Goal: Task Accomplishment & Management: Use online tool/utility

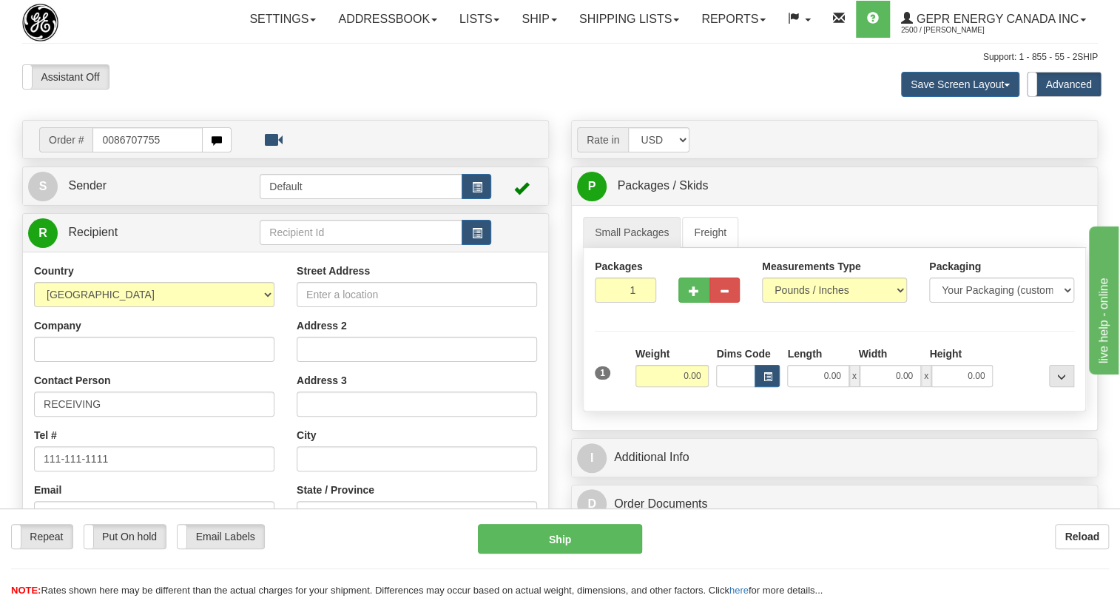
click at [115, 152] on input "0086707755" at bounding box center [147, 139] width 110 height 25
type input "86707755"
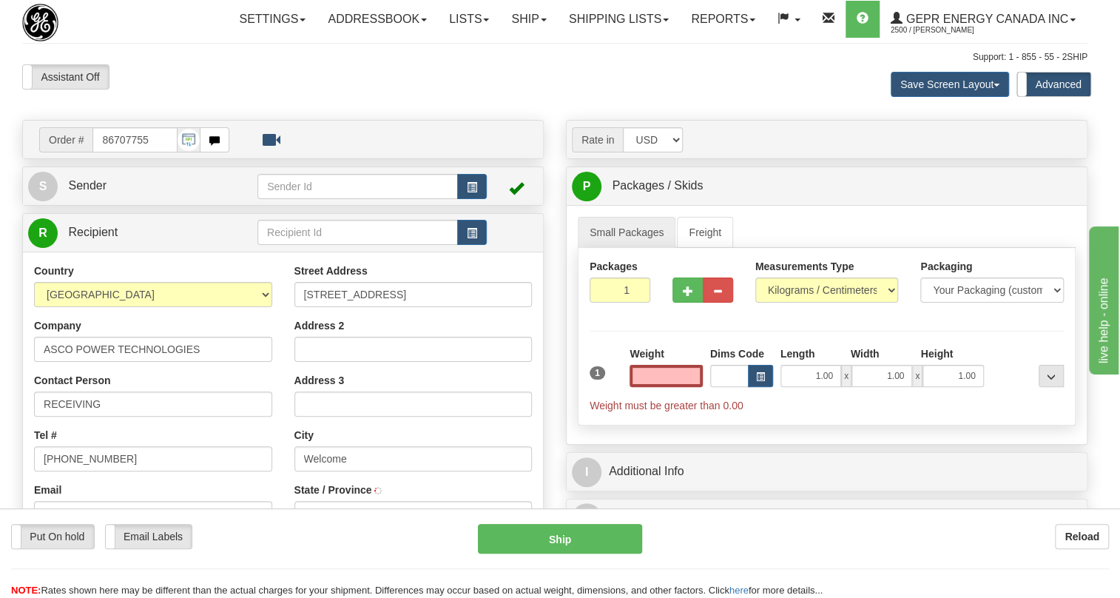
type input "WELCOME"
select select "NC"
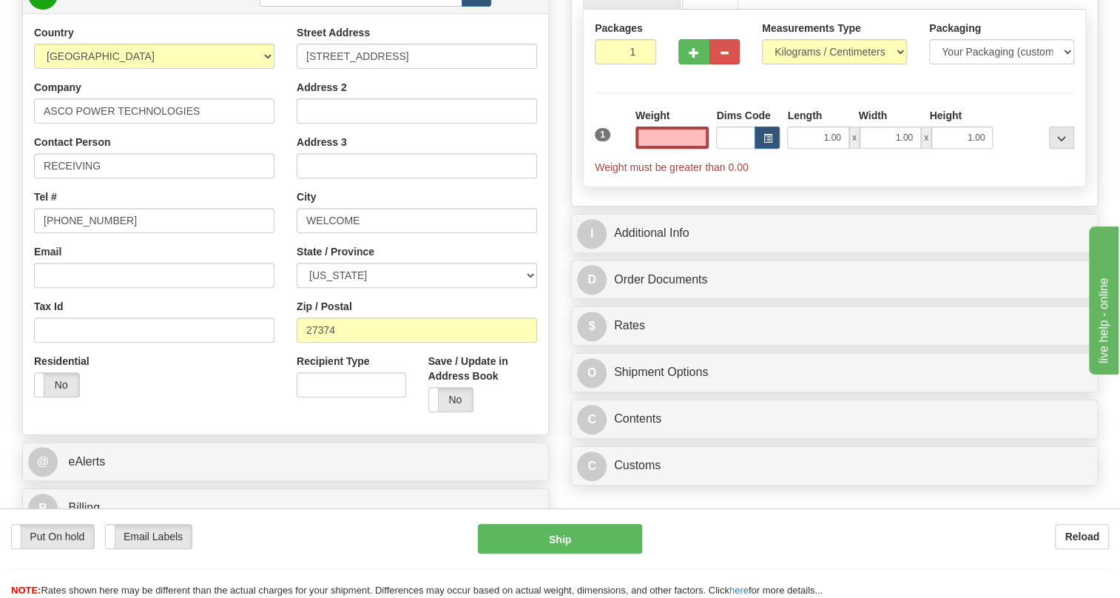
scroll to position [403, 0]
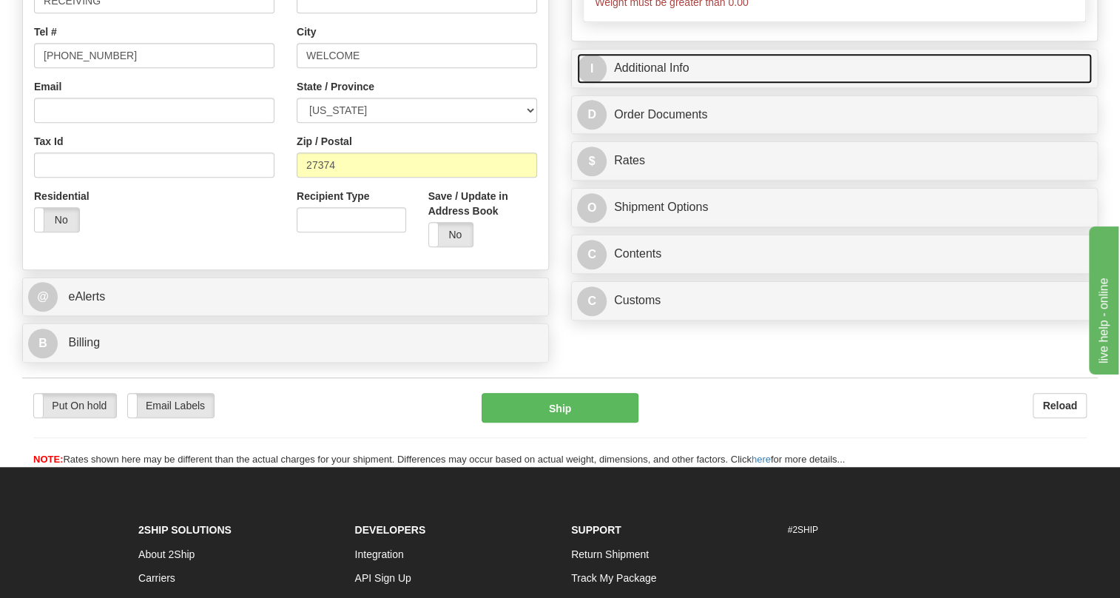
type input "0.00"
click at [662, 84] on link "I Additional Info" at bounding box center [834, 68] width 515 height 30
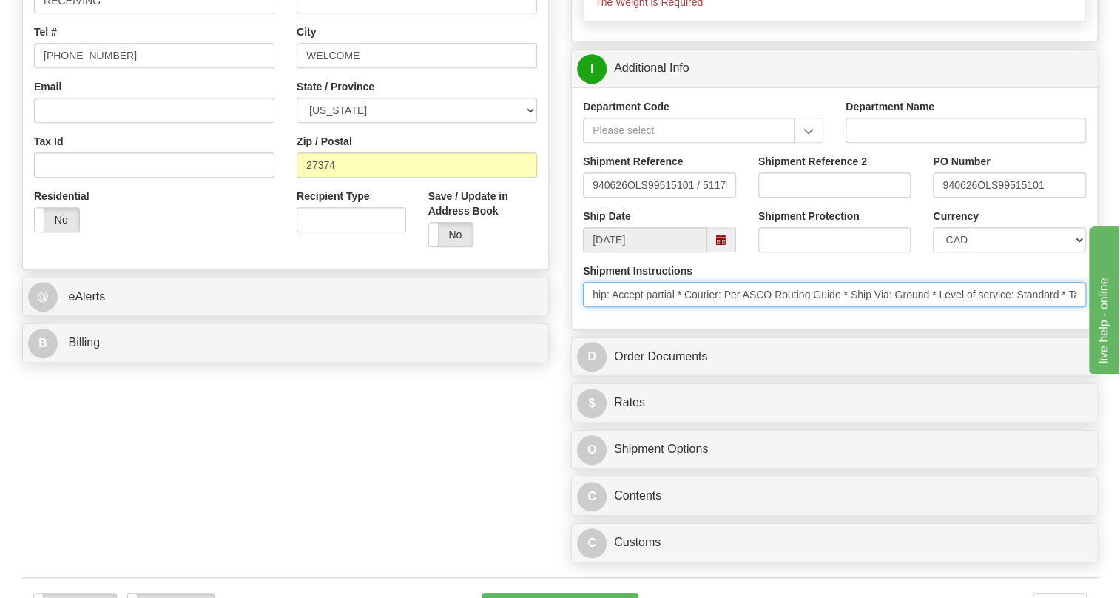
scroll to position [0, 0]
drag, startPoint x: 954, startPoint y: 324, endPoint x: 21, endPoint y: 339, distance: 932.8
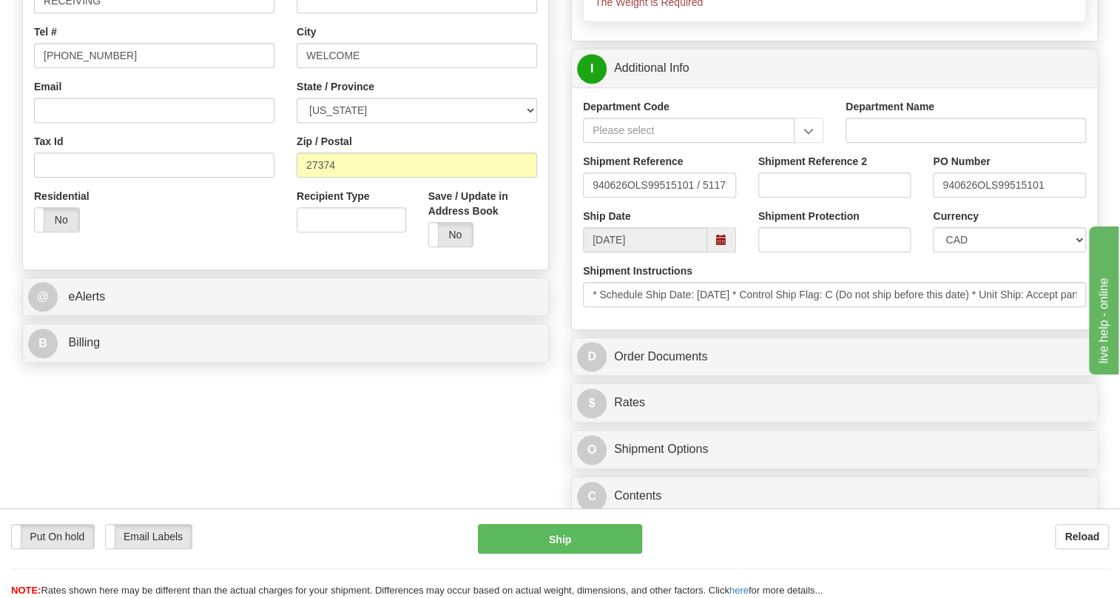
click at [562, 354] on div "Rate in Account Currency ARN AWG AUD AUS BHD BBD BFR BMD BRC BRL GBP UKL BND BG…" at bounding box center [834, 143] width 549 height 852
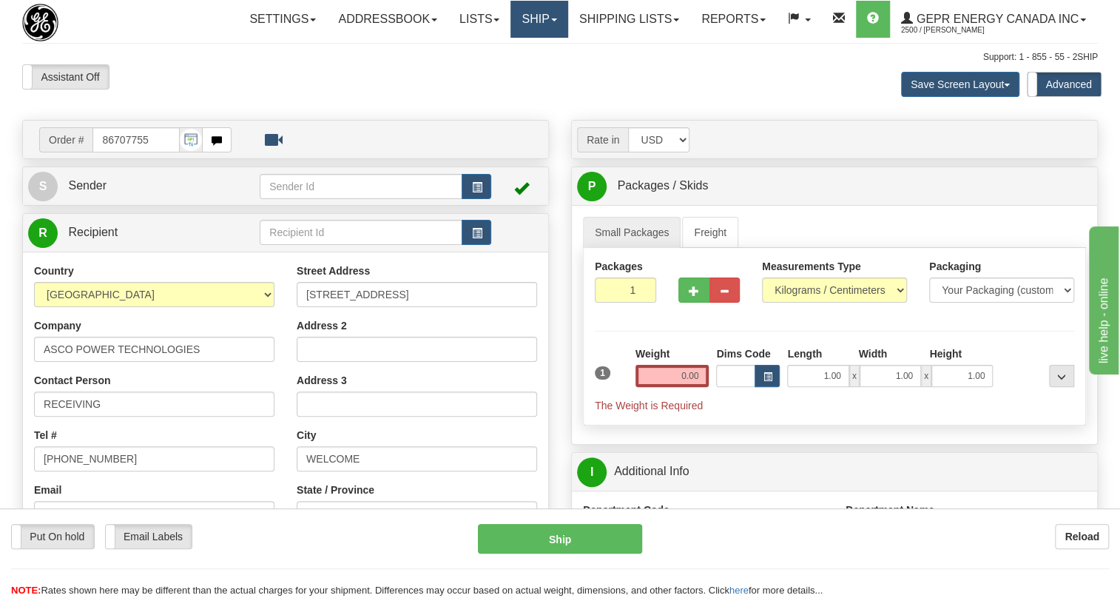
click at [541, 24] on link "Ship" at bounding box center [538, 19] width 57 height 37
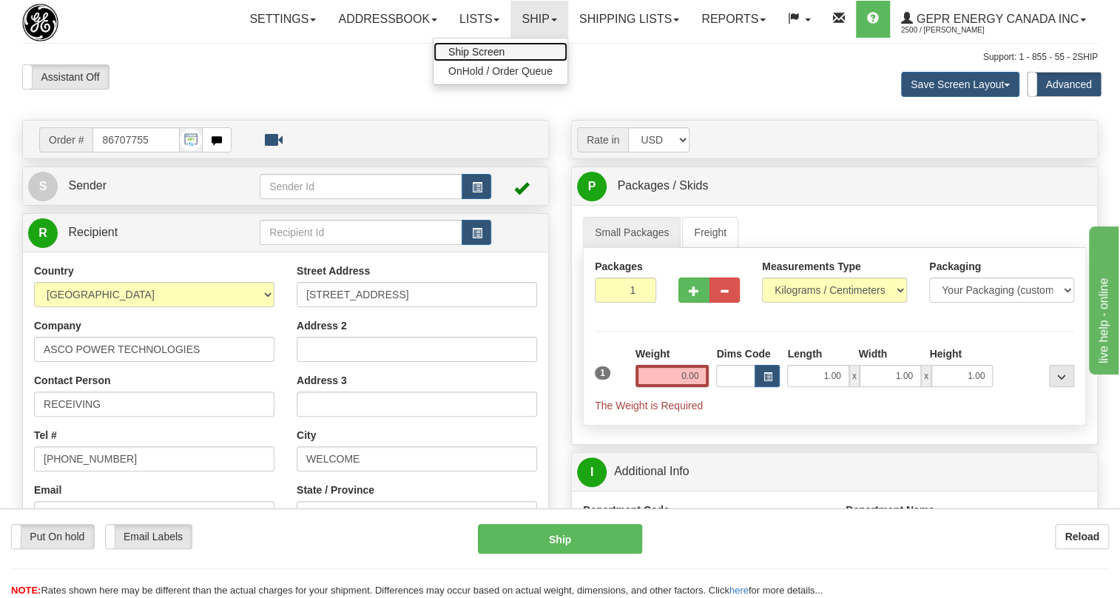
click at [487, 53] on span "Ship Screen" at bounding box center [476, 52] width 56 height 12
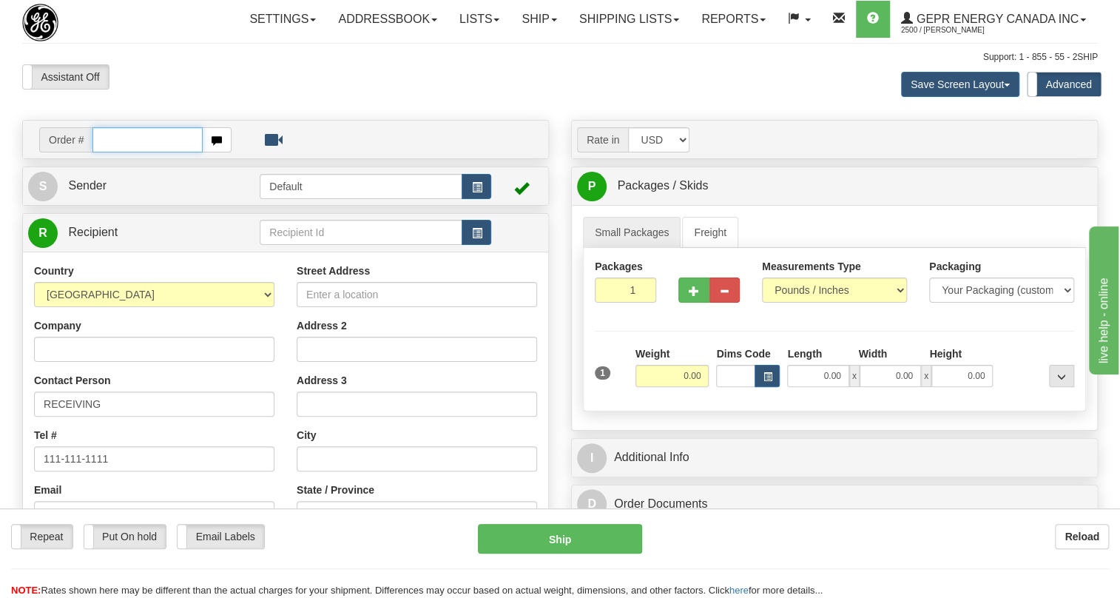
click at [110, 152] on input "text" at bounding box center [147, 139] width 110 height 25
paste input "0086707760"
click at [111, 152] on input "0086707760" at bounding box center [147, 139] width 110 height 25
type input "86707760"
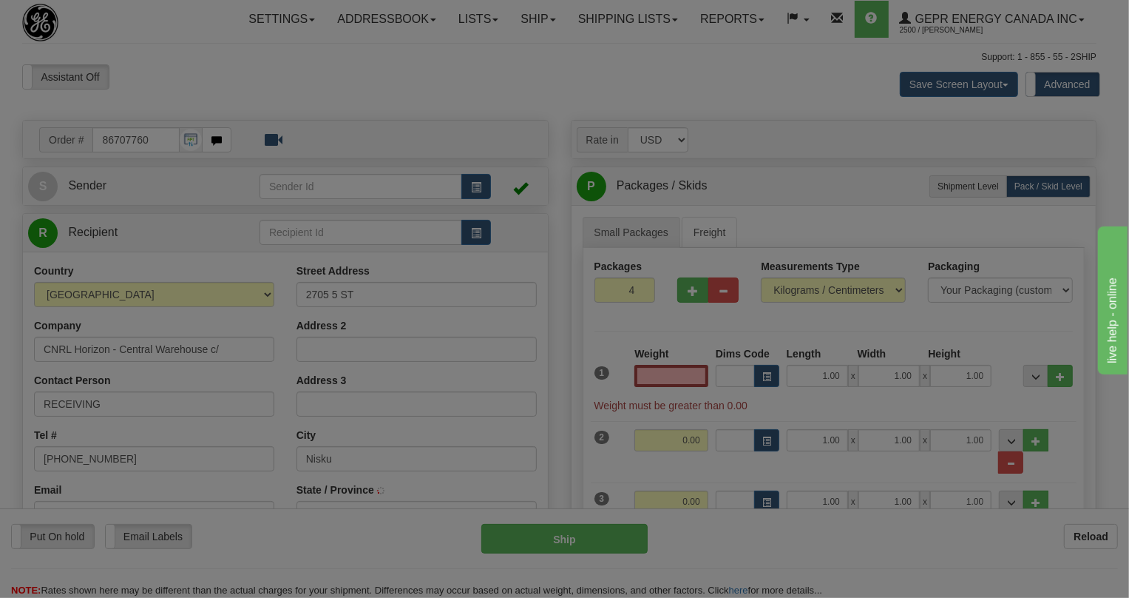
type input "NISKU"
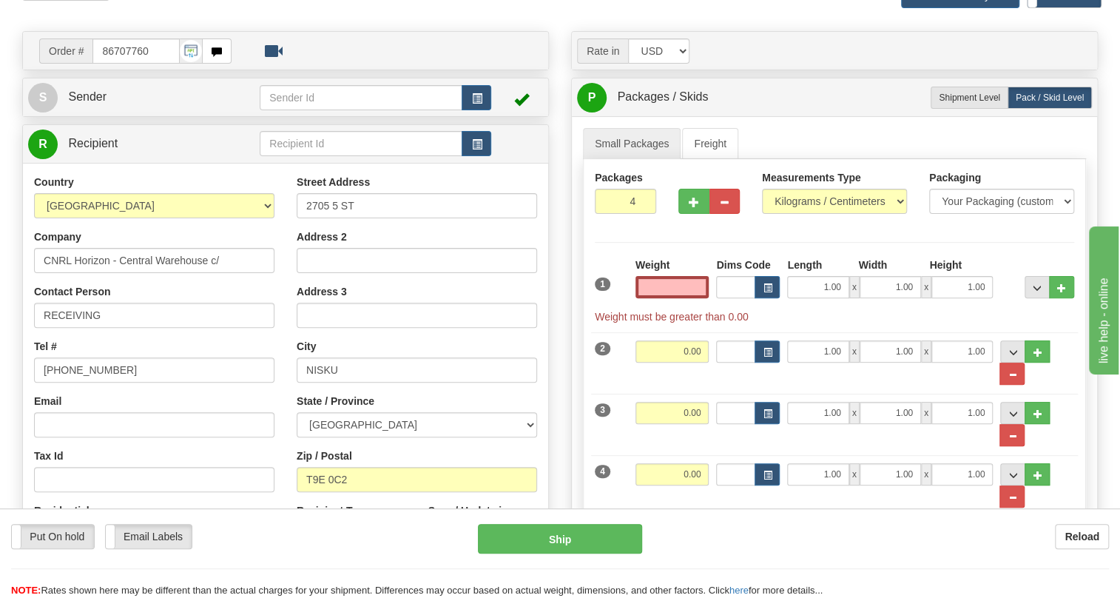
scroll to position [134, 0]
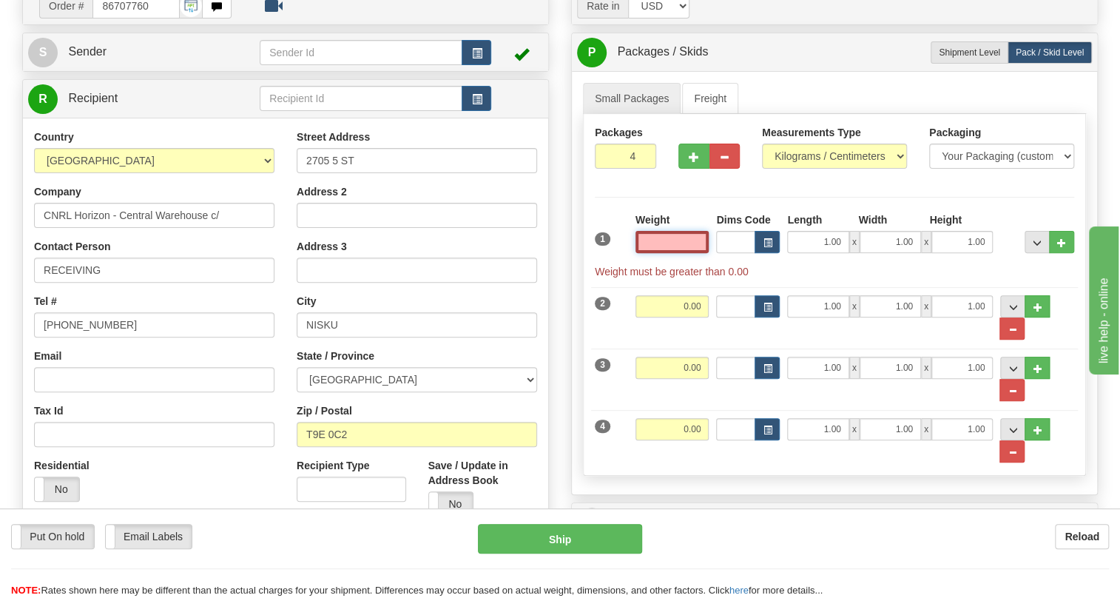
click at [683, 253] on input "text" at bounding box center [672, 242] width 74 height 22
type input "0.00"
drag, startPoint x: 690, startPoint y: 277, endPoint x: 658, endPoint y: 282, distance: 32.8
click at [658, 253] on input "0.00" at bounding box center [672, 242] width 74 height 22
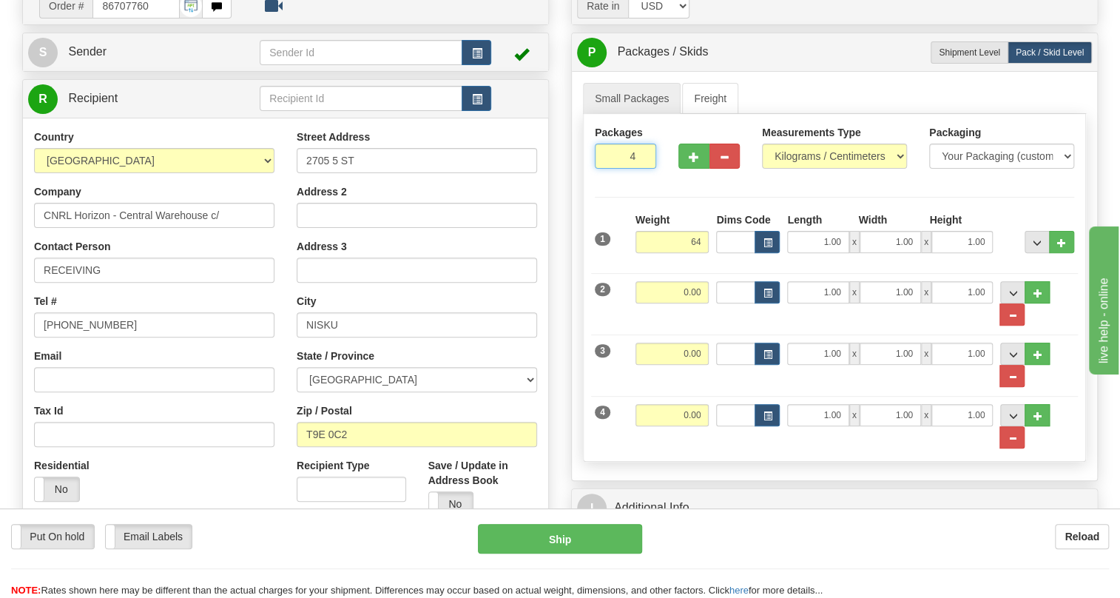
type input "64.00"
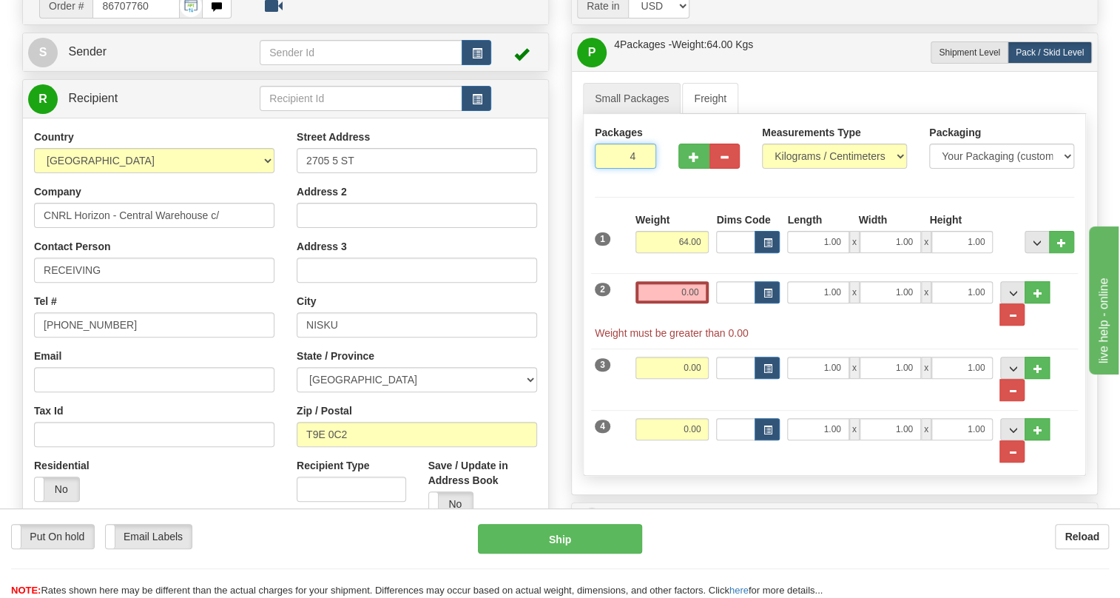
click at [621, 169] on input "4" at bounding box center [625, 155] width 61 height 25
type input "1"
click at [572, 278] on div "Small Packages Freight Packages 1 4 Measurements Type" at bounding box center [834, 282] width 525 height 423
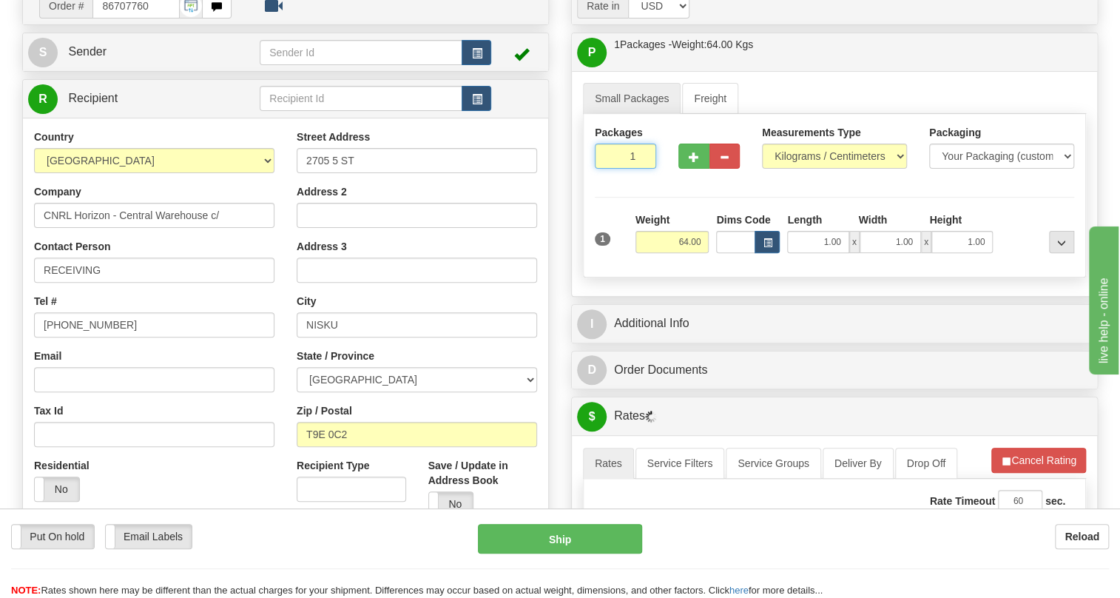
click at [626, 169] on input "1" at bounding box center [625, 155] width 61 height 25
type input "3"
click at [565, 279] on div "Rate in Account Currency ARN AWG AUD AUS BHD BBD BFR BMD BRC BRL GBP UKL BND BG…" at bounding box center [834, 526] width 549 height 1081
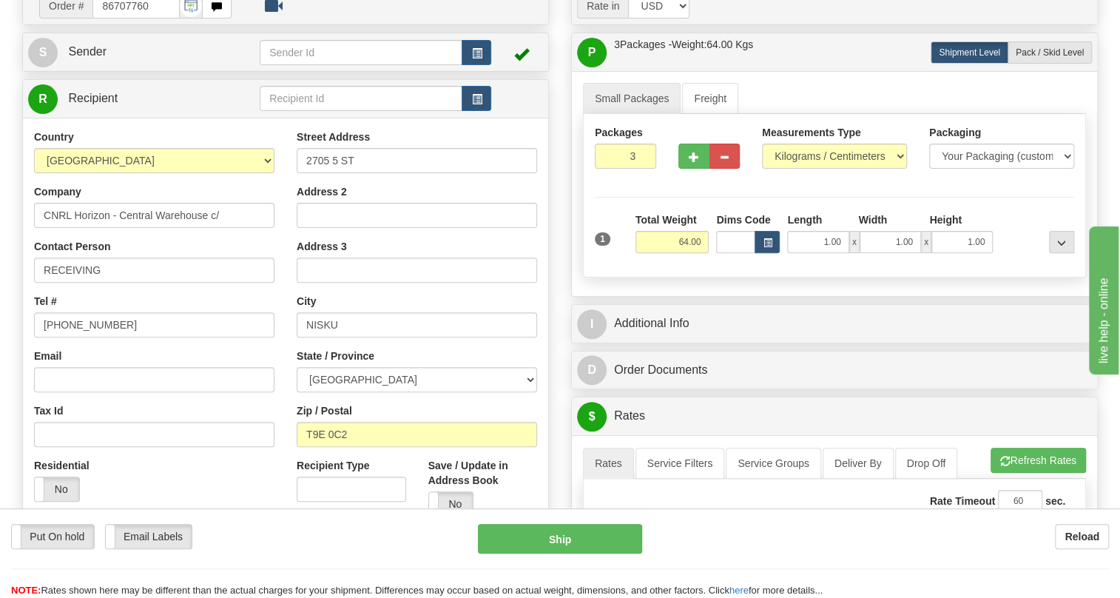
scroll to position [201, 0]
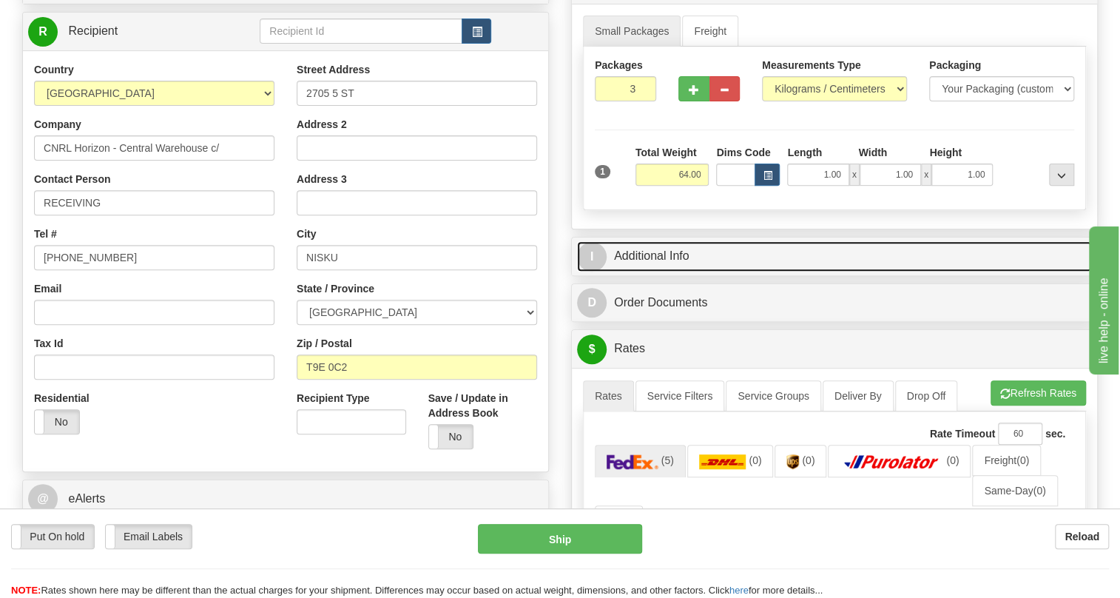
click at [672, 271] on link "I Additional Info" at bounding box center [834, 256] width 515 height 30
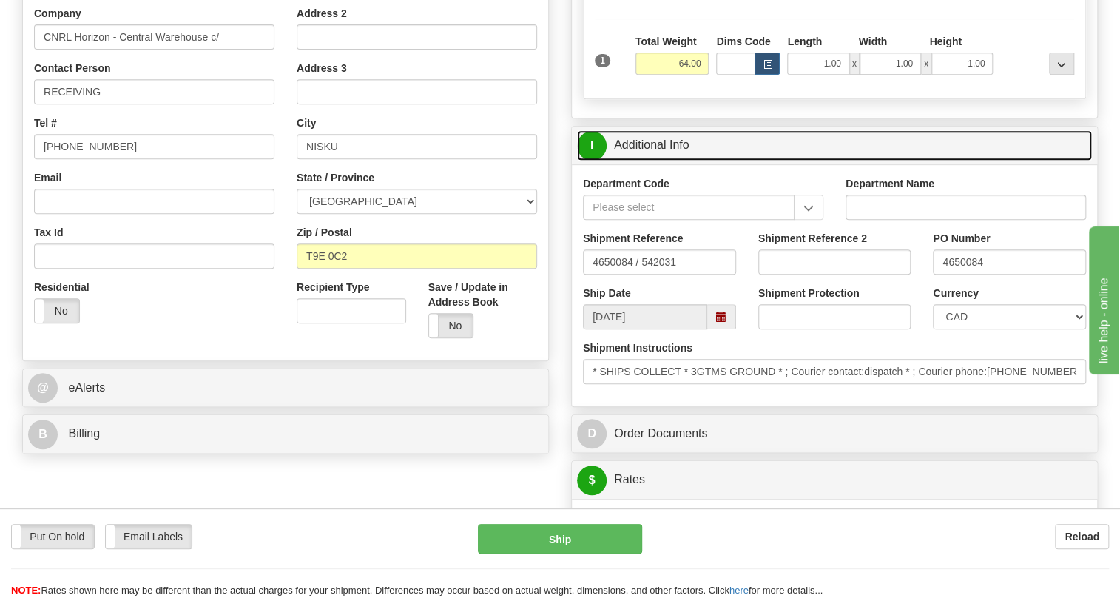
scroll to position [336, 0]
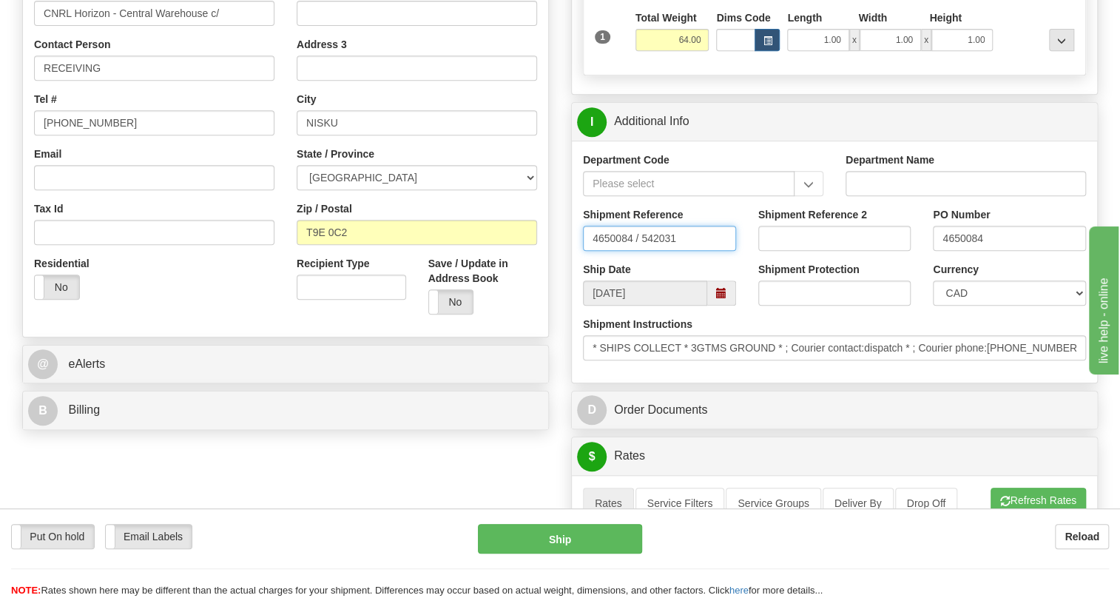
drag, startPoint x: 588, startPoint y: 268, endPoint x: 708, endPoint y: 283, distance: 120.7
click at [708, 262] on div "Shipment Reference 4650084 / 542031" at bounding box center [659, 234] width 175 height 55
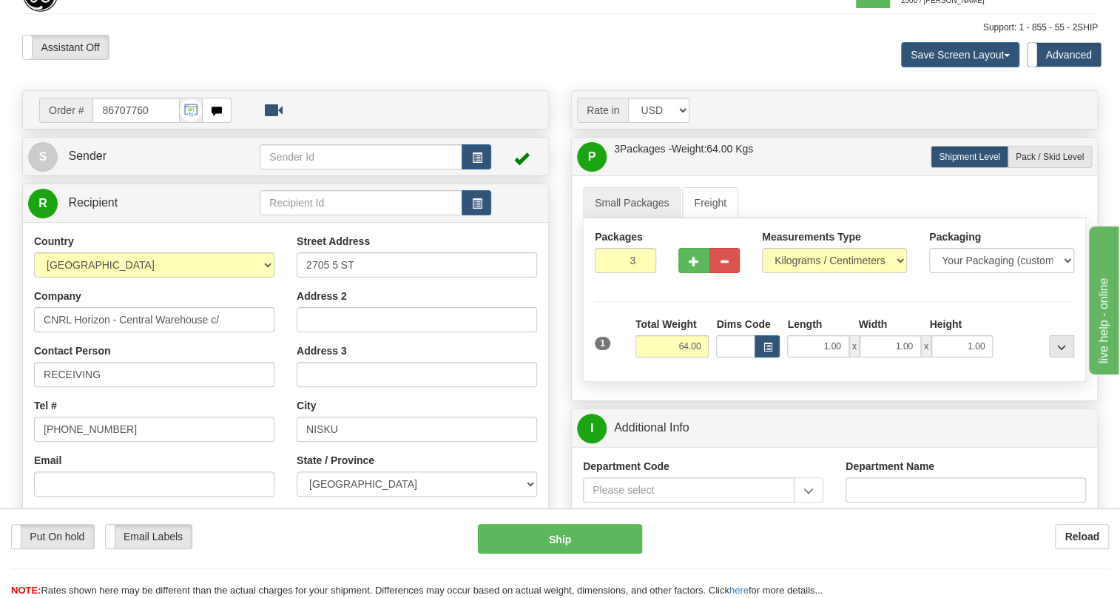
scroll to position [0, 0]
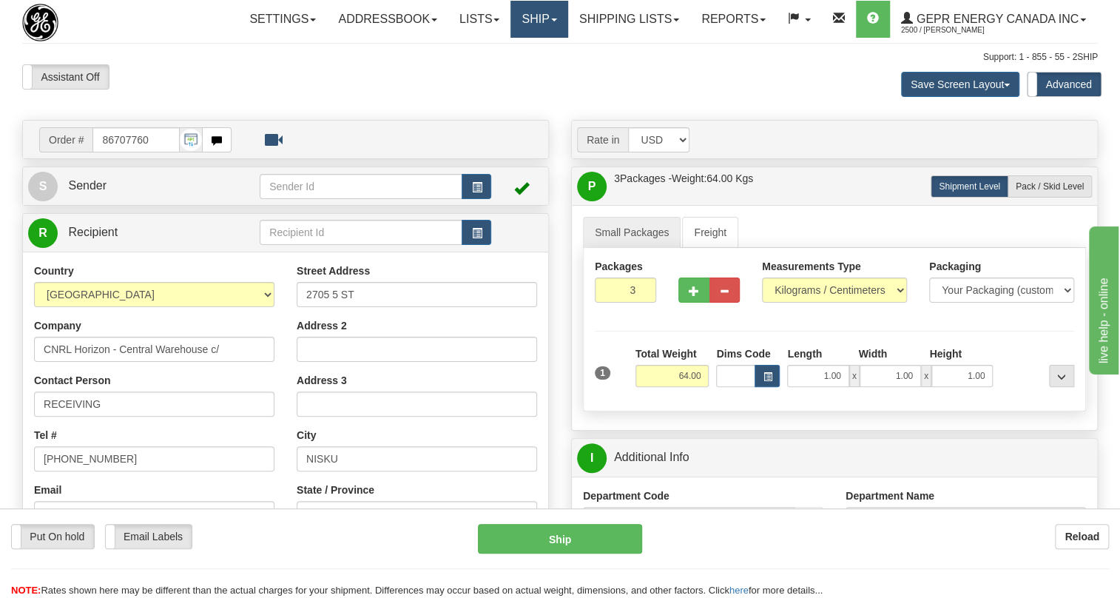
click at [543, 19] on link "Ship" at bounding box center [538, 19] width 57 height 37
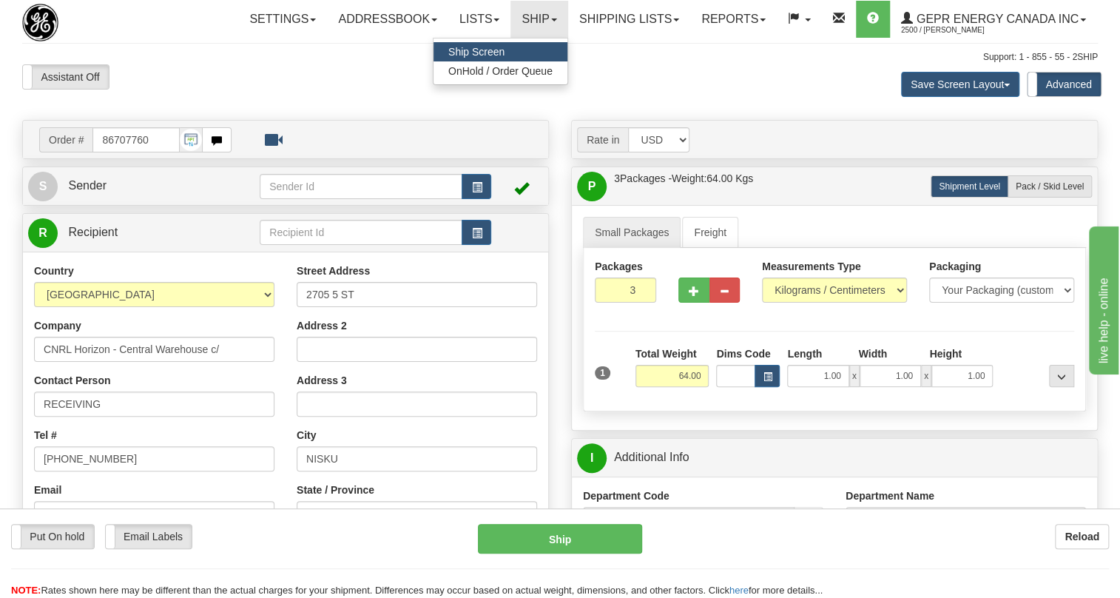
click at [486, 47] on span "Ship Screen" at bounding box center [476, 52] width 56 height 12
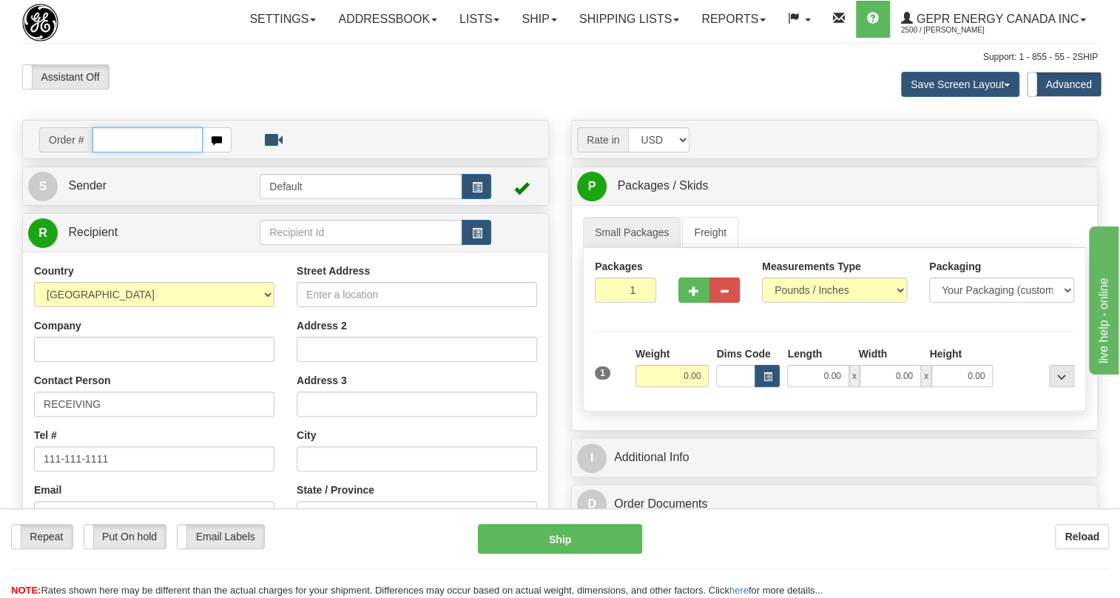
click at [111, 152] on input "text" at bounding box center [147, 139] width 110 height 25
paste input "0086707768"
click at [113, 152] on input "0086707768" at bounding box center [147, 139] width 110 height 25
type input "86707768"
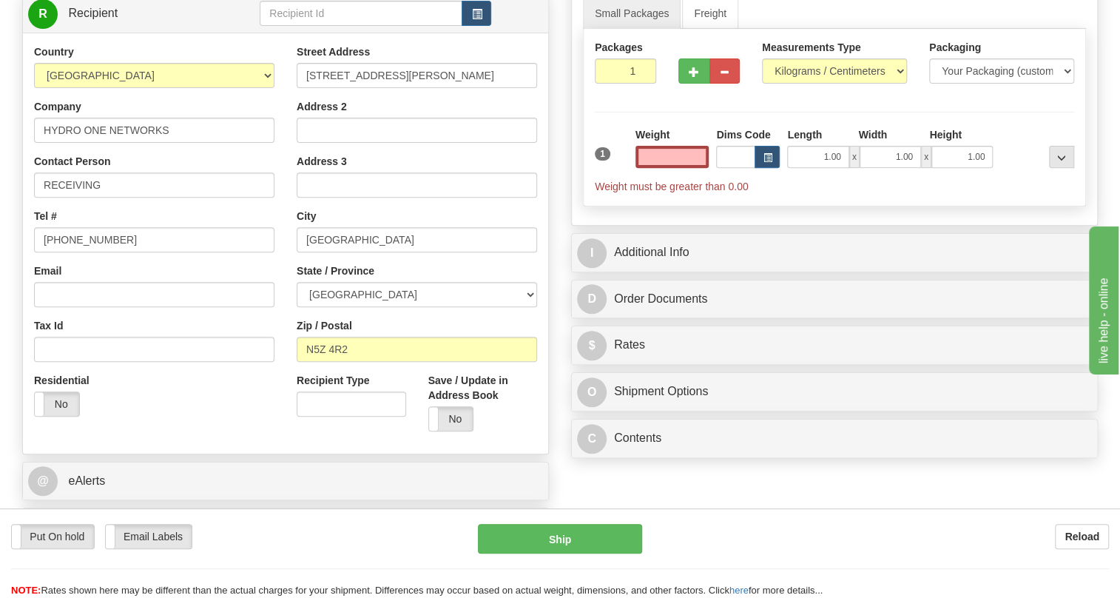
scroll to position [268, 0]
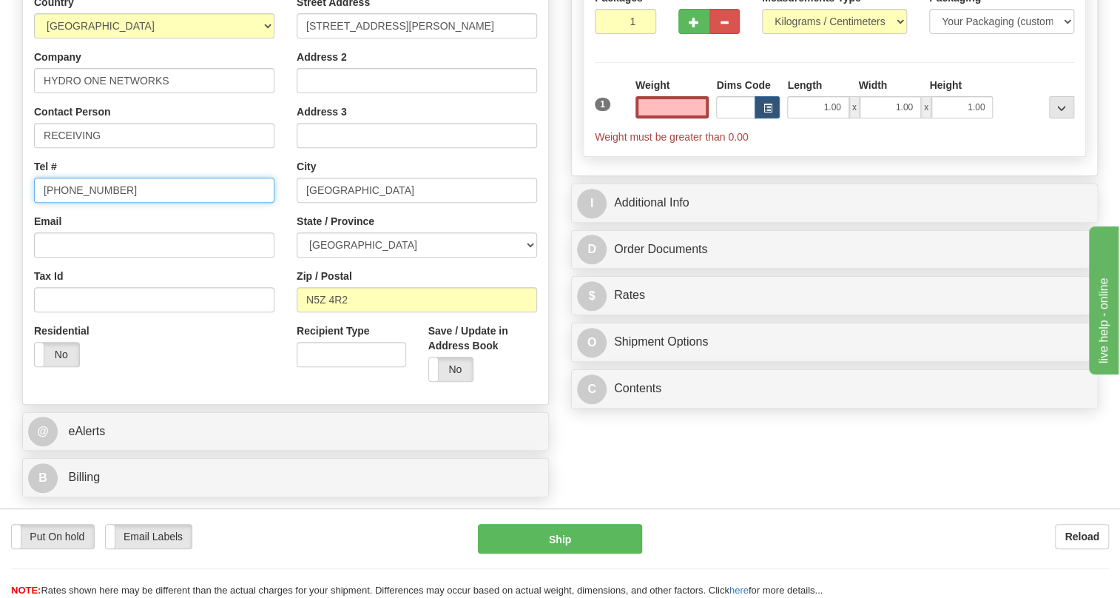
type input "0.00"
click at [83, 203] on input "(779)7960565" at bounding box center [154, 190] width 240 height 25
paste input "905-927-5013"
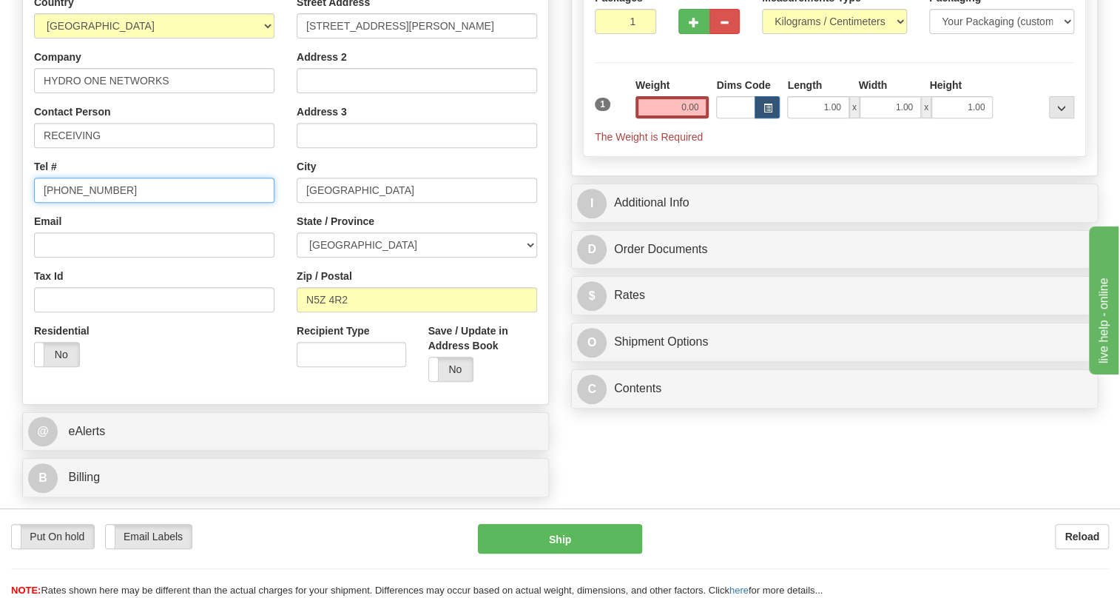
type input "905-927-5013"
click at [805, 34] on select "Pounds / Inches Kilograms / Centimeters" at bounding box center [834, 21] width 145 height 25
select select "0"
click at [762, 34] on select "Pounds / Inches Kilograms / Centimeters" at bounding box center [834, 21] width 145 height 25
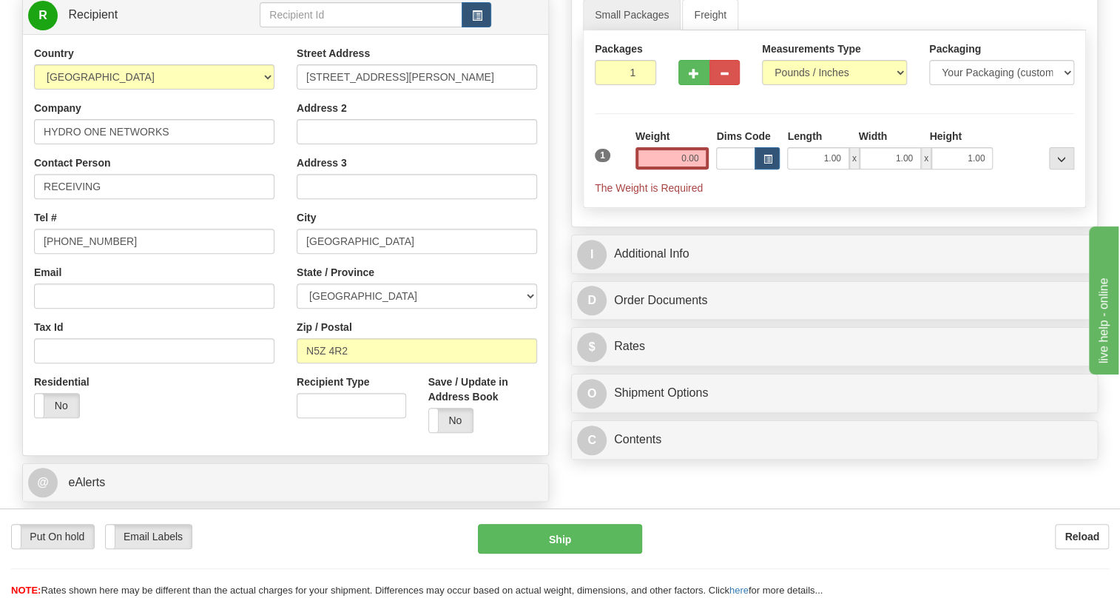
scroll to position [201, 0]
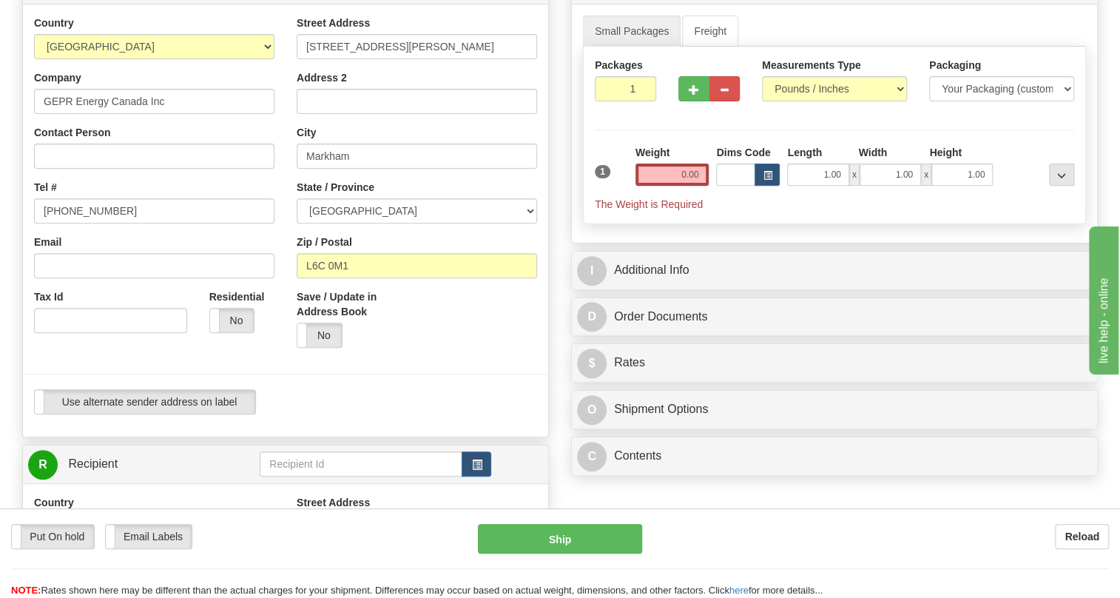
type input "MARKHAM"
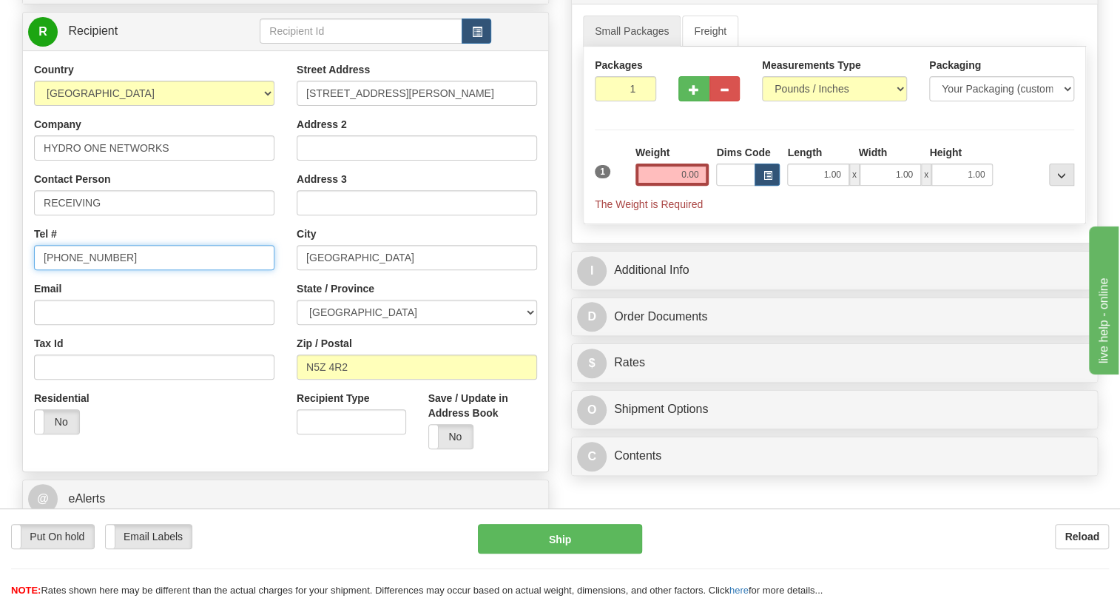
click at [94, 270] on input "[PHONE_NUMBER]" at bounding box center [154, 257] width 240 height 25
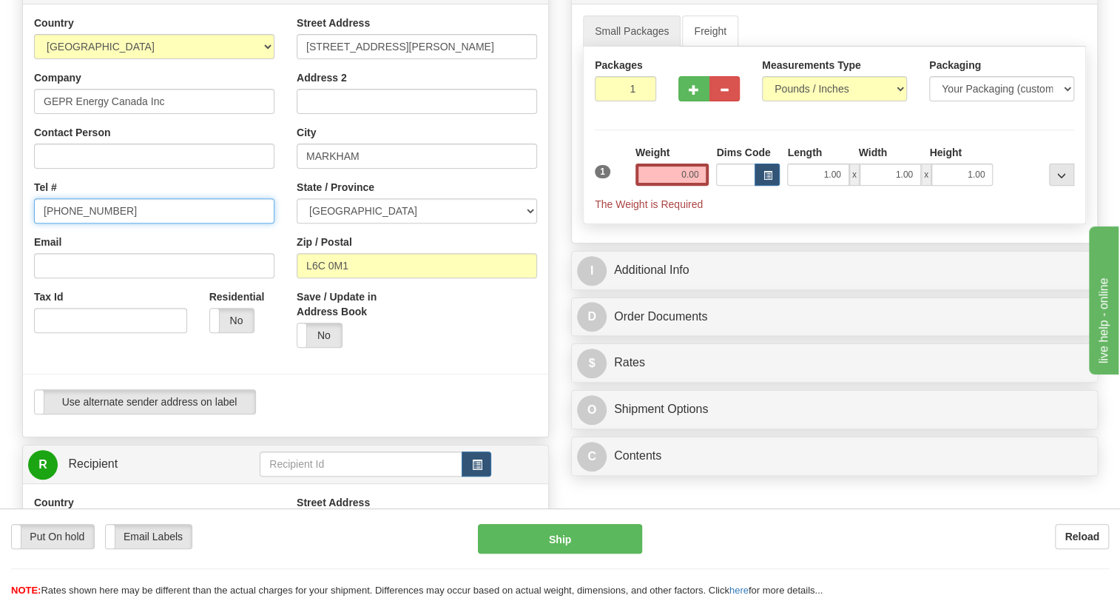
click at [96, 223] on input "(779)7960565" at bounding box center [154, 210] width 240 height 25
paste input "905-927-5013"
type input "905-927-5013"
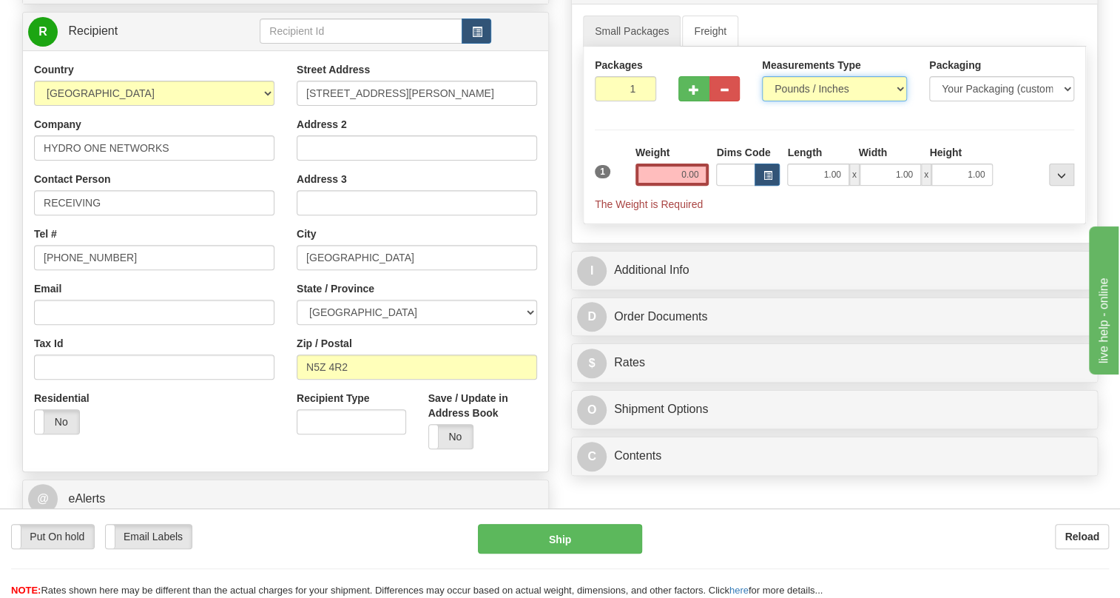
click at [806, 101] on select "Pounds / Inches Kilograms / Centimeters" at bounding box center [834, 88] width 145 height 25
click at [762, 101] on select "Pounds / Inches Kilograms / Centimeters" at bounding box center [834, 88] width 145 height 25
click at [675, 186] on input "0.00" at bounding box center [672, 174] width 74 height 22
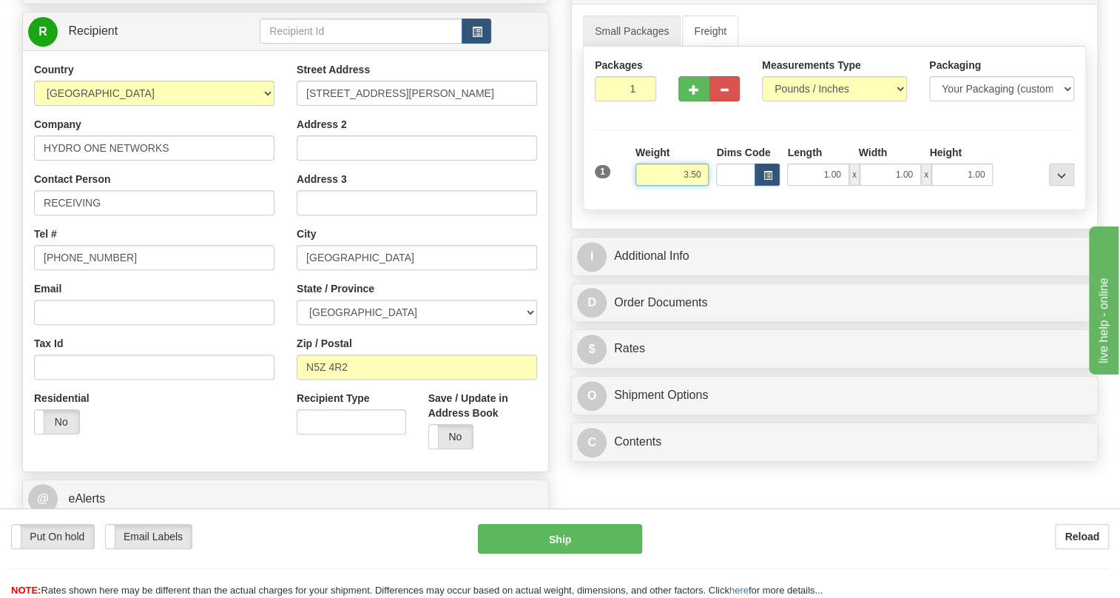
type input "3.50"
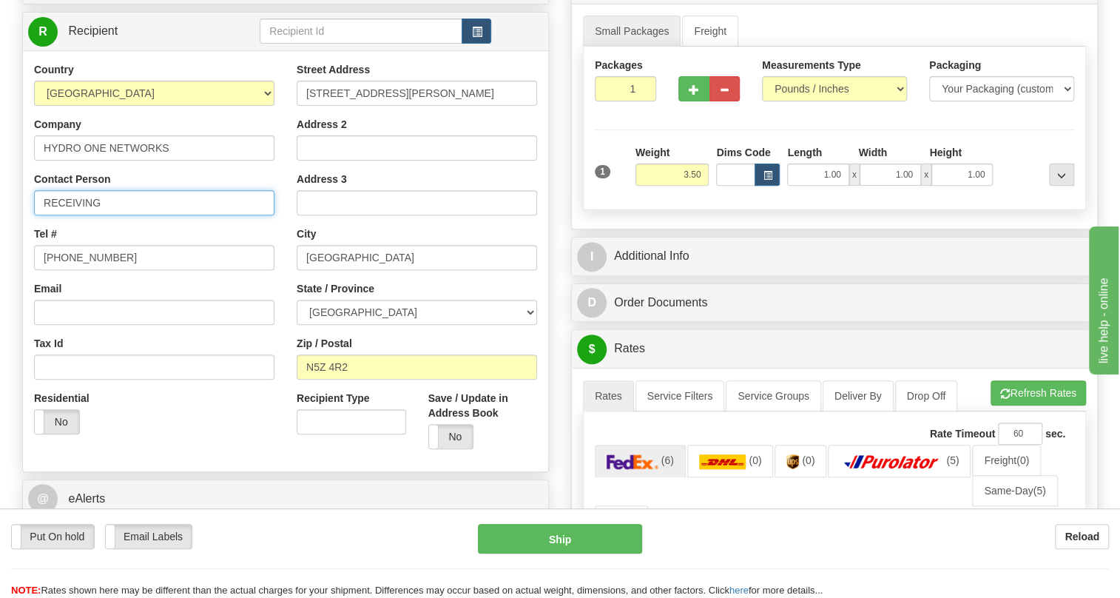
click at [104, 215] on input "RECEIVING" at bounding box center [154, 202] width 240 height 25
paste input "David Mattys"
type input "RECEIVING / David Mattys"
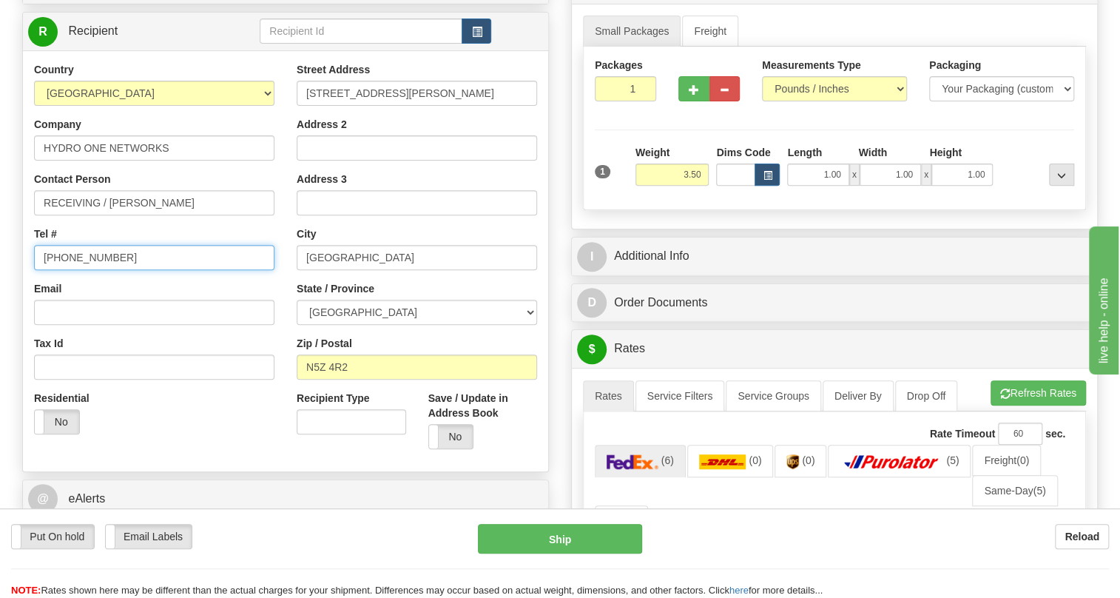
click at [81, 270] on input "905-927-5013" at bounding box center [154, 257] width 240 height 25
click at [82, 270] on input "905-927-5013" at bounding box center [154, 257] width 240 height 25
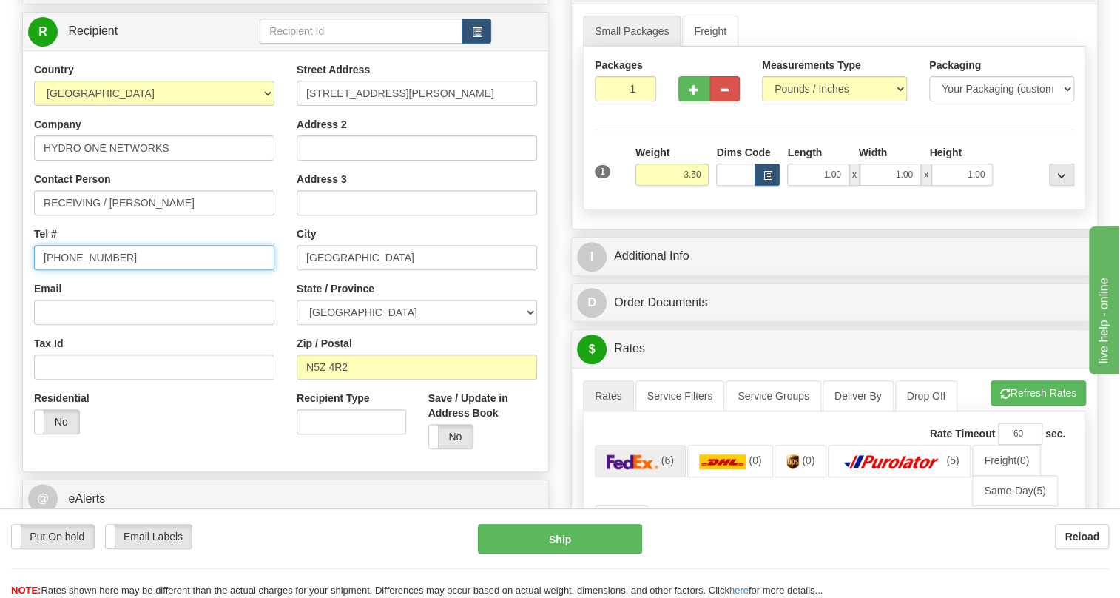
click at [82, 270] on input "905-927-5013" at bounding box center [154, 257] width 240 height 25
paste input "289-527-6607"
type input "289-527-6607"
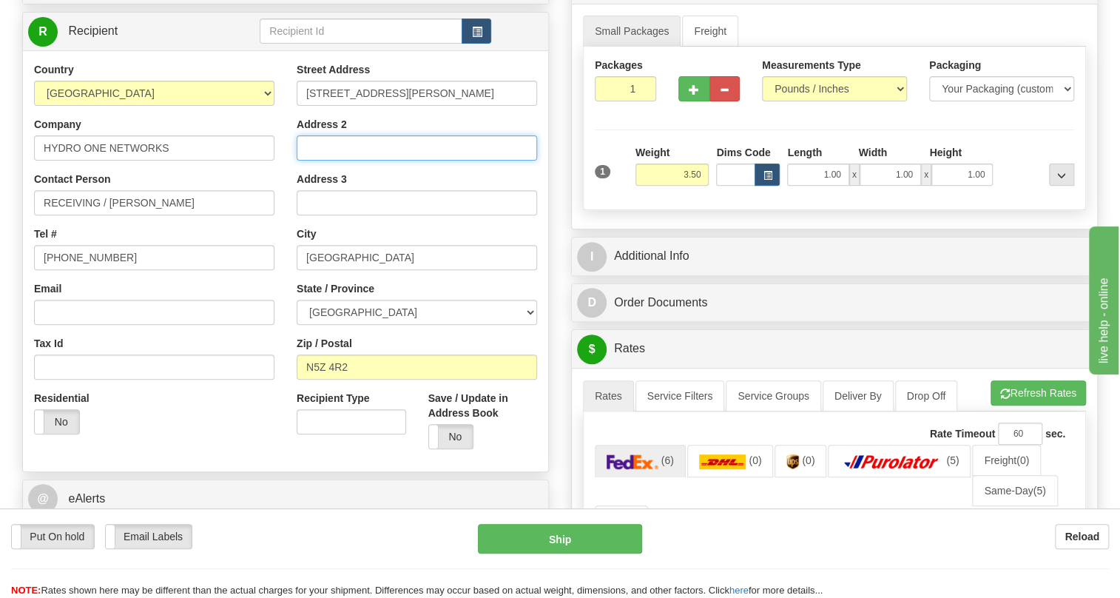
click at [309, 160] on input "Address 2" at bounding box center [417, 147] width 240 height 25
paste input "Contact 48hrs before any delivery to confirm delivery time and location."
drag, startPoint x: 355, startPoint y: 182, endPoint x: 335, endPoint y: 183, distance: 20.0
click at [335, 160] on input "Contact 48hrs before any delivery to confirm delivery time and location." at bounding box center [417, 147] width 240 height 25
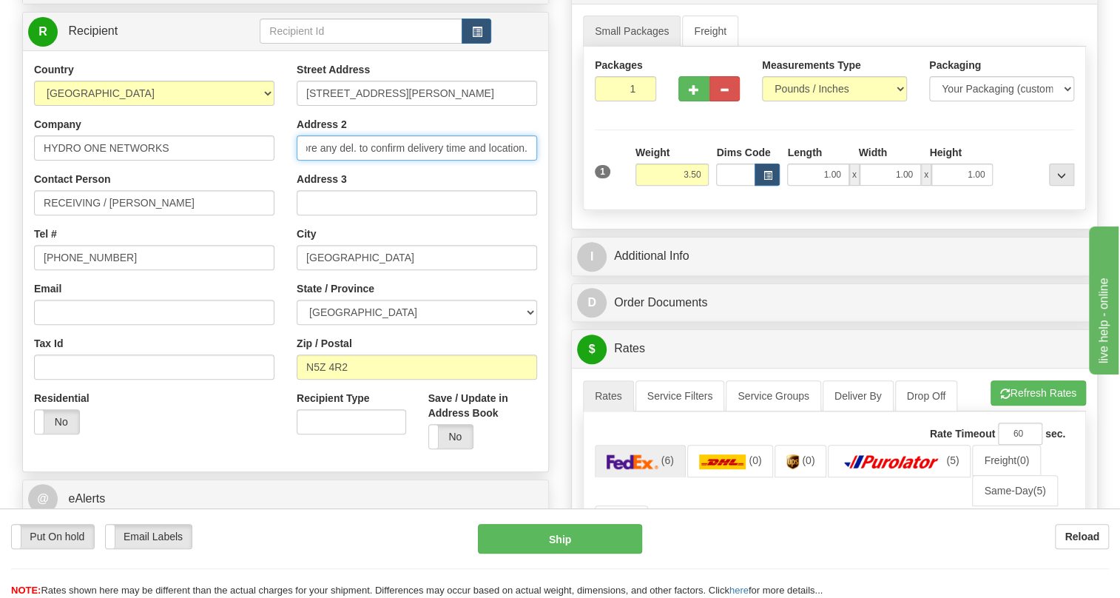
scroll to position [0, 85]
drag, startPoint x: 405, startPoint y: 180, endPoint x: 391, endPoint y: 186, distance: 15.7
click at [391, 160] on input "Contact 48hrs before any del. to confirm delivery time and location." at bounding box center [417, 147] width 240 height 25
drag, startPoint x: 523, startPoint y: 181, endPoint x: 503, endPoint y: 181, distance: 20.0
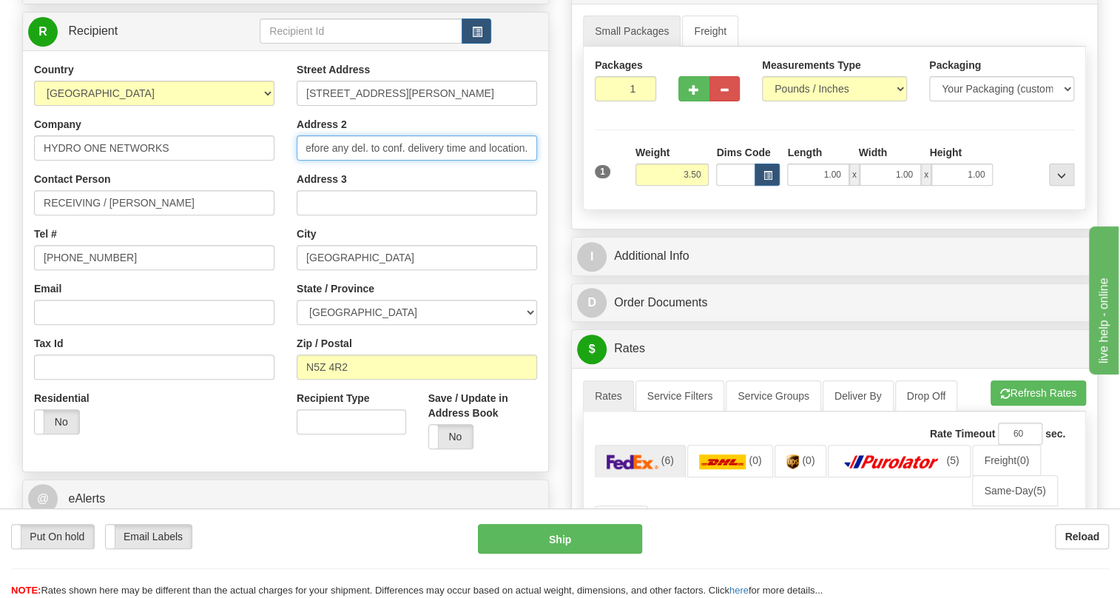
click at [503, 160] on input "Contact 48hrs before any del. to conf. delivery time and location." at bounding box center [417, 147] width 240 height 25
drag, startPoint x: 464, startPoint y: 180, endPoint x: 430, endPoint y: 186, distance: 35.4
click at [430, 160] on input "Contact 48hrs before any del. to conf. delivery time and loc." at bounding box center [417, 147] width 240 height 25
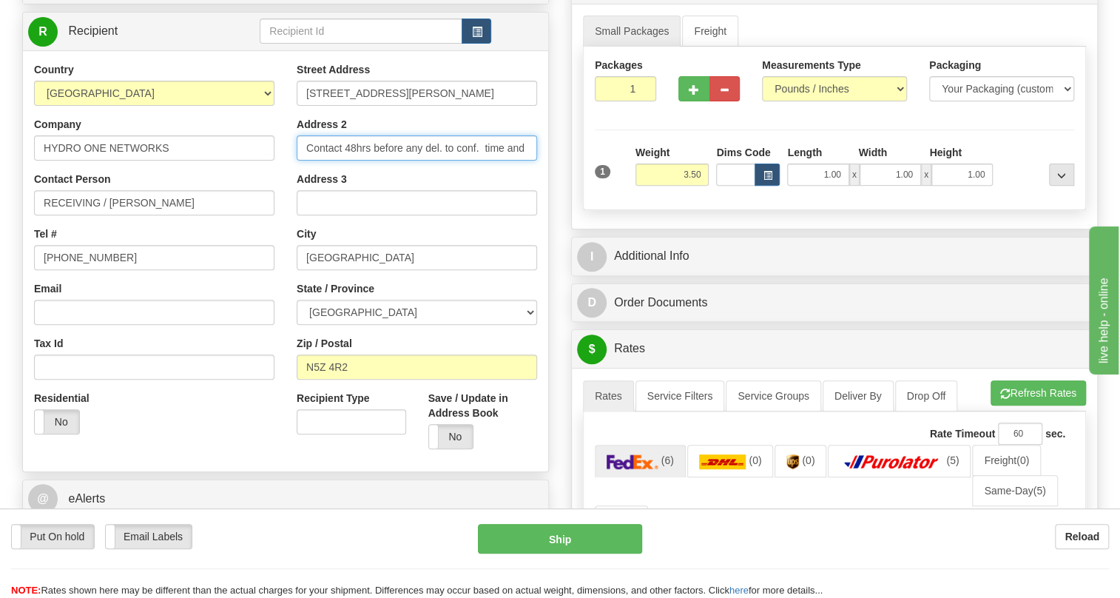
drag, startPoint x: 325, startPoint y: 181, endPoint x: 314, endPoint y: 186, distance: 11.9
click at [314, 160] on input "Contact 48hrs before any del. to conf. time and loc." at bounding box center [417, 147] width 240 height 25
type input "Call 48hrs before any del. to conf. time and loc."
click at [379, 202] on div "Street Address 850 POND MILLS RD Address 2 Call 48hrs before any del. to conf. …" at bounding box center [416, 261] width 263 height 398
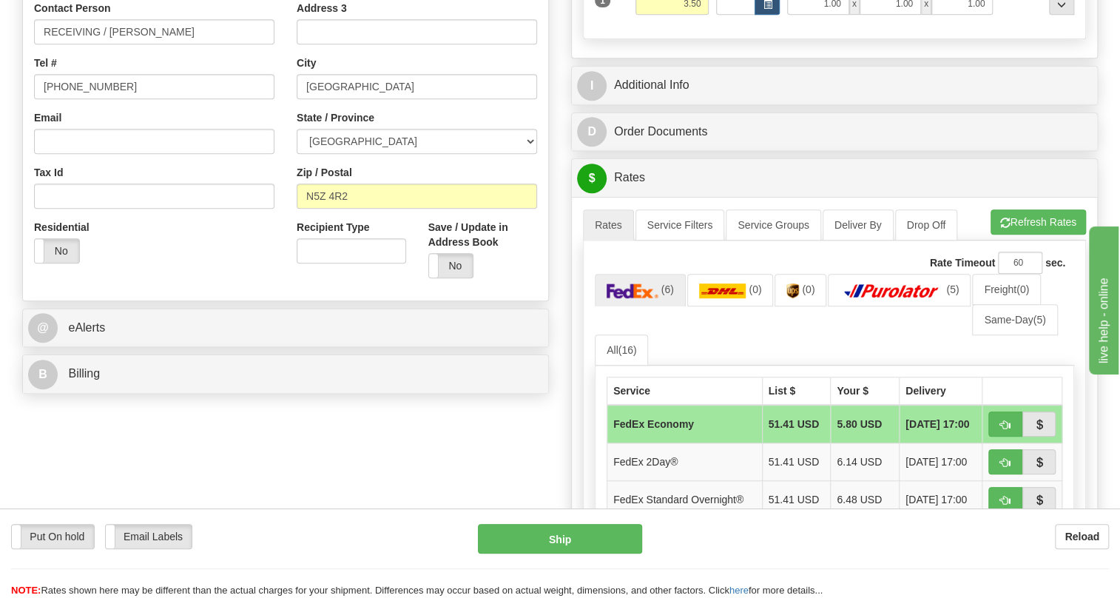
scroll to position [470, 0]
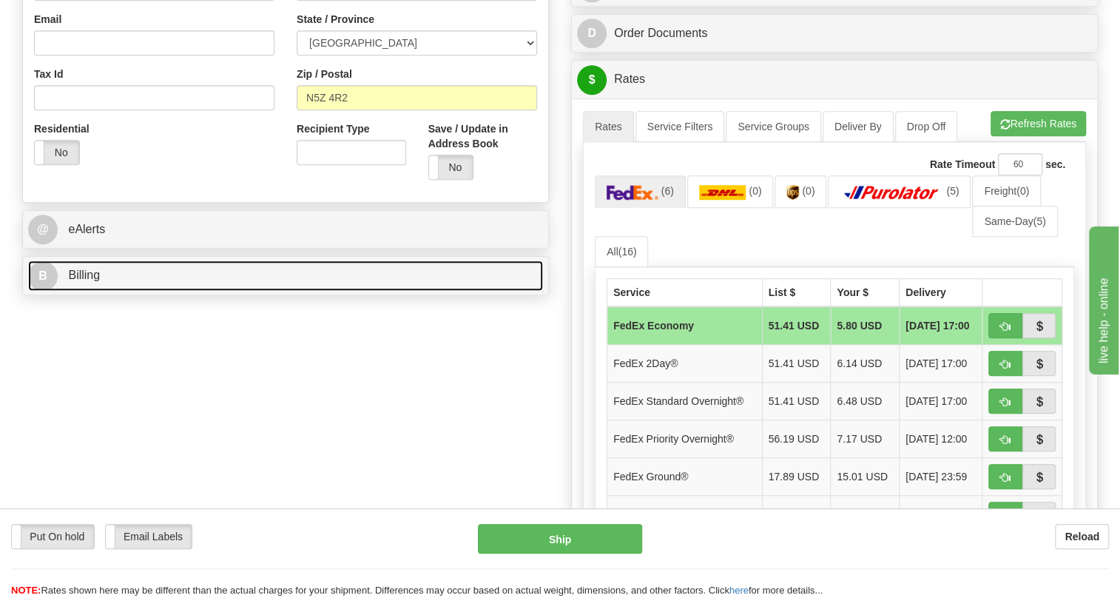
click at [89, 281] on span "Billing" at bounding box center [84, 274] width 32 height 13
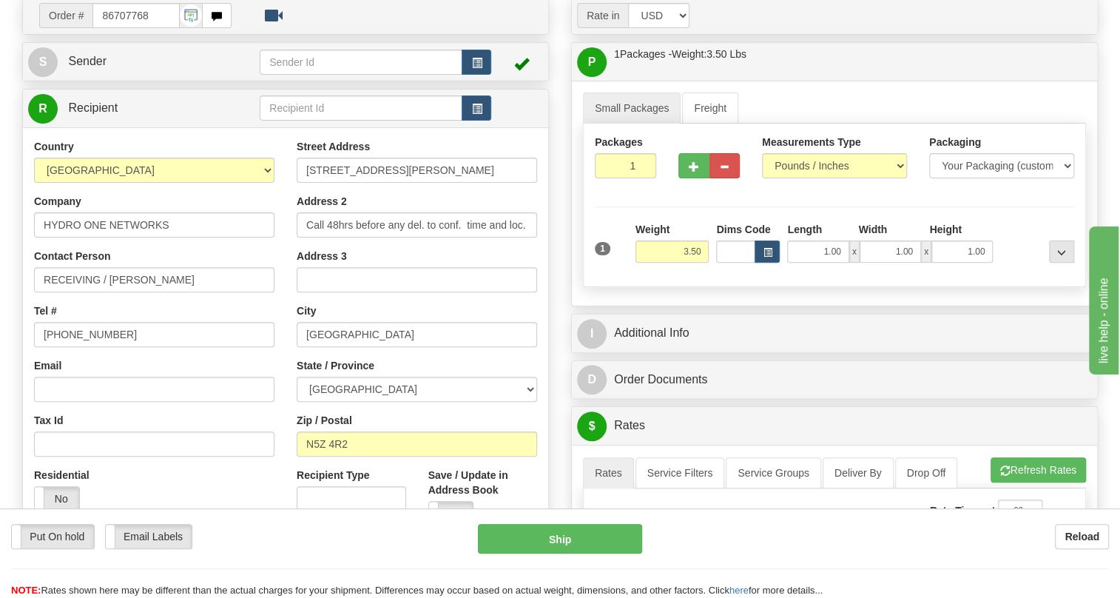
scroll to position [0, 0]
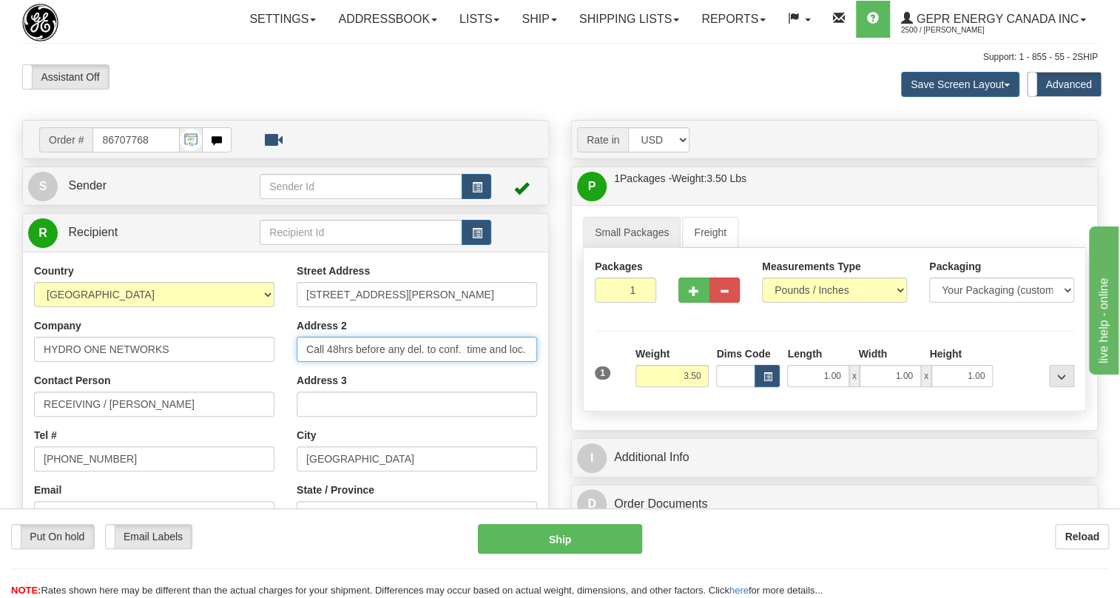
drag, startPoint x: 305, startPoint y: 382, endPoint x: 538, endPoint y: 389, distance: 233.1
click at [538, 389] on div "Street Address 850 POND MILLS RD Address 2 Call 48hrs before any del. to conf. …" at bounding box center [416, 462] width 263 height 398
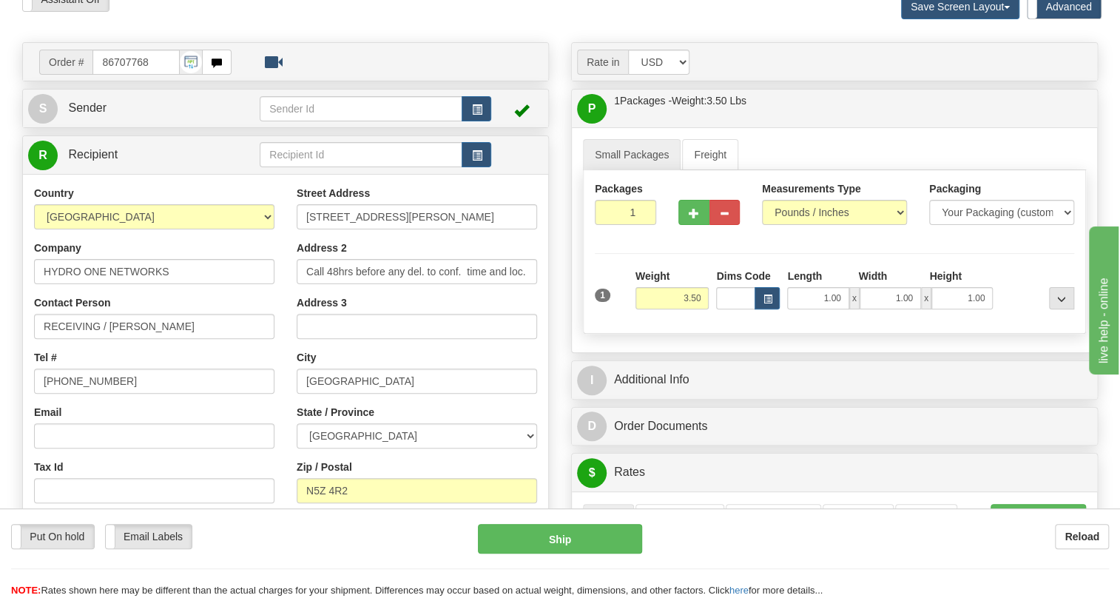
scroll to position [336, 0]
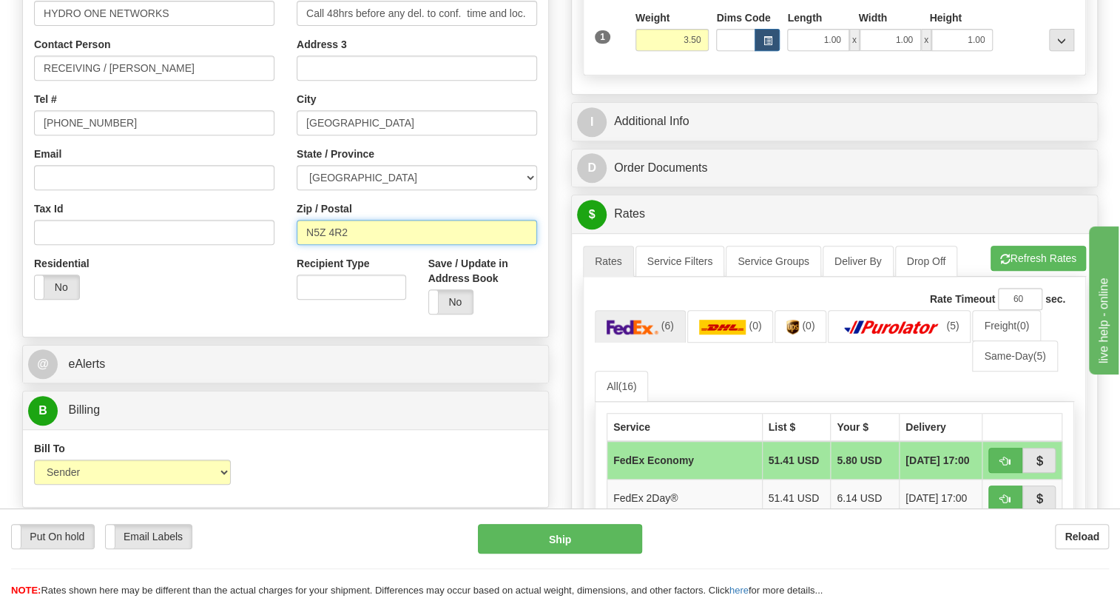
drag, startPoint x: 349, startPoint y: 263, endPoint x: 303, endPoint y: 265, distance: 45.9
click at [303, 245] on input "N5Z 4R2" at bounding box center [417, 232] width 240 height 25
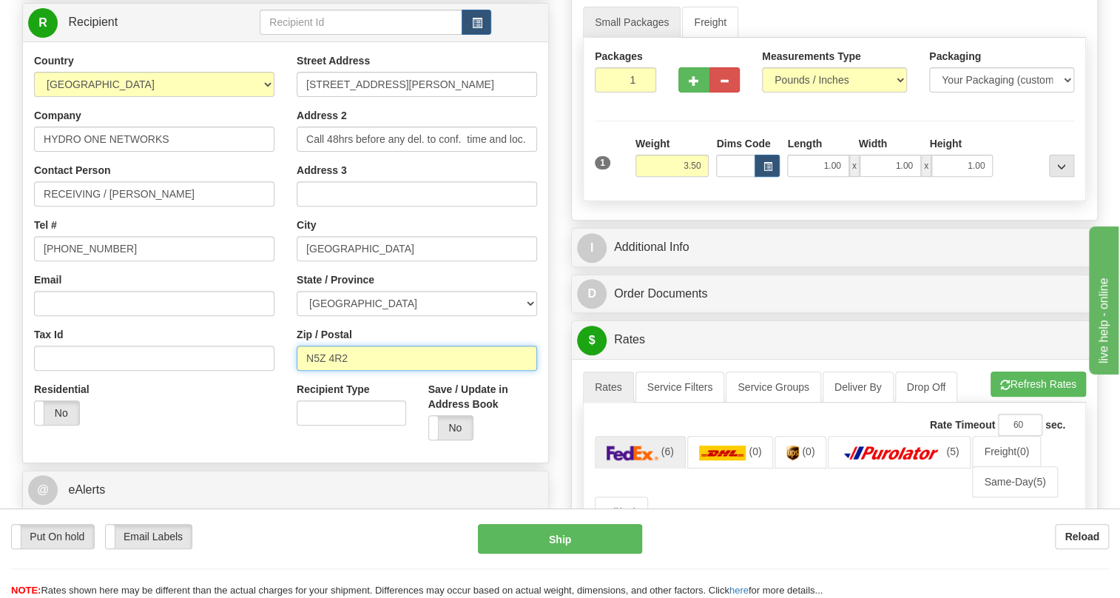
scroll to position [0, 0]
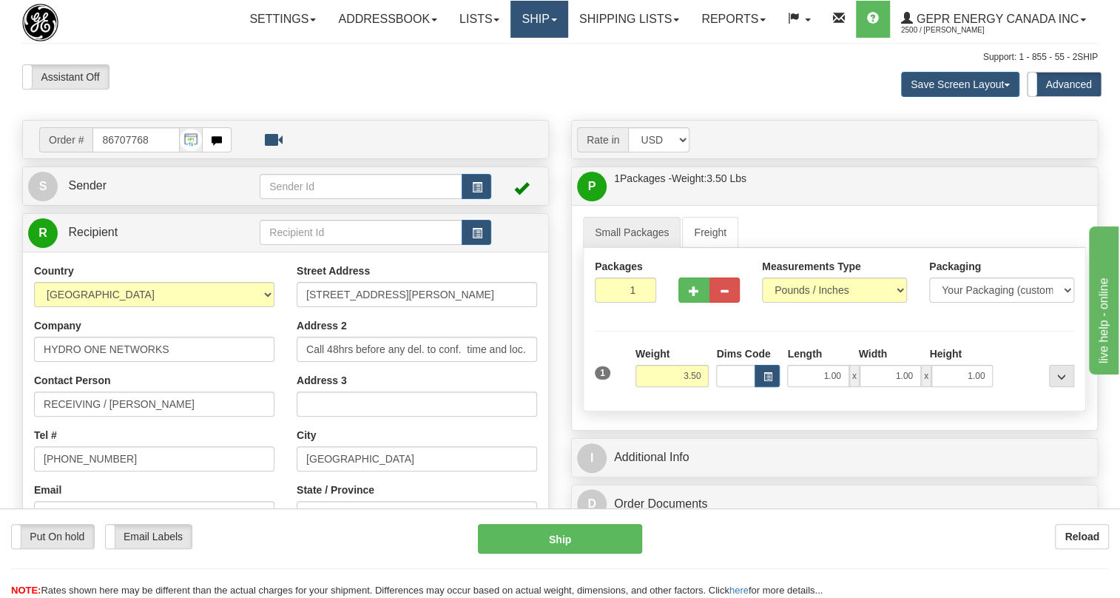
click at [548, 21] on link "Ship" at bounding box center [538, 19] width 57 height 37
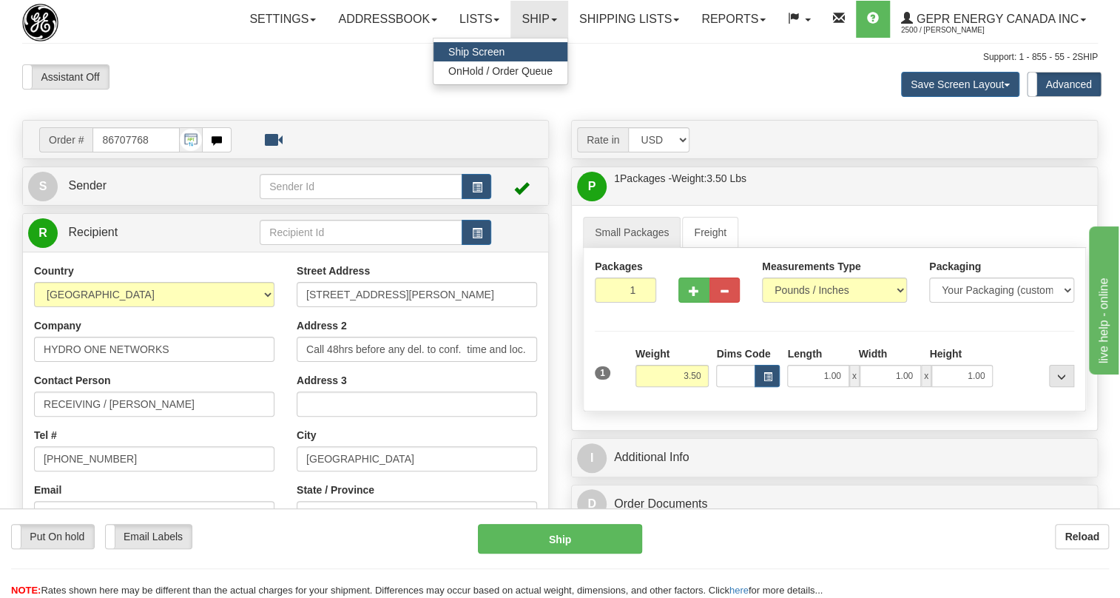
click at [476, 50] on span "Ship Screen" at bounding box center [476, 52] width 56 height 12
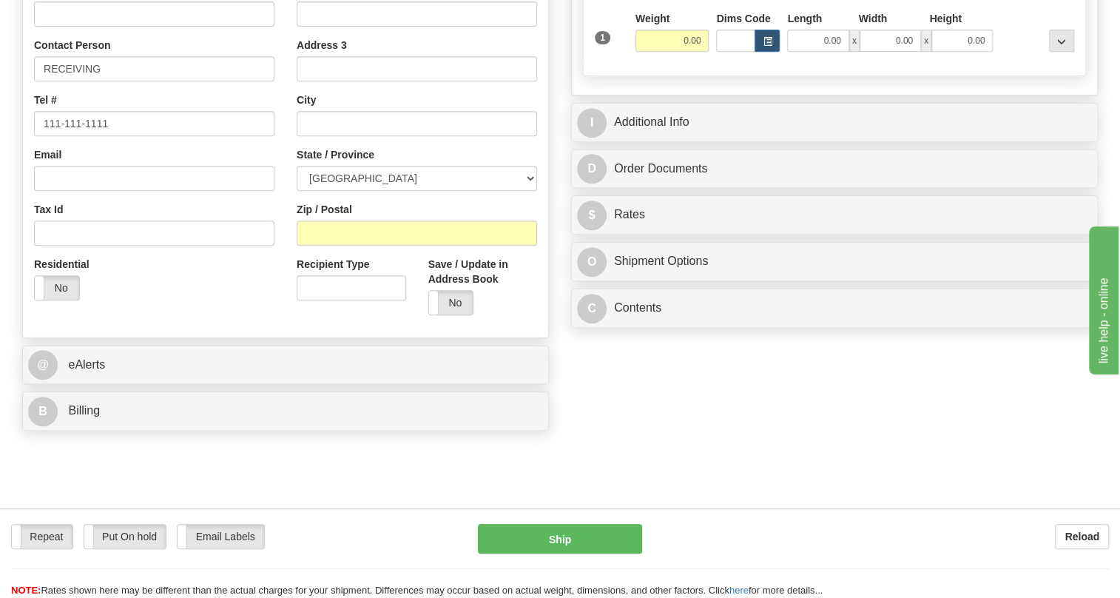
scroll to position [336, 0]
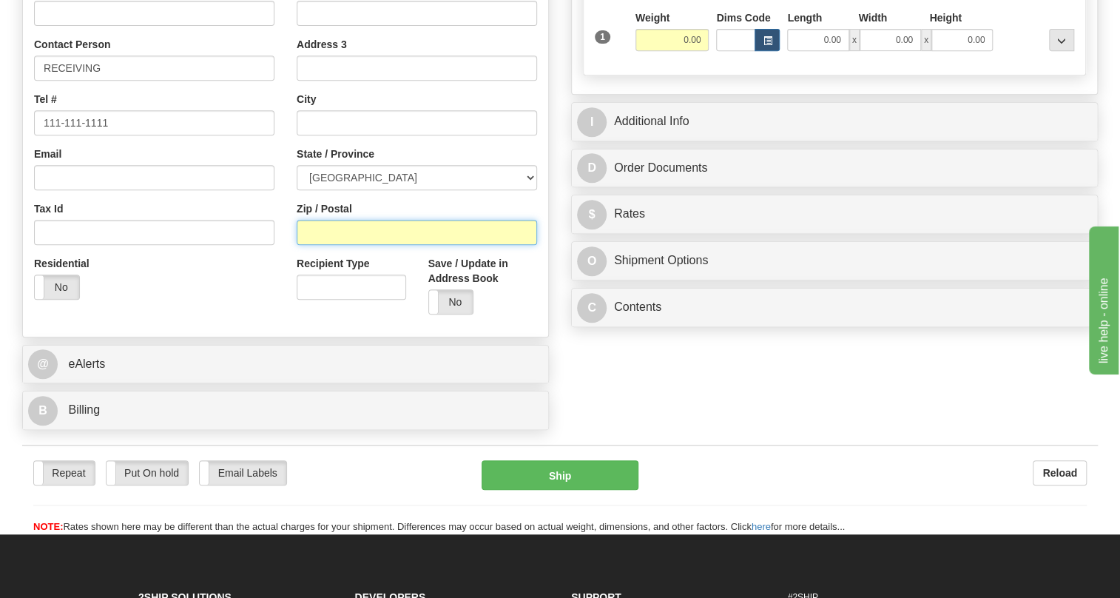
click at [323, 245] on input "Zip / Postal" at bounding box center [417, 232] width 240 height 25
paste input "N5Z 4R2"
type input "N5Z 4R2"
click at [267, 311] on div "Residential Yes No" at bounding box center [154, 283] width 263 height 55
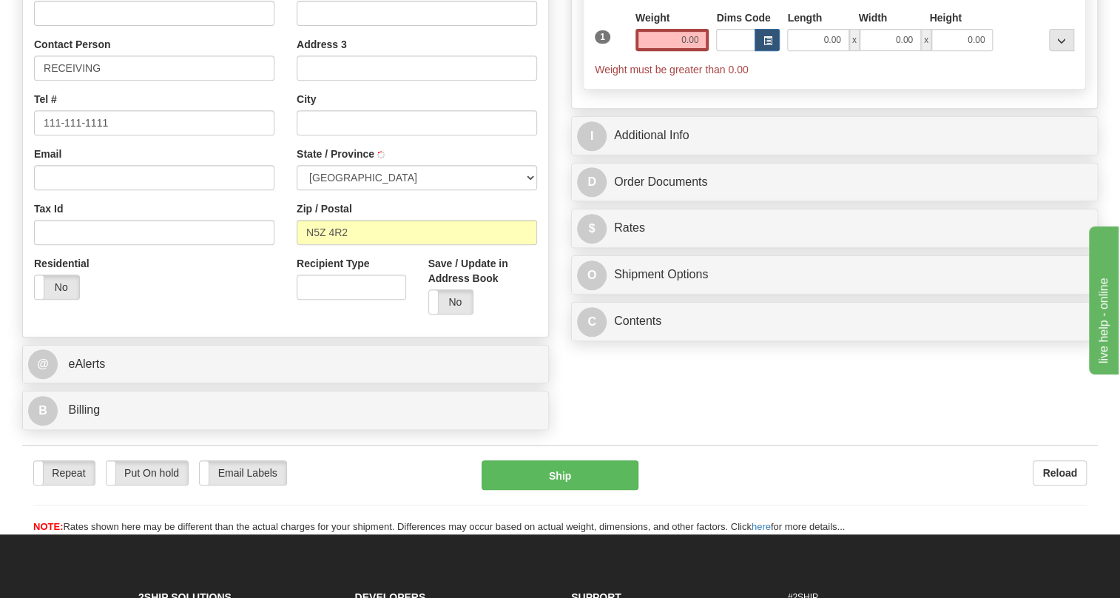
type input "[GEOGRAPHIC_DATA]"
select select "ON"
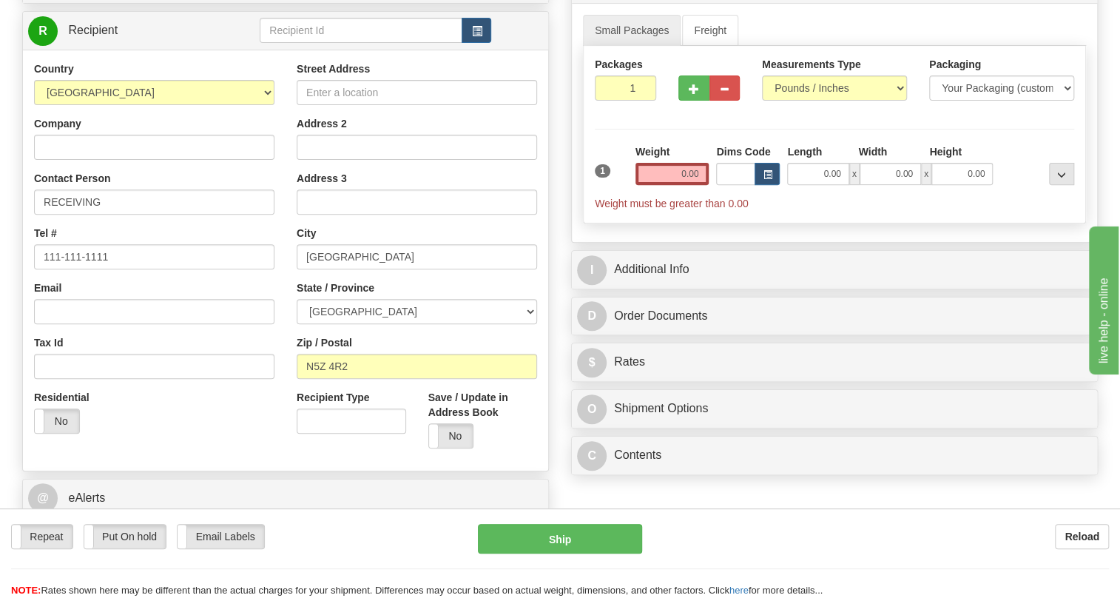
scroll to position [201, 0]
click at [100, 160] on input "Company" at bounding box center [154, 147] width 240 height 25
paste input "HYDRO ONE NETWORKS"
type input "HYDRO ONE NETWORKS"
click at [327, 106] on input "Street Address" at bounding box center [417, 93] width 240 height 25
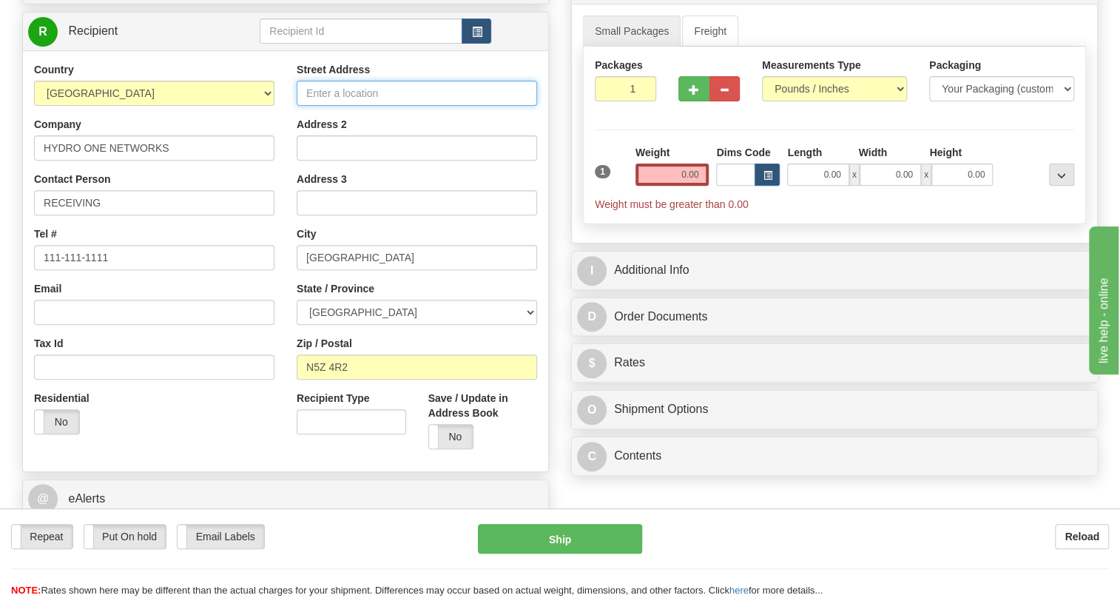
paste input "[STREET_ADDRESS][PERSON_NAME]"
type input "[STREET_ADDRESS][PERSON_NAME]"
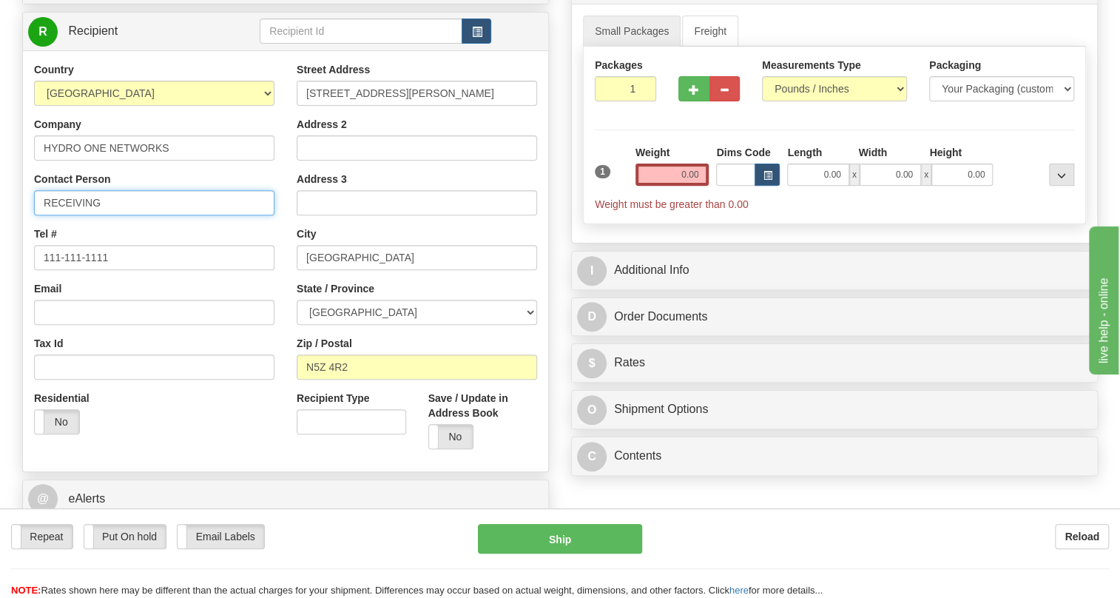
click at [169, 215] on input "RECEIVING" at bounding box center [154, 202] width 240 height 25
paste input "[PERSON_NAME]"
type input "RECEIVING / David Mattys"
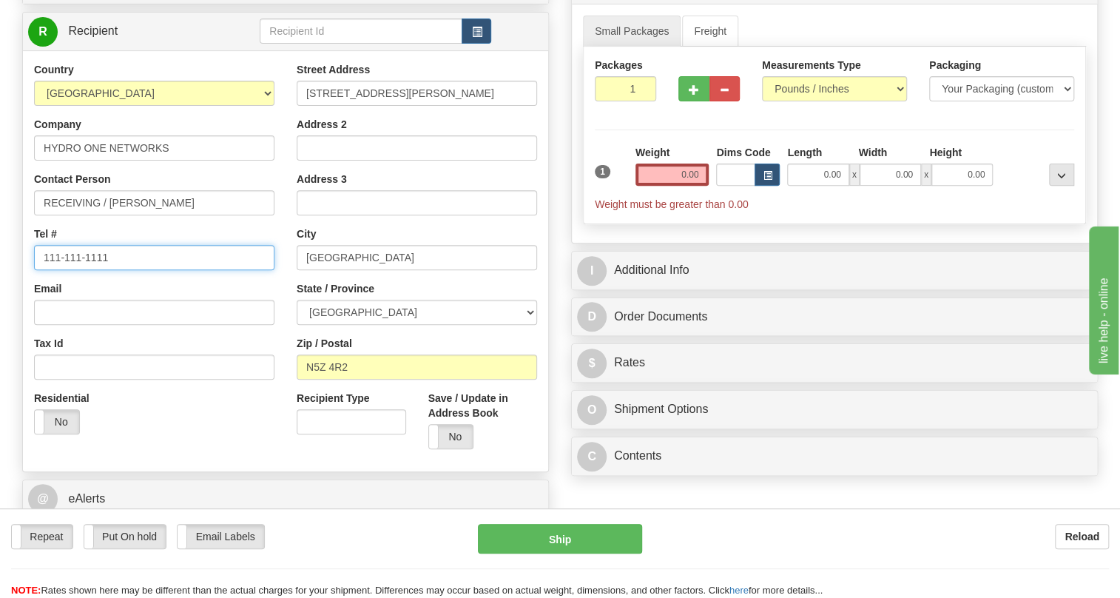
click at [95, 270] on input "111-111-1111" at bounding box center [154, 257] width 240 height 25
paste input "289-527-6607"
type input "289-527-6607"
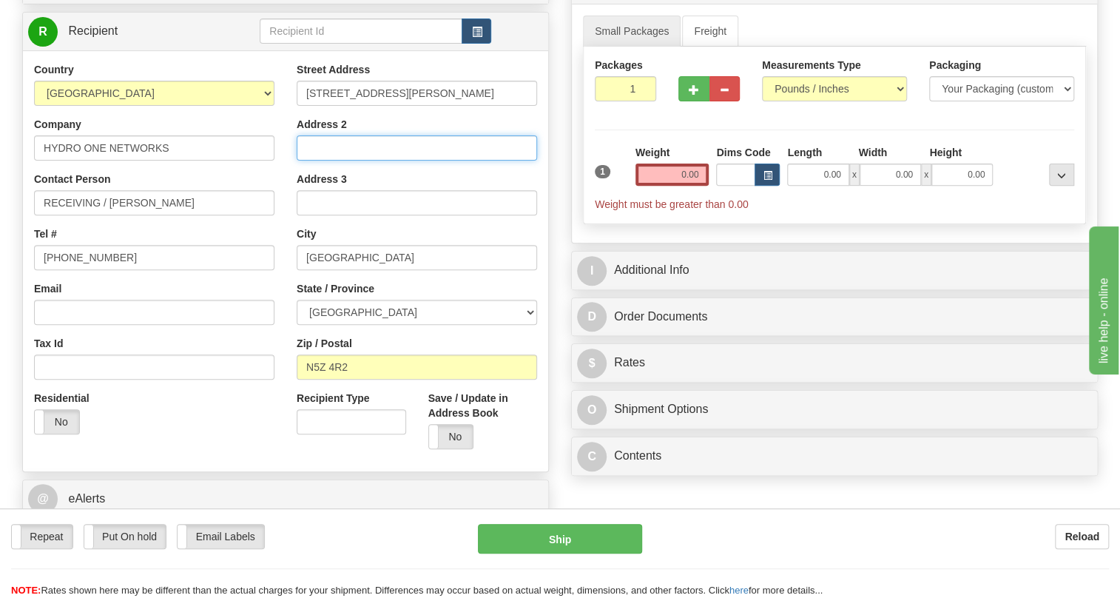
click at [309, 160] on input "Address 2" at bounding box center [417, 147] width 240 height 25
paste input "Call 48hrs before any del. to conf. time and loc"
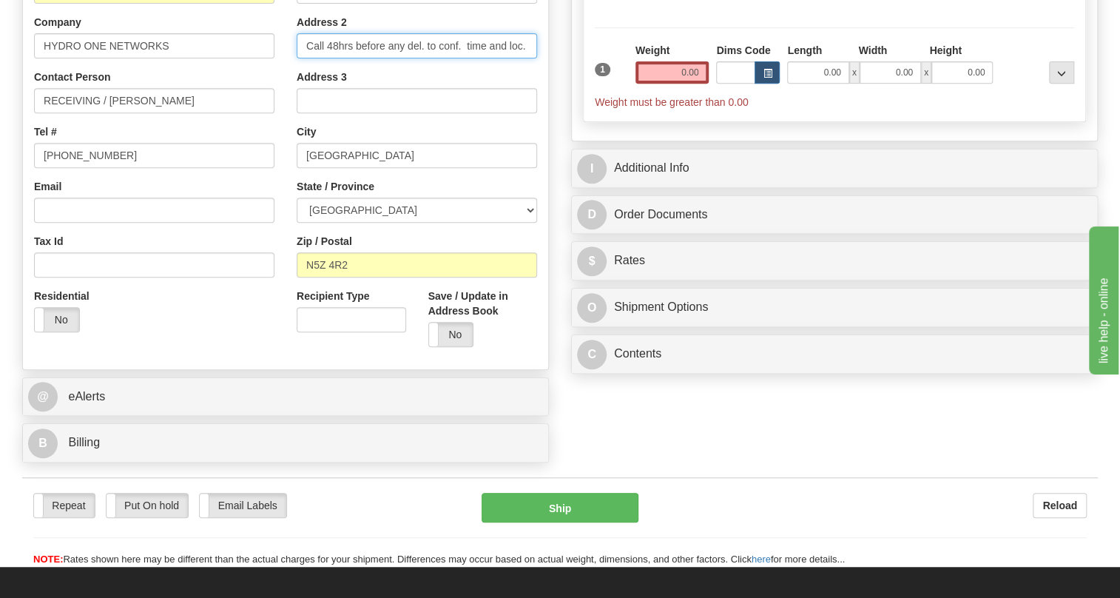
scroll to position [470, 0]
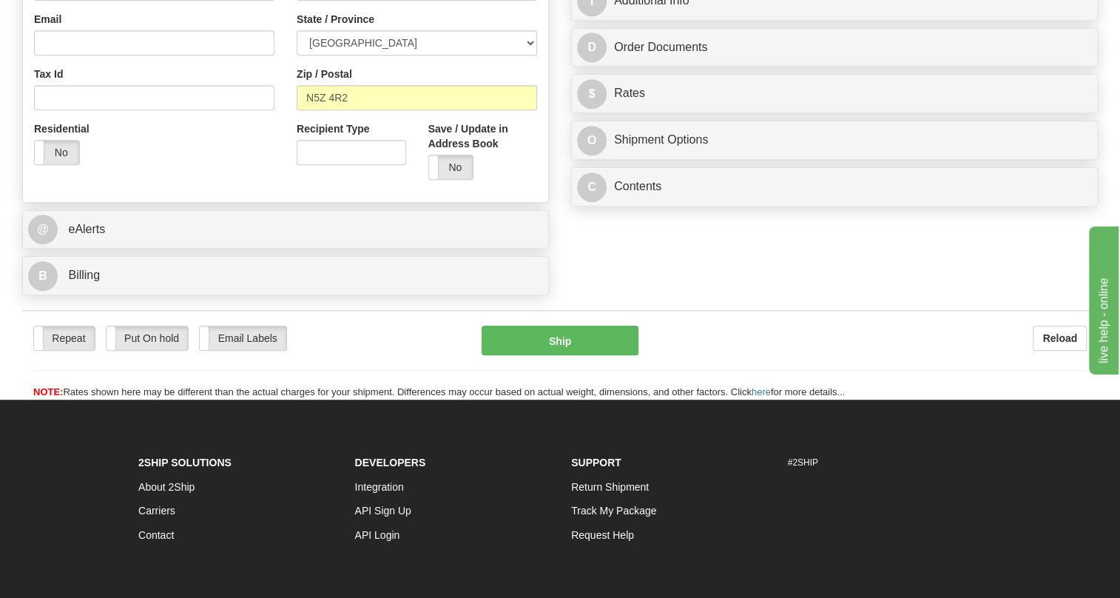
type input "Call 48hrs before any del. to conf. time and loc."
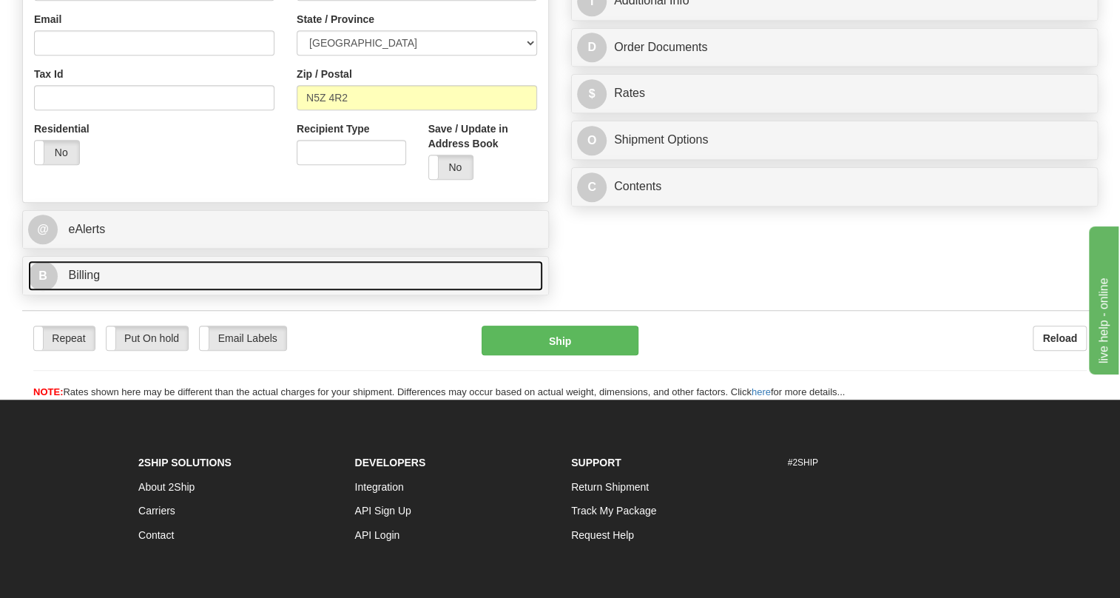
click at [95, 291] on link "B Billing" at bounding box center [285, 275] width 515 height 30
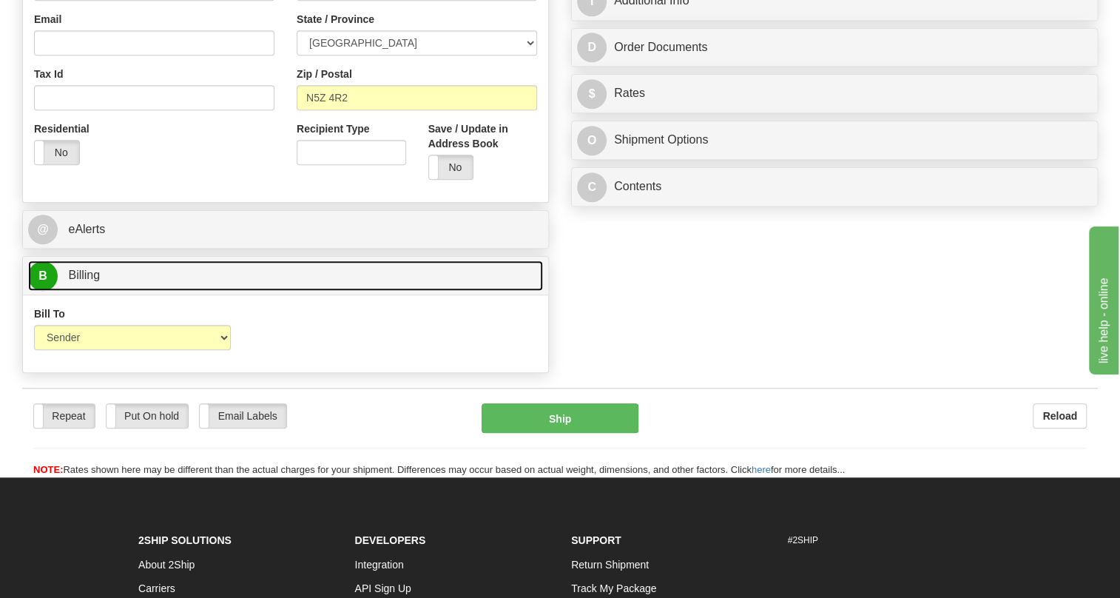
click at [90, 281] on span "Billing" at bounding box center [84, 274] width 32 height 13
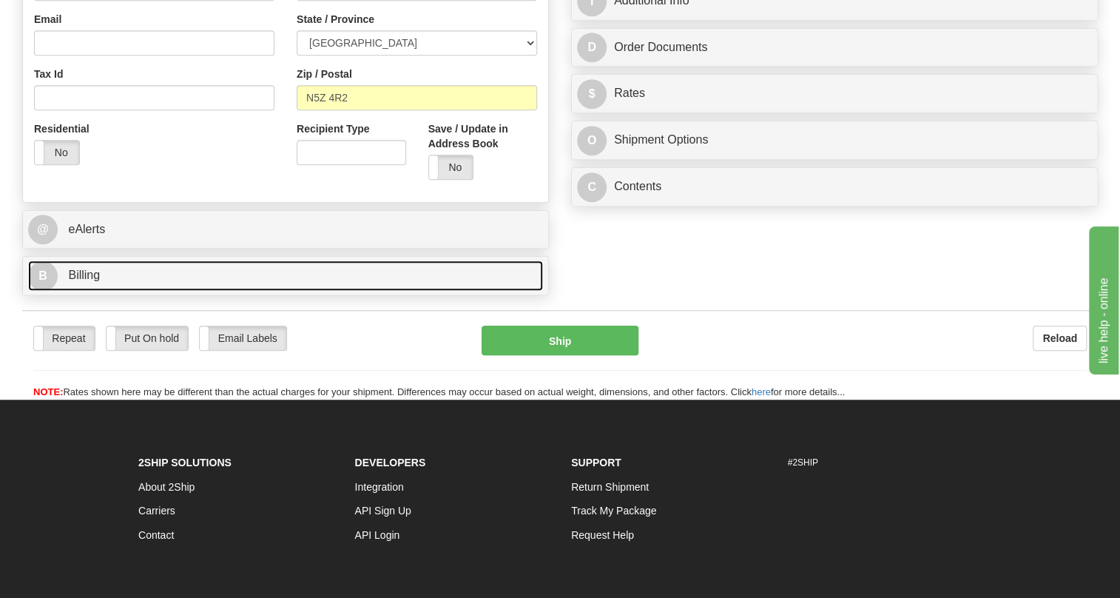
scroll to position [134, 0]
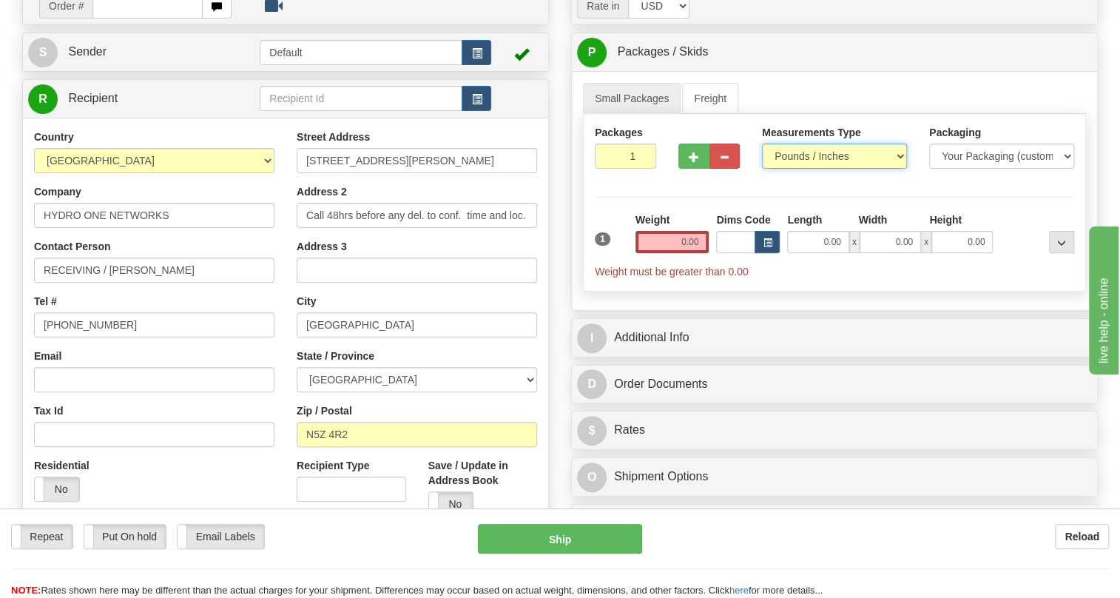
click at [806, 169] on select "Pounds / Inches Kilograms / Centimeters" at bounding box center [834, 155] width 145 height 25
click at [808, 169] on select "Pounds / Inches Kilograms / Centimeters" at bounding box center [834, 155] width 145 height 25
click at [762, 169] on select "Pounds / Inches Kilograms / Centimeters" at bounding box center [834, 155] width 145 height 25
click at [660, 253] on input "0.00" at bounding box center [672, 242] width 74 height 22
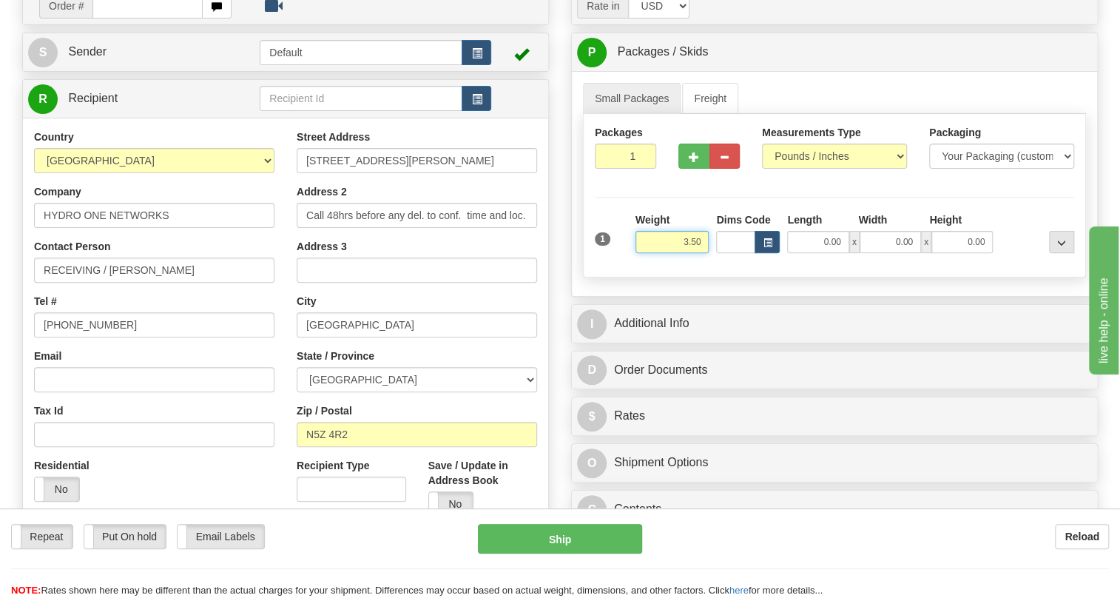
type input "3.50"
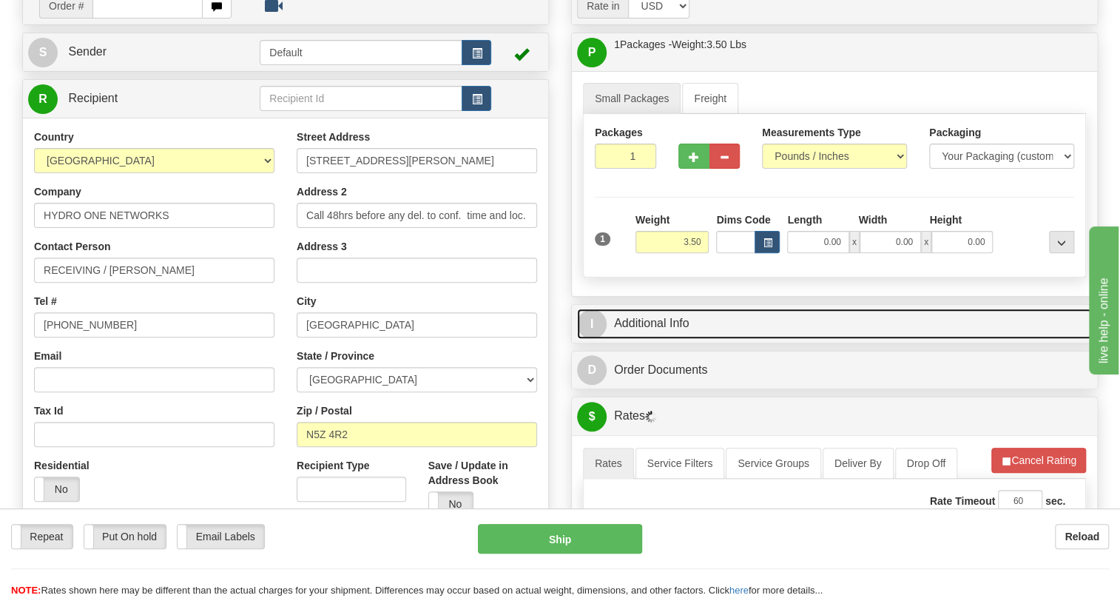
click at [658, 339] on link "I Additional Info" at bounding box center [834, 323] width 515 height 30
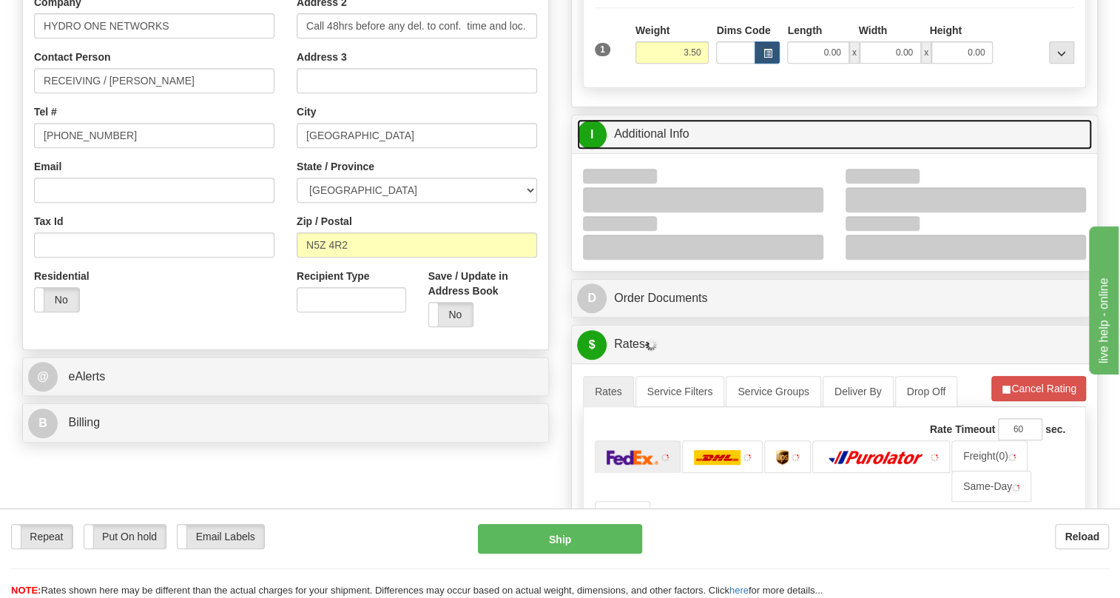
scroll to position [336, 0]
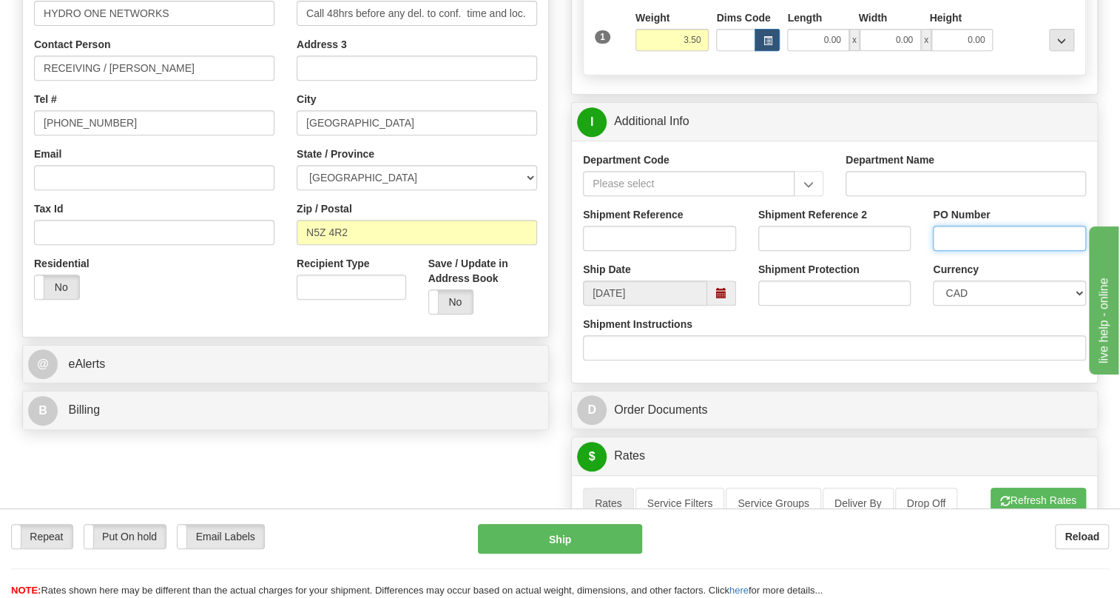
click at [956, 251] on input "PO Number" at bounding box center [1009, 238] width 153 height 25
paste input "4501122977"
type input "4501122977"
click at [589, 251] on input "Shipment Reference" at bounding box center [659, 238] width 153 height 25
paste input "86707768"
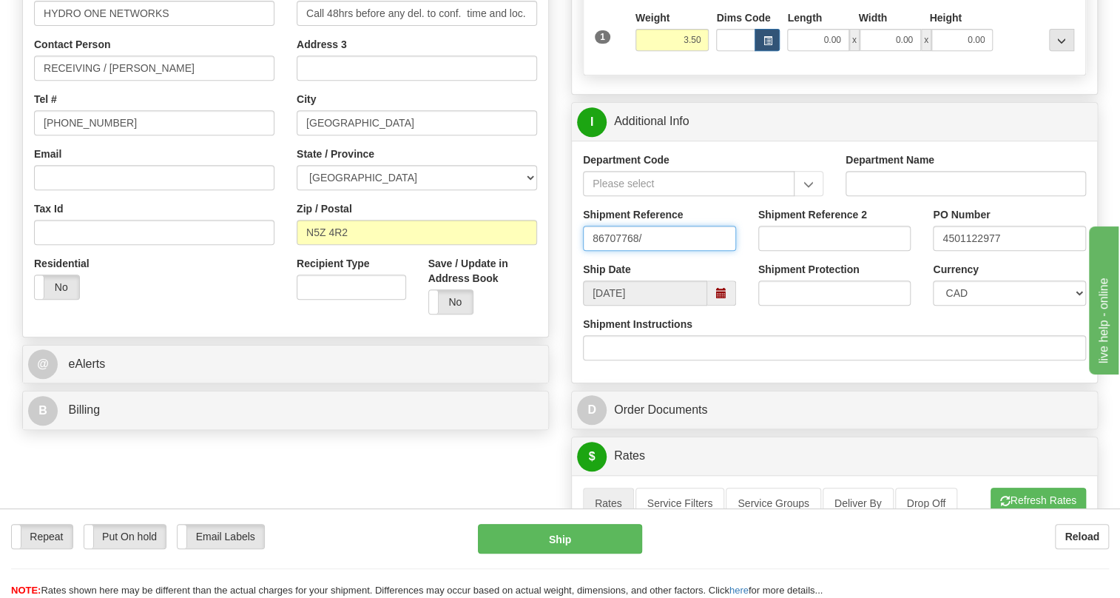
click at [668, 251] on input "86707768/" at bounding box center [659, 238] width 153 height 25
paste input "546371"
type input "86707768/546371"
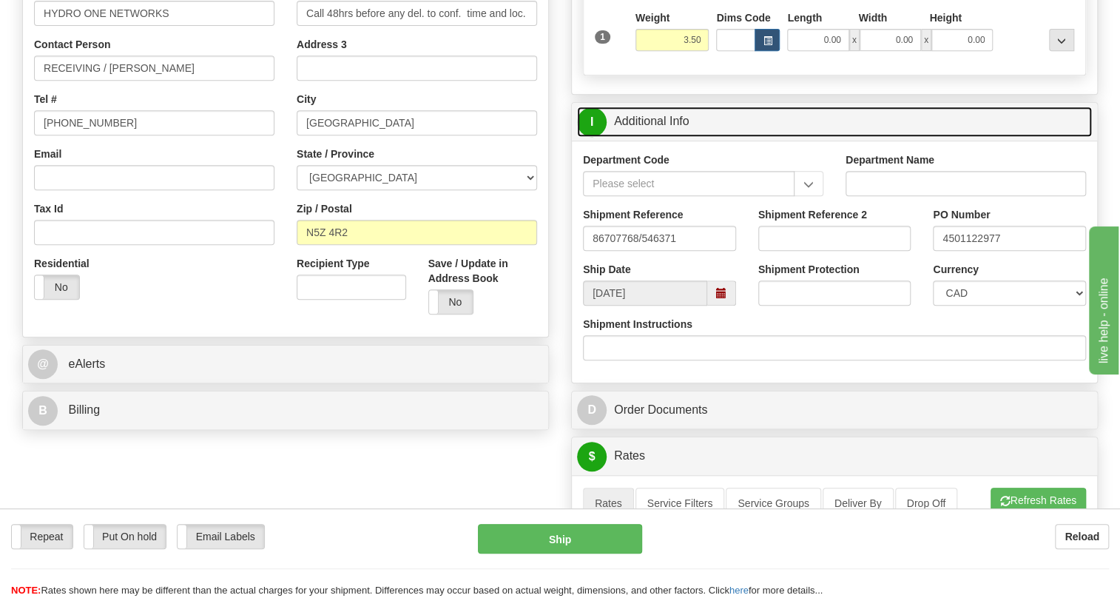
click at [644, 137] on link "I Additional Info" at bounding box center [834, 122] width 515 height 30
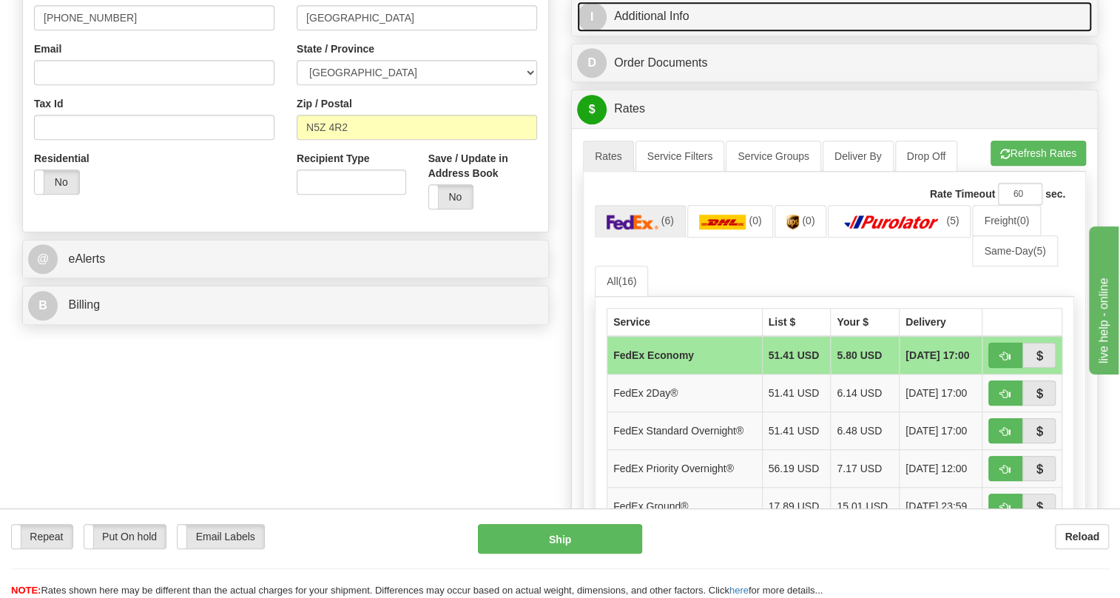
scroll to position [470, 0]
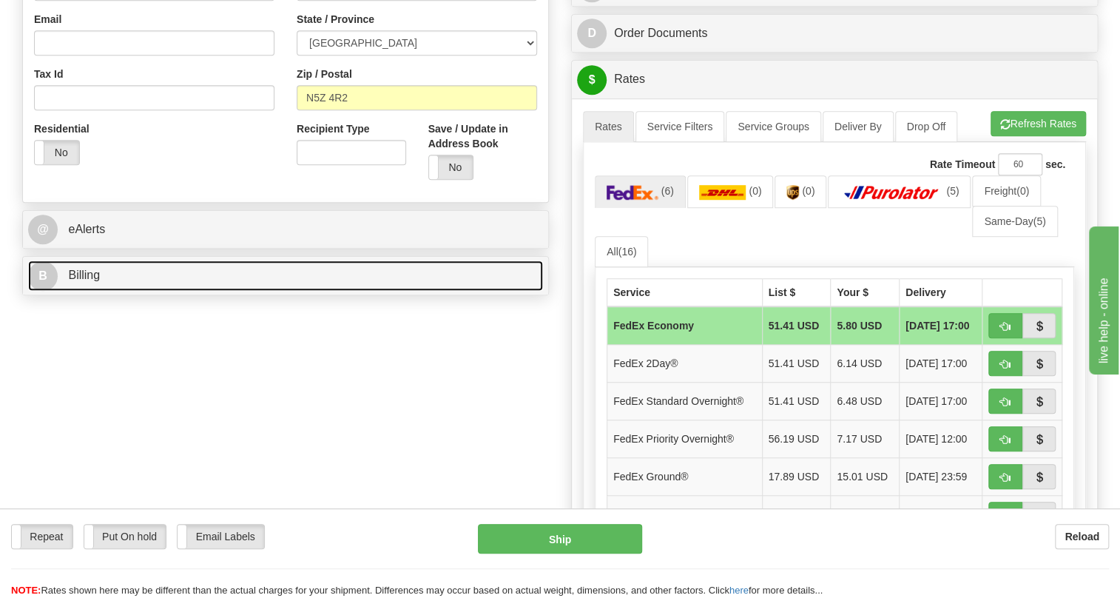
click at [92, 281] on span "Billing" at bounding box center [84, 274] width 32 height 13
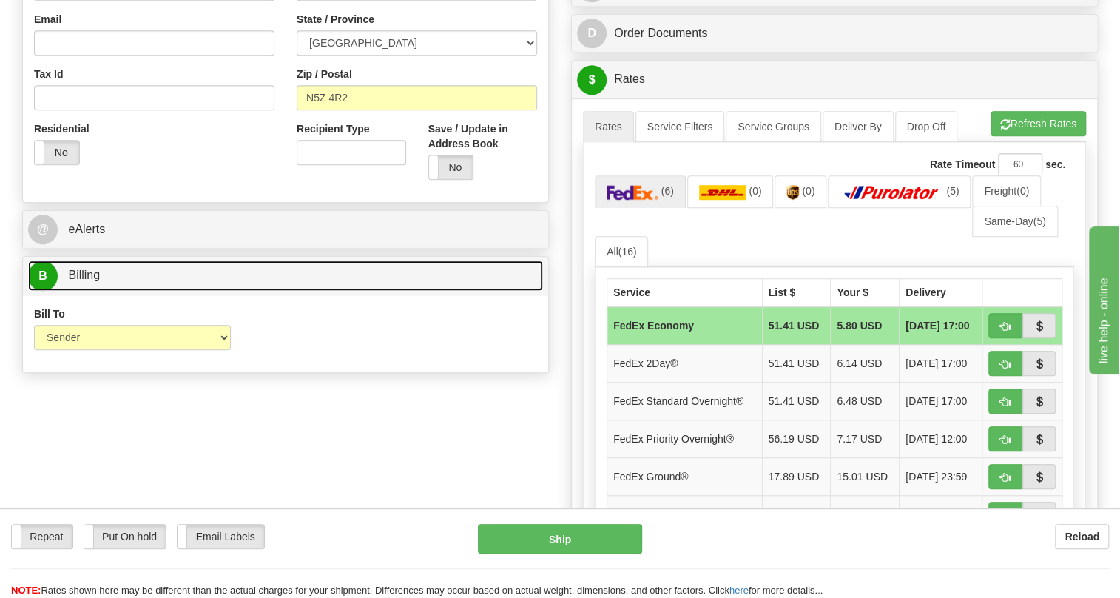
click at [92, 281] on span "Billing" at bounding box center [84, 274] width 32 height 13
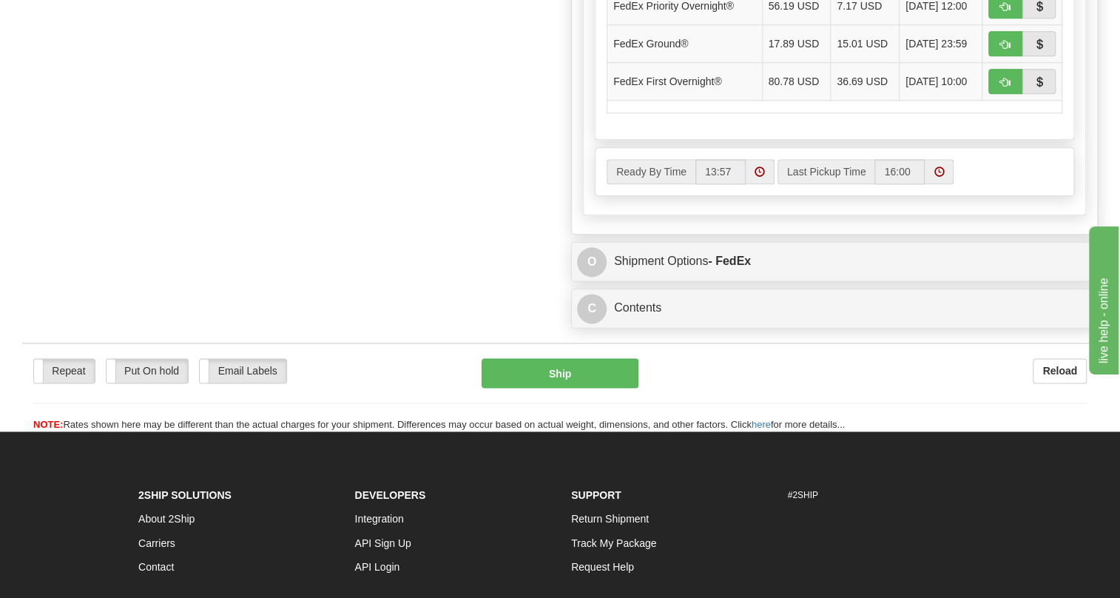
scroll to position [941, 0]
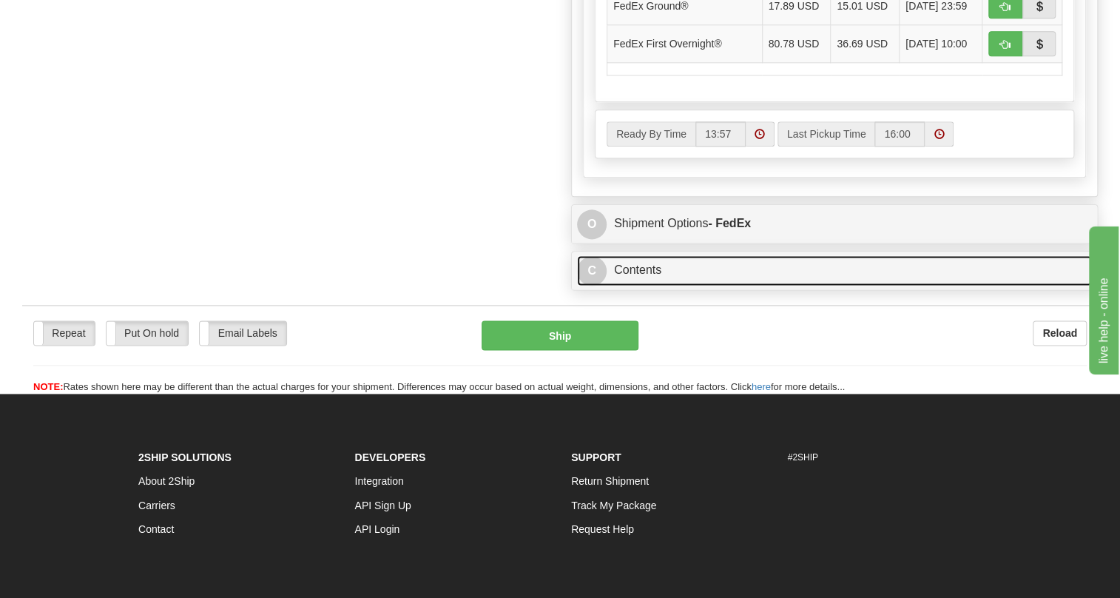
click at [630, 285] on link "C Contents" at bounding box center [834, 270] width 515 height 30
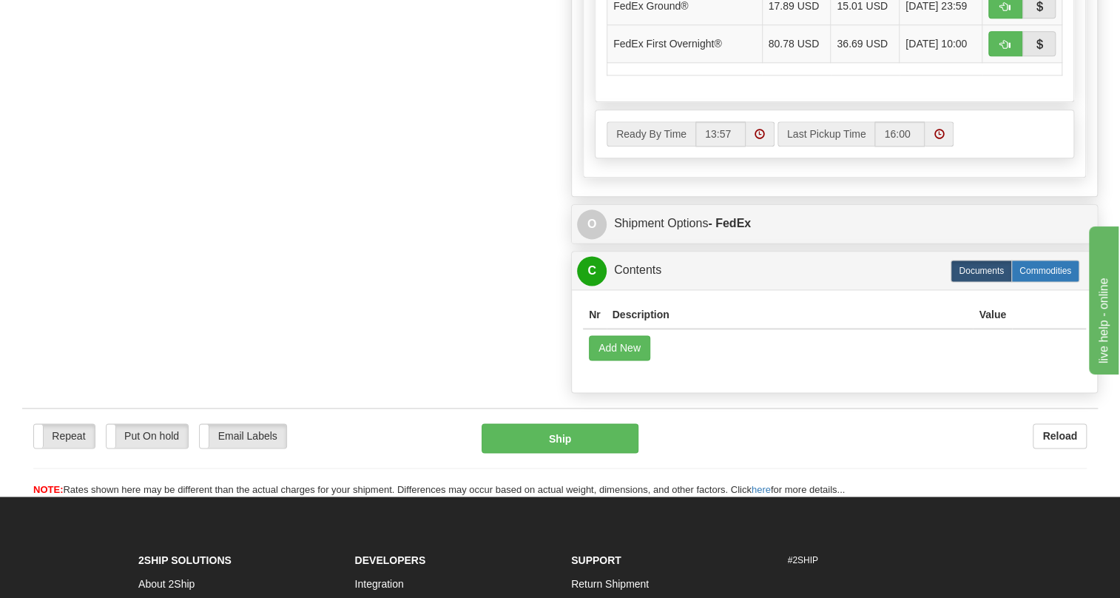
click at [1040, 282] on label "Commodities" at bounding box center [1045, 271] width 68 height 22
radio input "true"
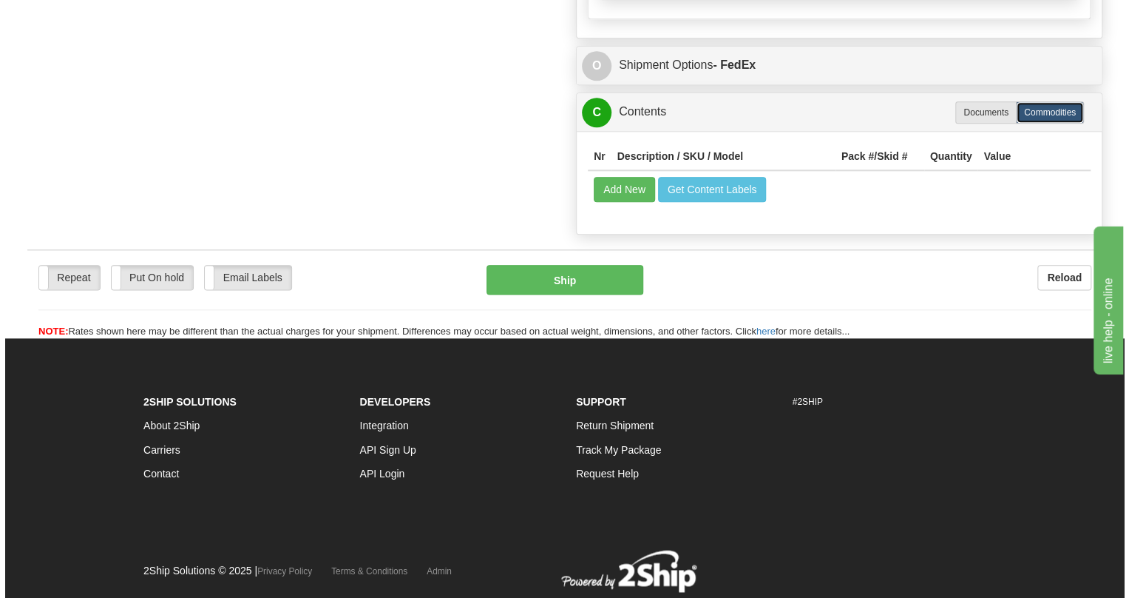
scroll to position [1098, 0]
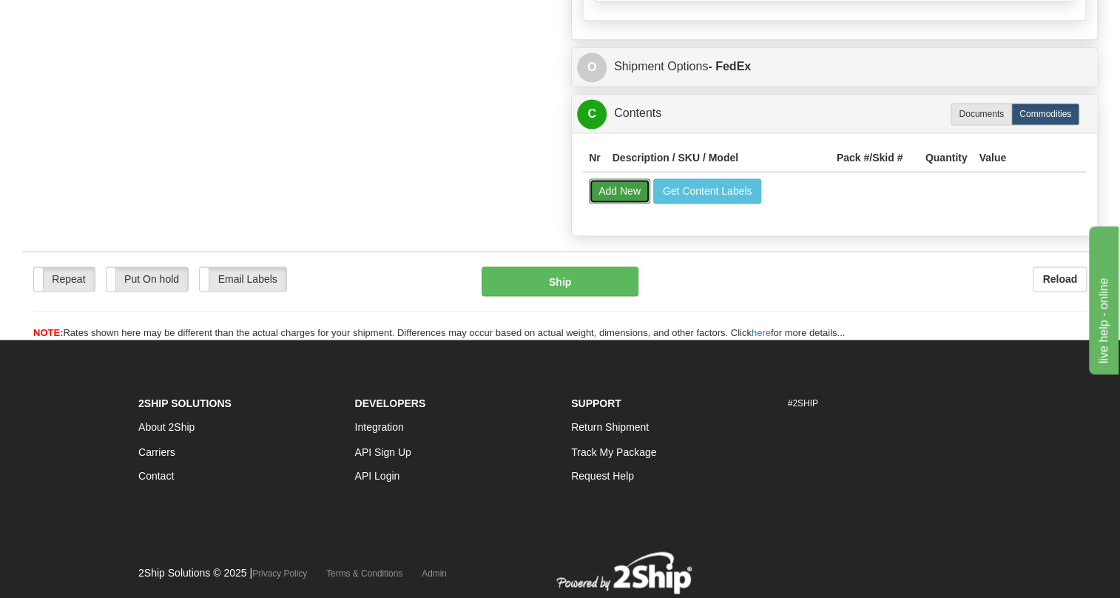
click at [621, 203] on button "Add New" at bounding box center [619, 190] width 61 height 25
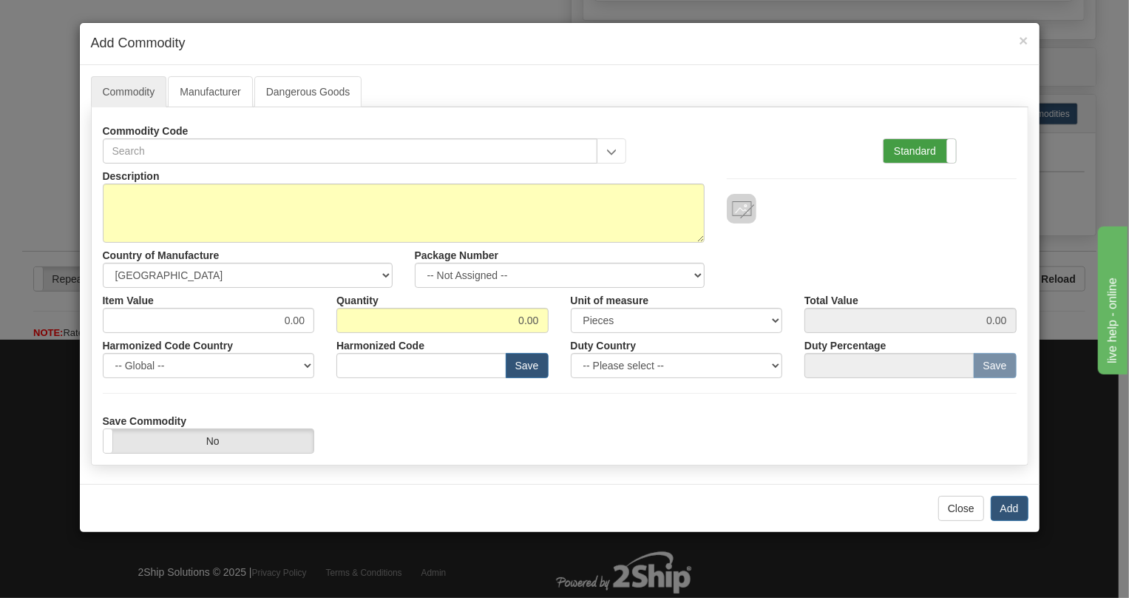
click at [902, 142] on label "Standard" at bounding box center [920, 151] width 72 height 24
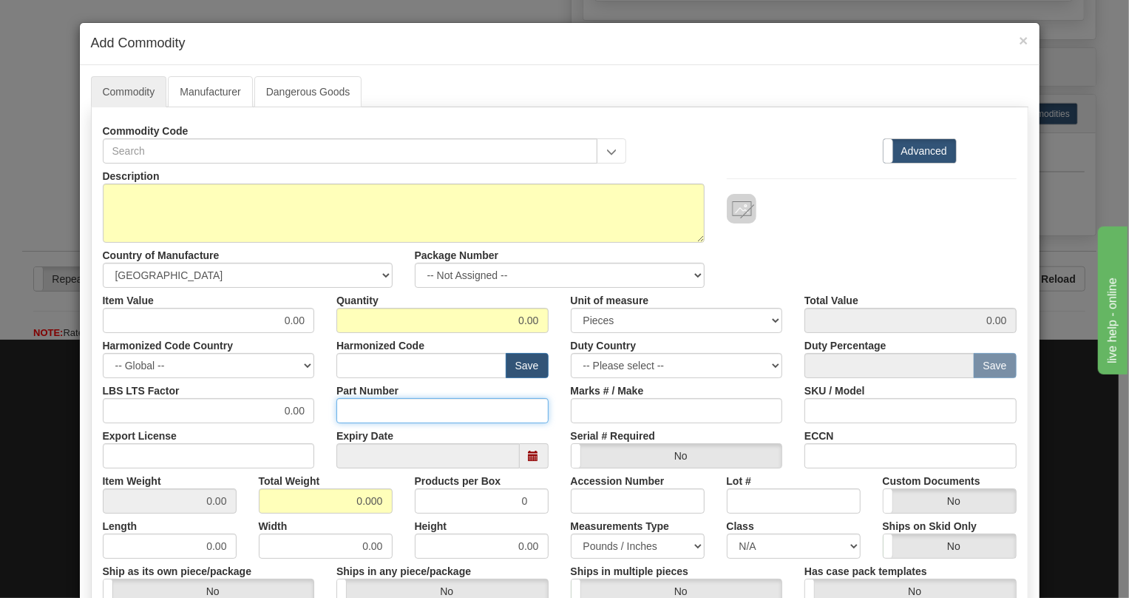
click at [362, 410] on input "Part Number" at bounding box center [443, 410] width 212 height 25
paste input "EPB885997"
type input "EPB885997"
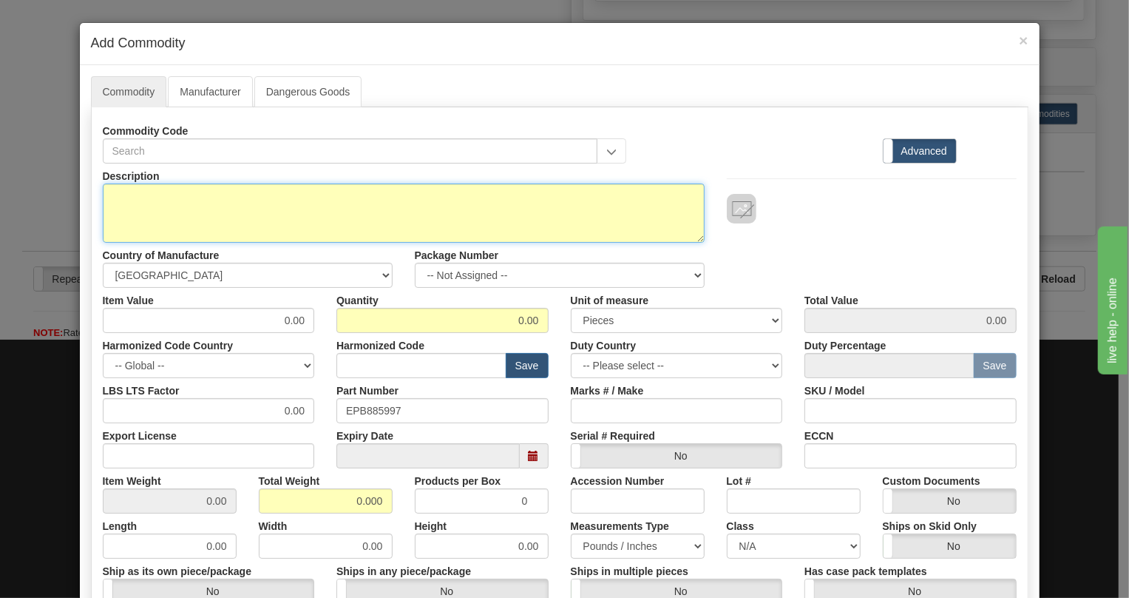
click at [148, 193] on textarea "Description" at bounding box center [404, 212] width 602 height 59
paste textarea "1-RU spacer panel"
type textarea "1-RU spacer panel"
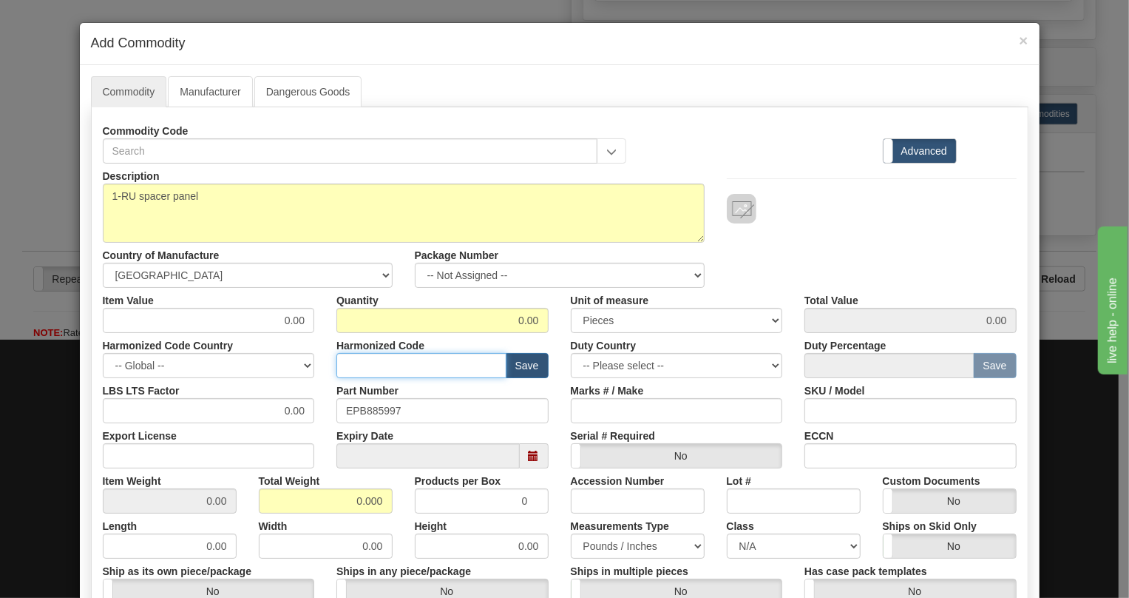
click at [363, 367] on input "text" at bounding box center [422, 365] width 170 height 25
paste input "8517.62.0090"
type input "8517.62.0090"
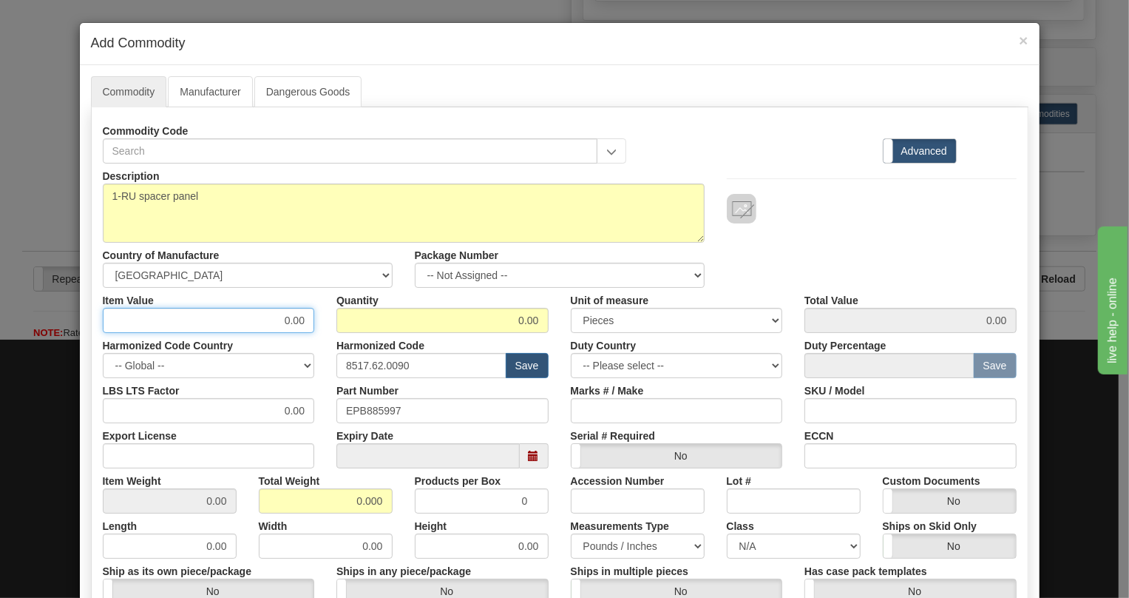
click at [297, 320] on input "0.00" at bounding box center [209, 320] width 212 height 25
paste input "192,78"
click at [288, 321] on input "192,78" at bounding box center [209, 320] width 212 height 25
type input "192.78"
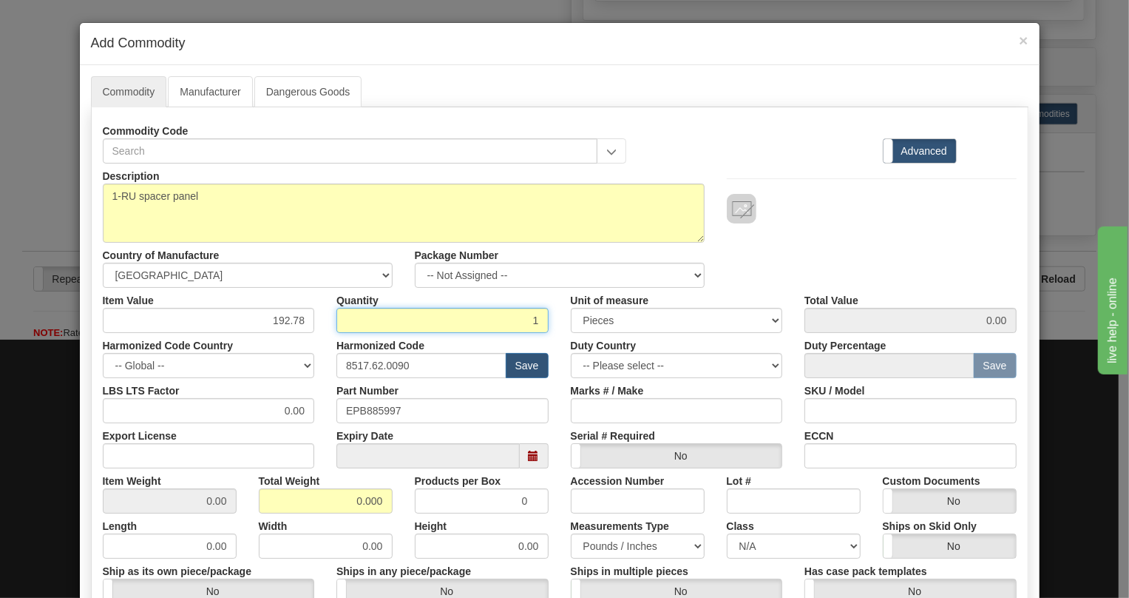
type input "1"
type input "192.78"
click at [339, 508] on input "0.000" at bounding box center [326, 500] width 134 height 25
type input "1.000"
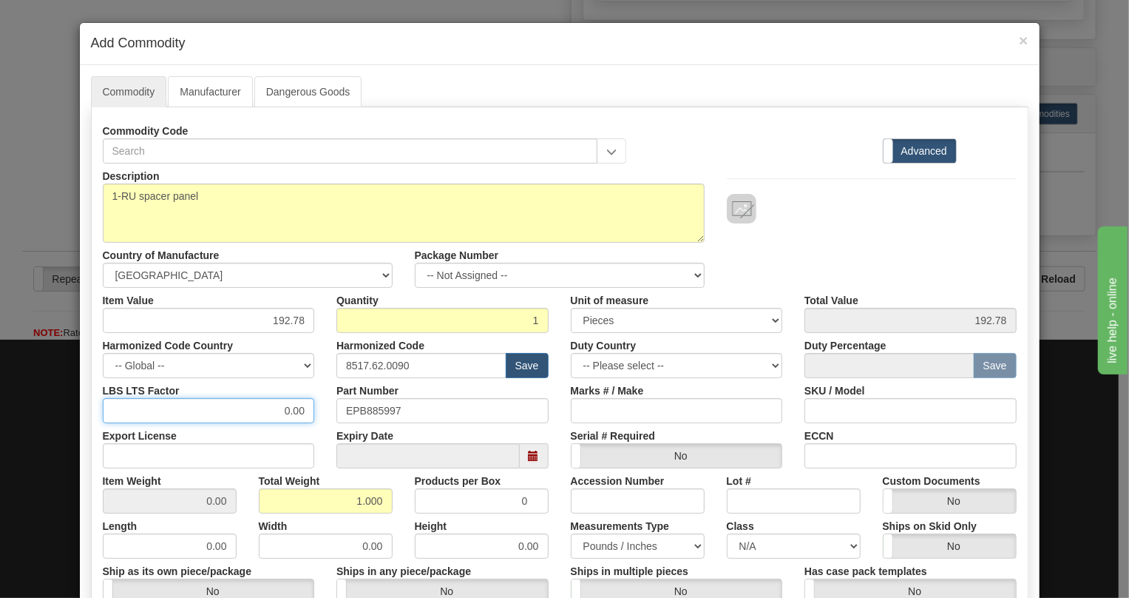
type input "1.0000"
click at [266, 412] on input "0.00" at bounding box center [209, 410] width 212 height 25
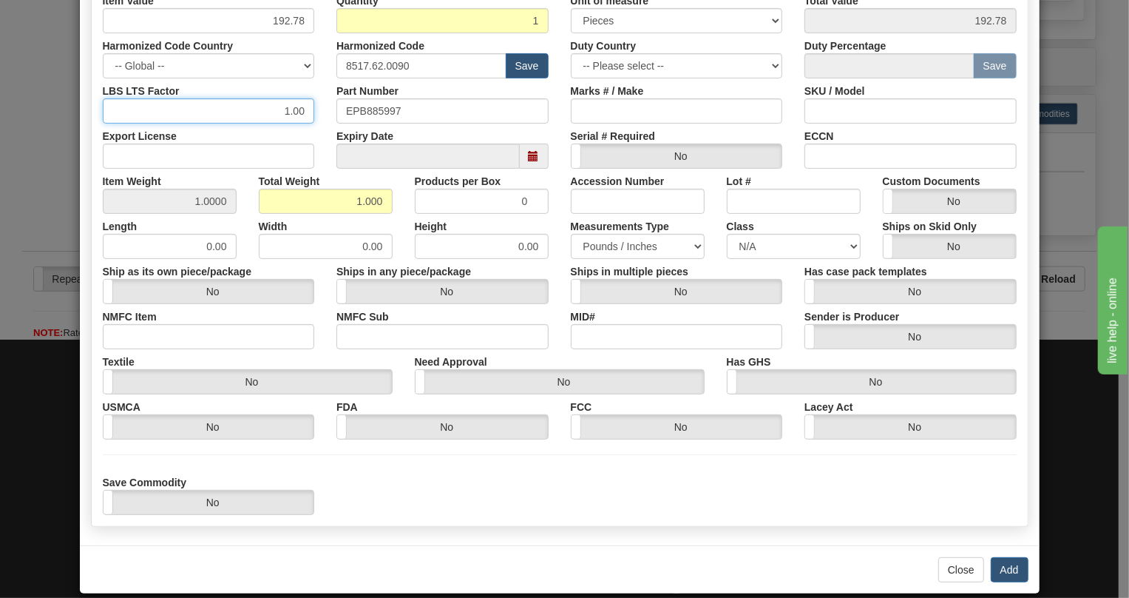
scroll to position [317, 0]
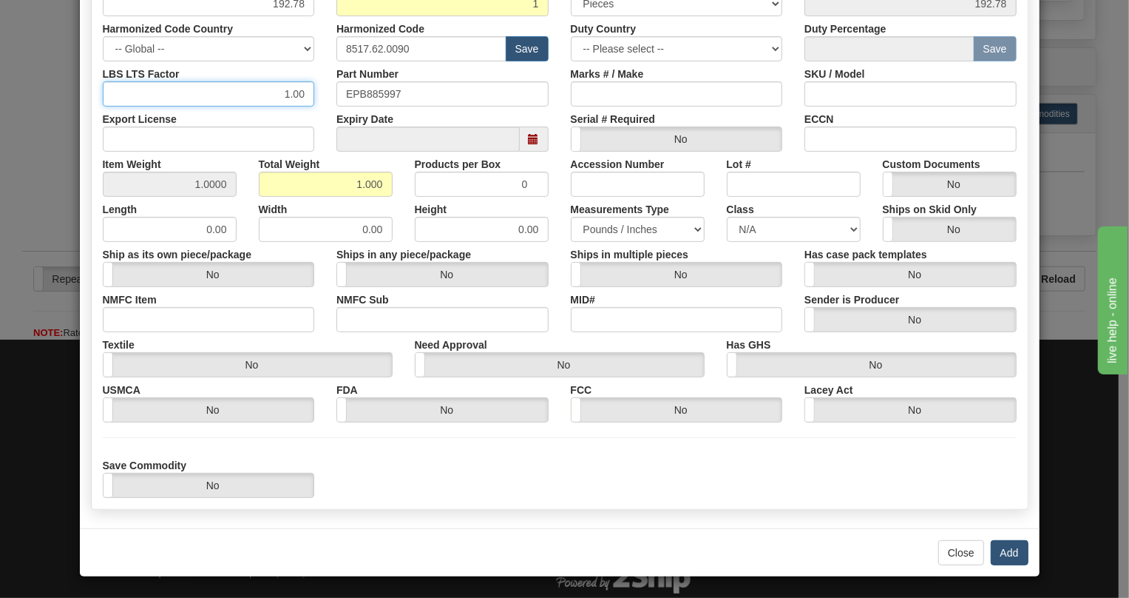
type input "1.00"
click at [1006, 555] on button "Add" at bounding box center [1010, 552] width 38 height 25
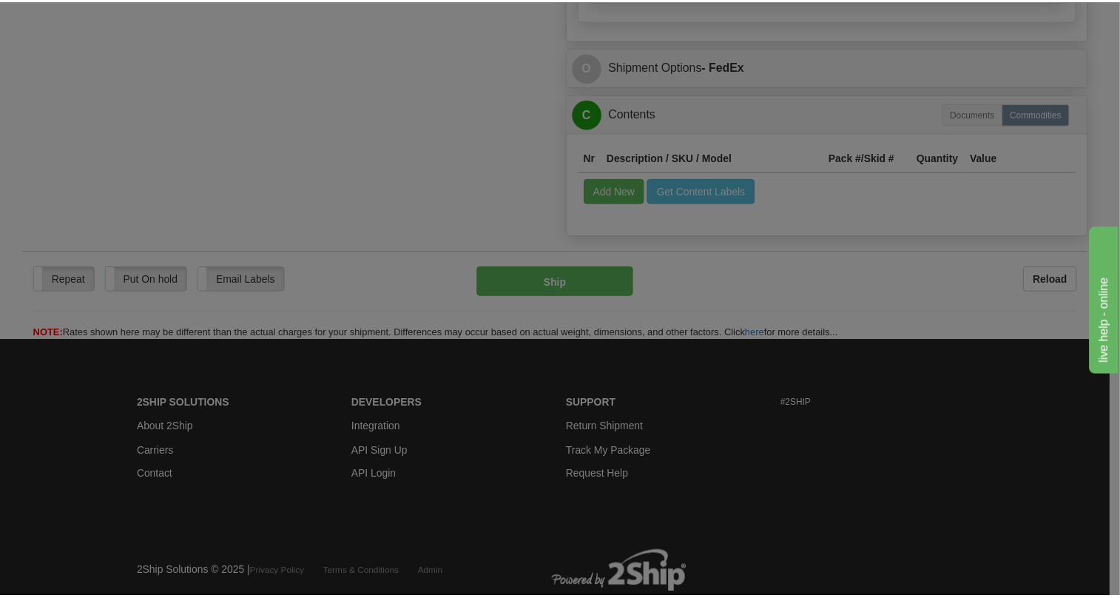
scroll to position [0, 0]
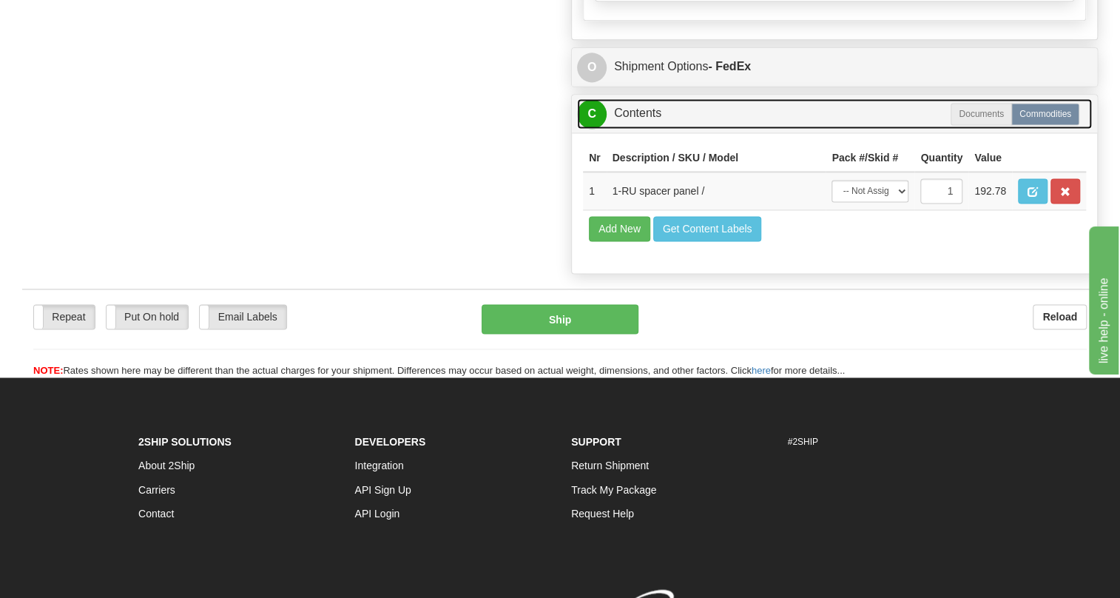
click at [629, 129] on link "C Contents" at bounding box center [834, 113] width 515 height 30
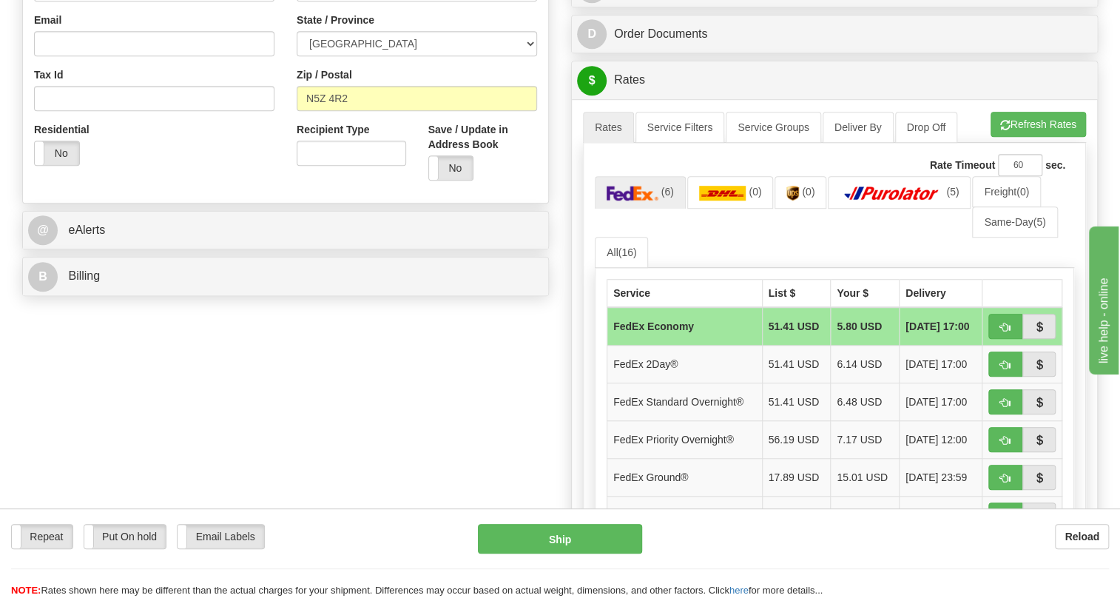
scroll to position [537, 0]
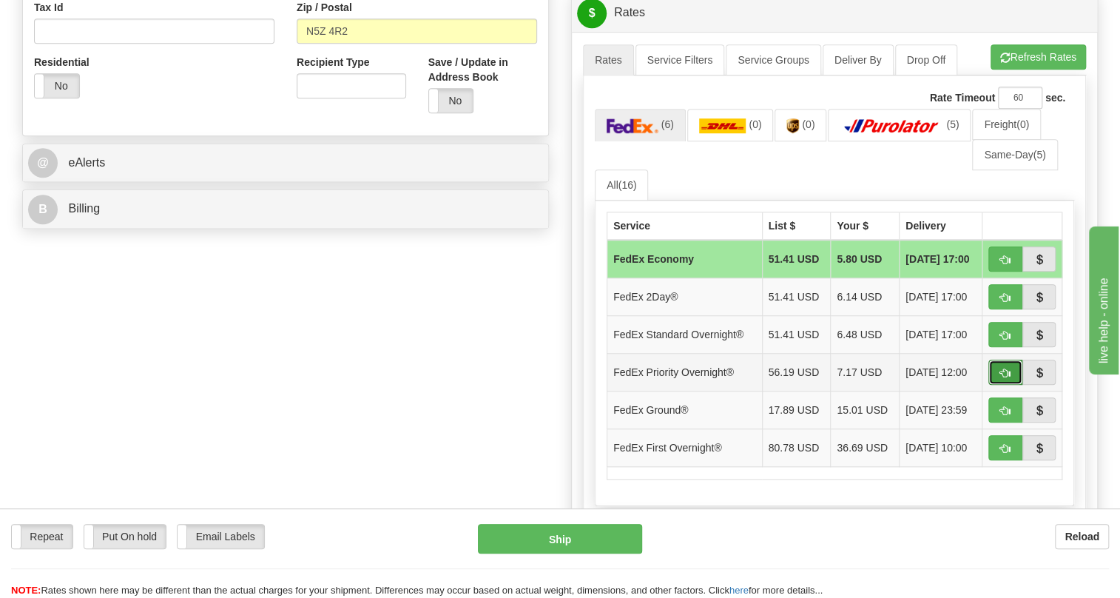
click at [1007, 378] on span "button" at bounding box center [1005, 373] width 10 height 10
type input "01"
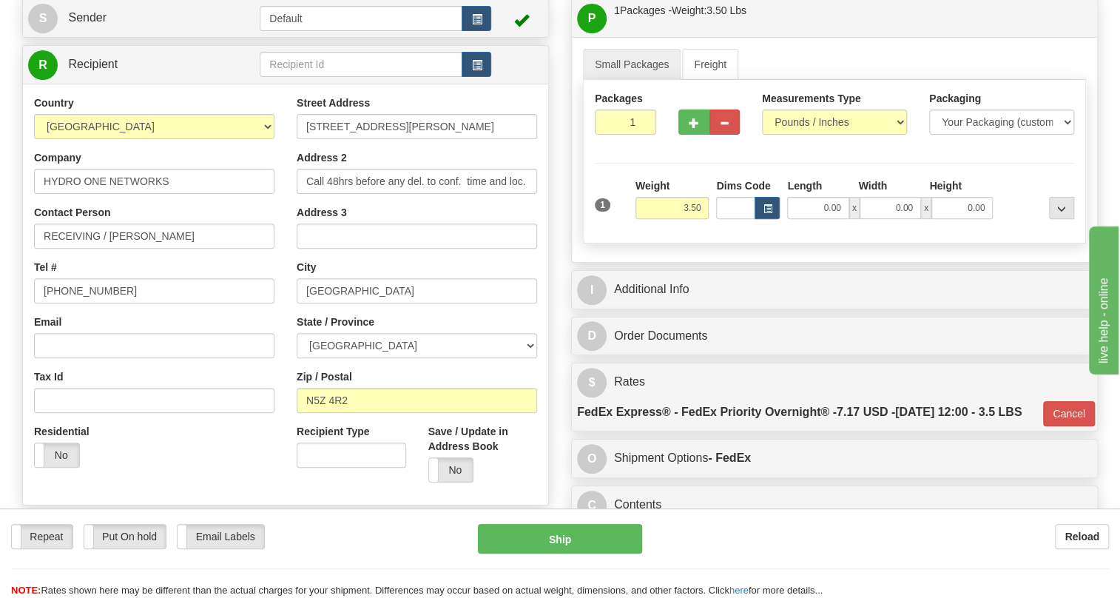
scroll to position [133, 0]
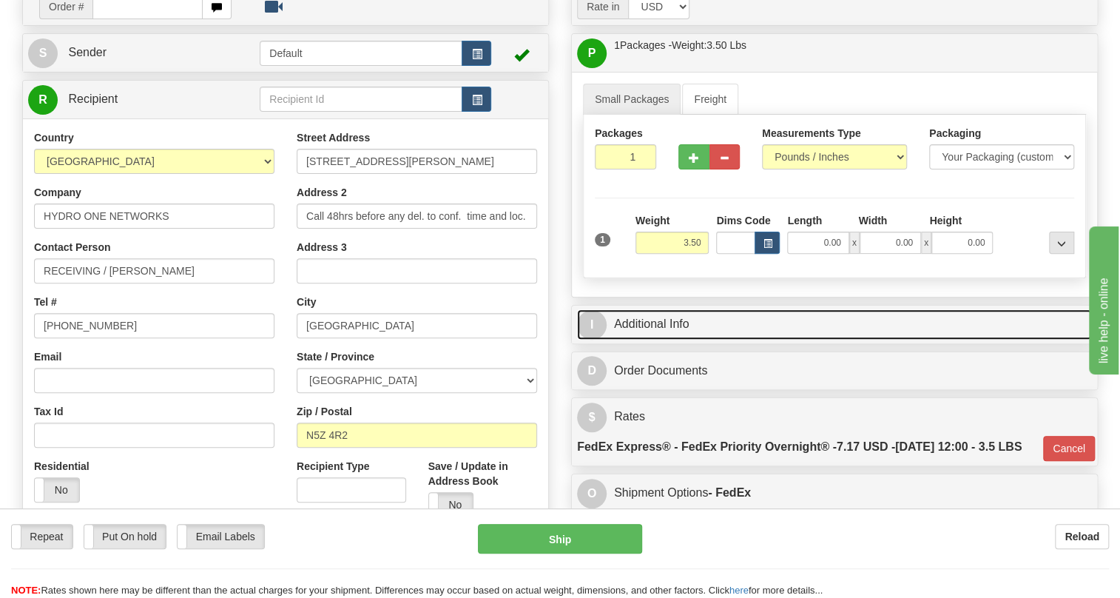
click at [657, 339] on link "I Additional Info" at bounding box center [834, 324] width 515 height 30
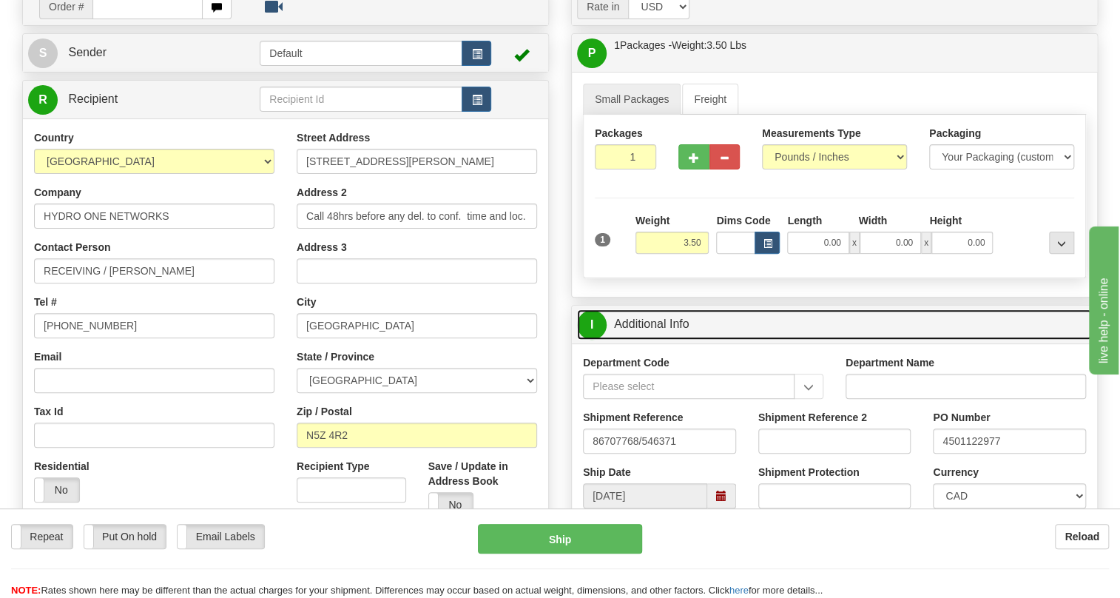
click at [658, 339] on link "I Additional Info" at bounding box center [834, 324] width 515 height 30
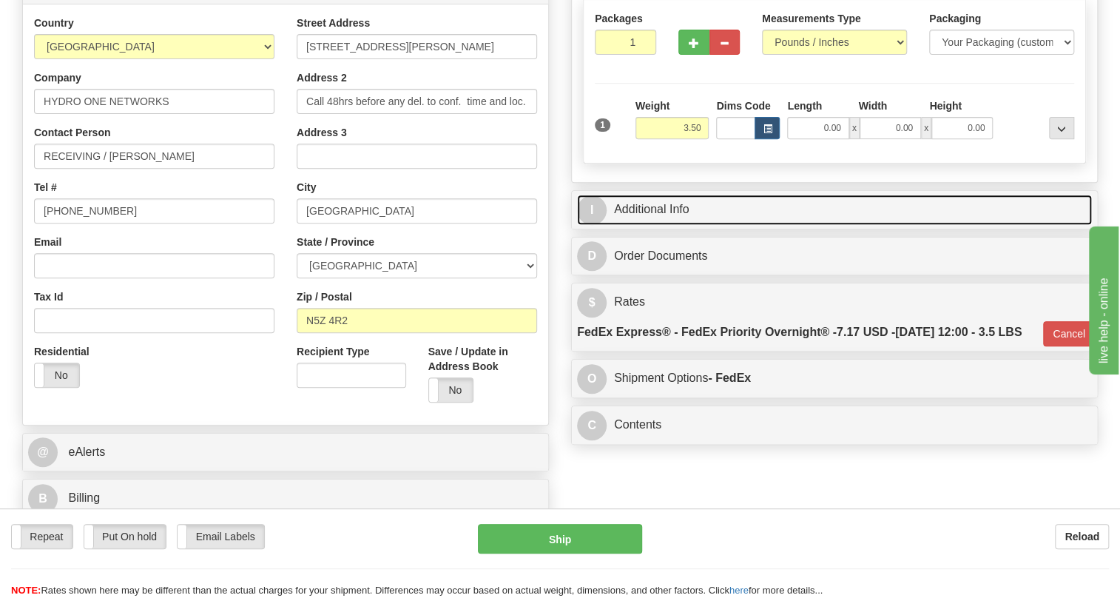
scroll to position [268, 0]
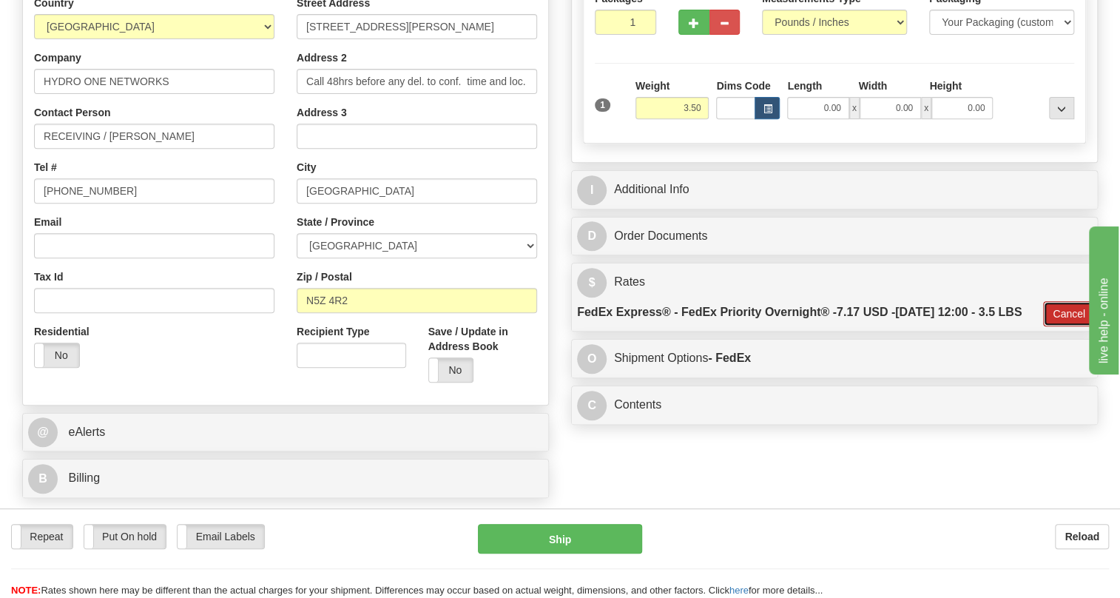
click at [1051, 326] on button "Cancel" at bounding box center [1069, 313] width 52 height 25
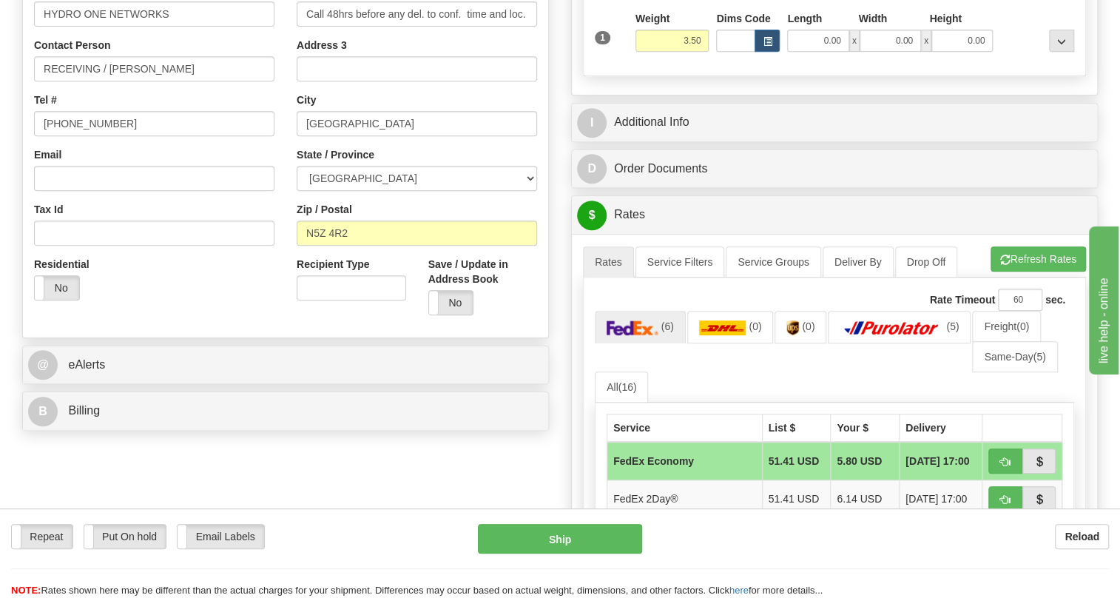
scroll to position [402, 0]
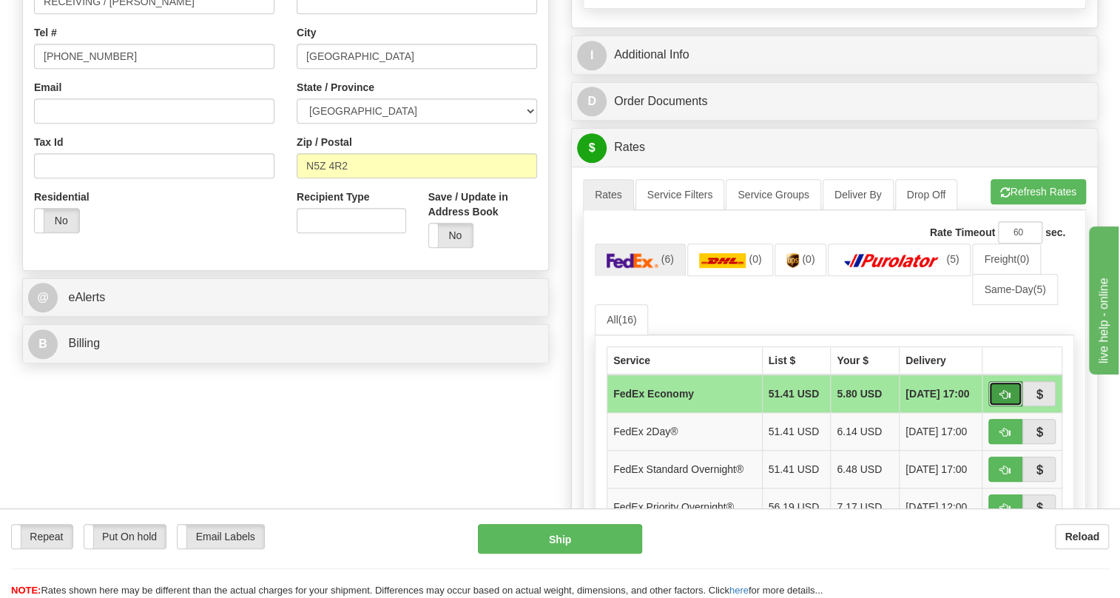
click at [1001, 399] on span "button" at bounding box center [1005, 395] width 10 height 10
type input "20"
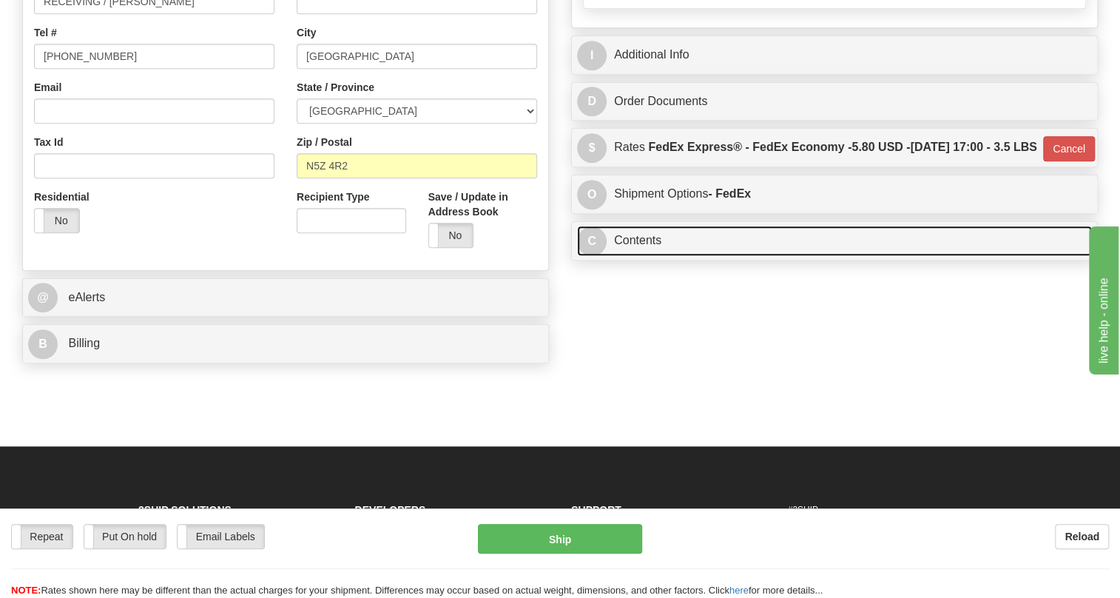
click at [655, 256] on link "C Contents" at bounding box center [834, 241] width 515 height 30
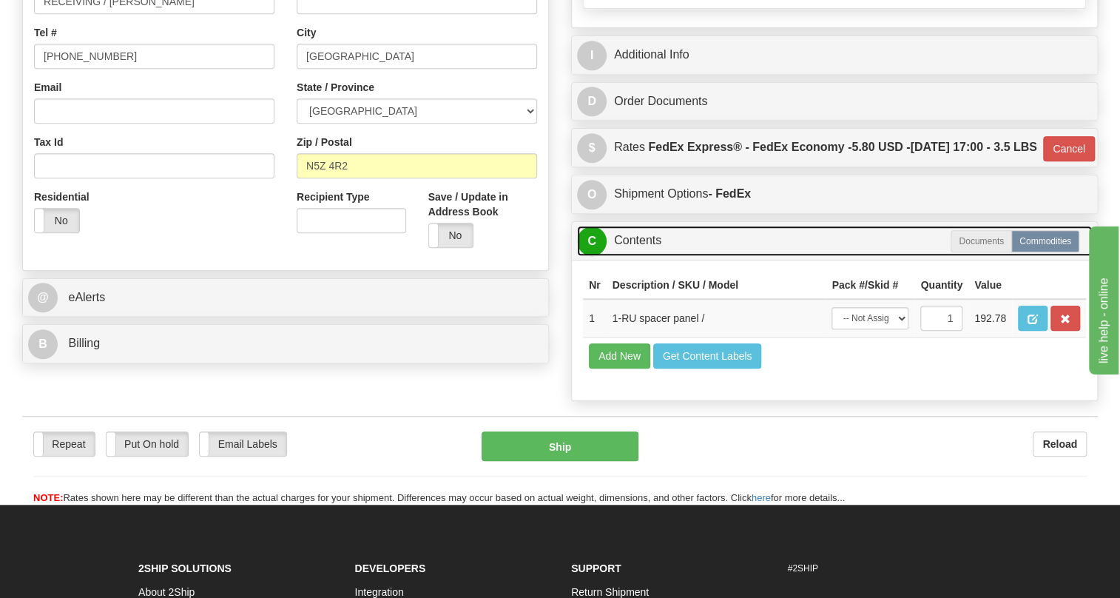
click at [641, 256] on link "C Contents" at bounding box center [834, 241] width 515 height 30
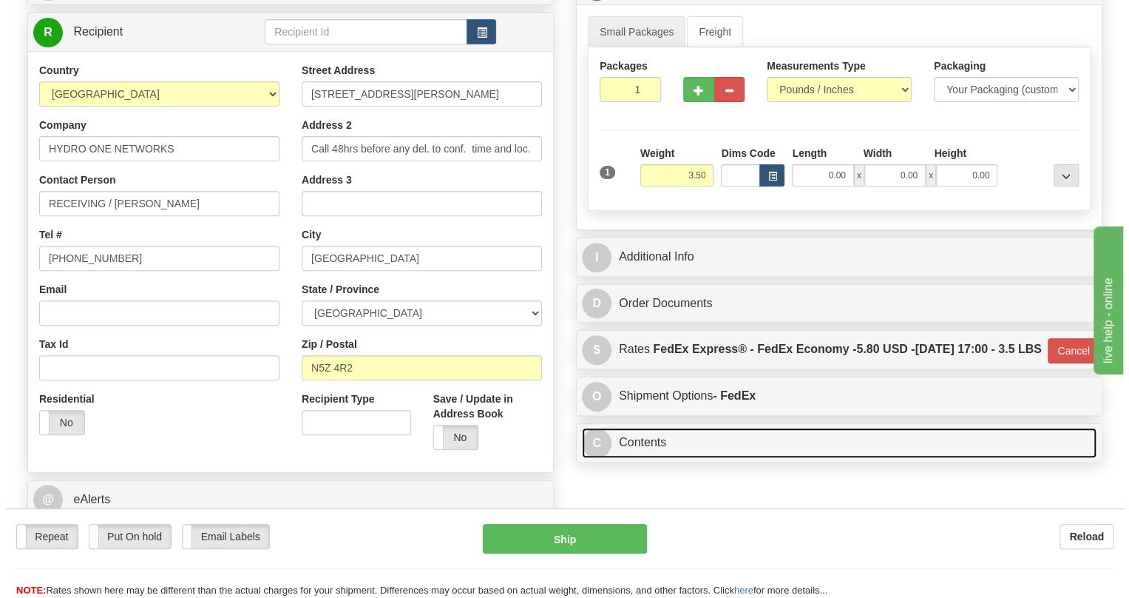
scroll to position [133, 0]
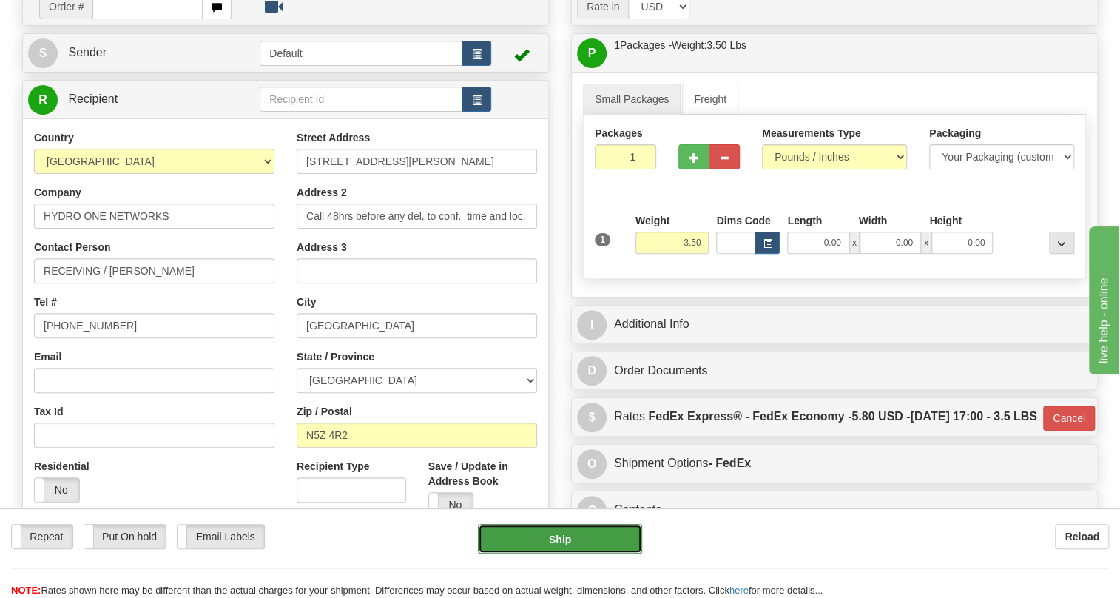
click at [555, 542] on button "Ship" at bounding box center [560, 539] width 164 height 30
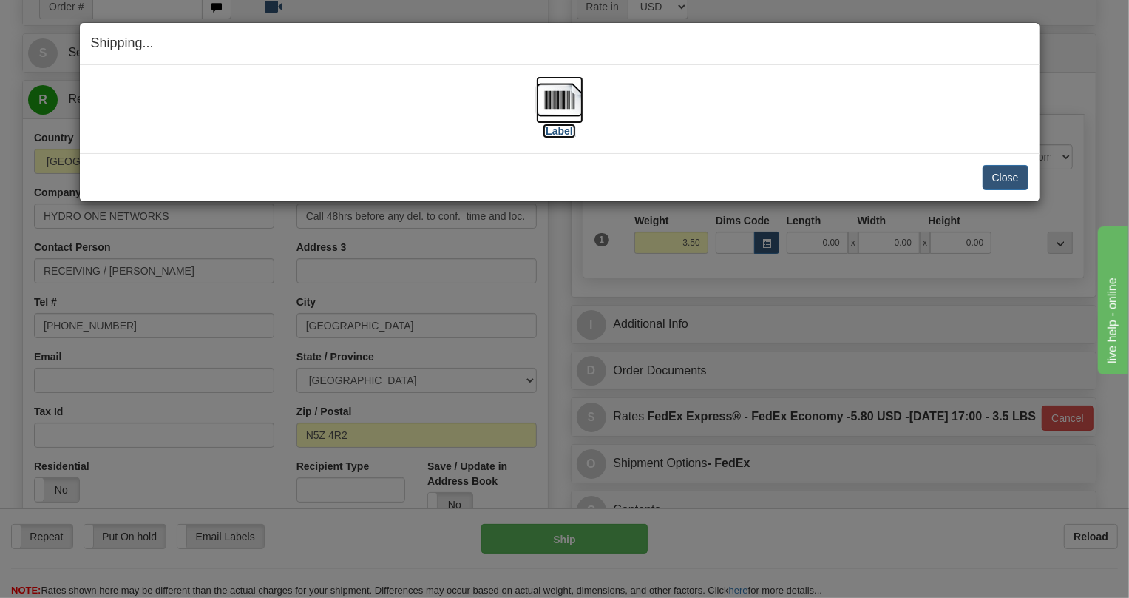
click at [555, 103] on img at bounding box center [559, 99] width 47 height 47
click at [1001, 175] on button "Close" at bounding box center [1006, 177] width 46 height 25
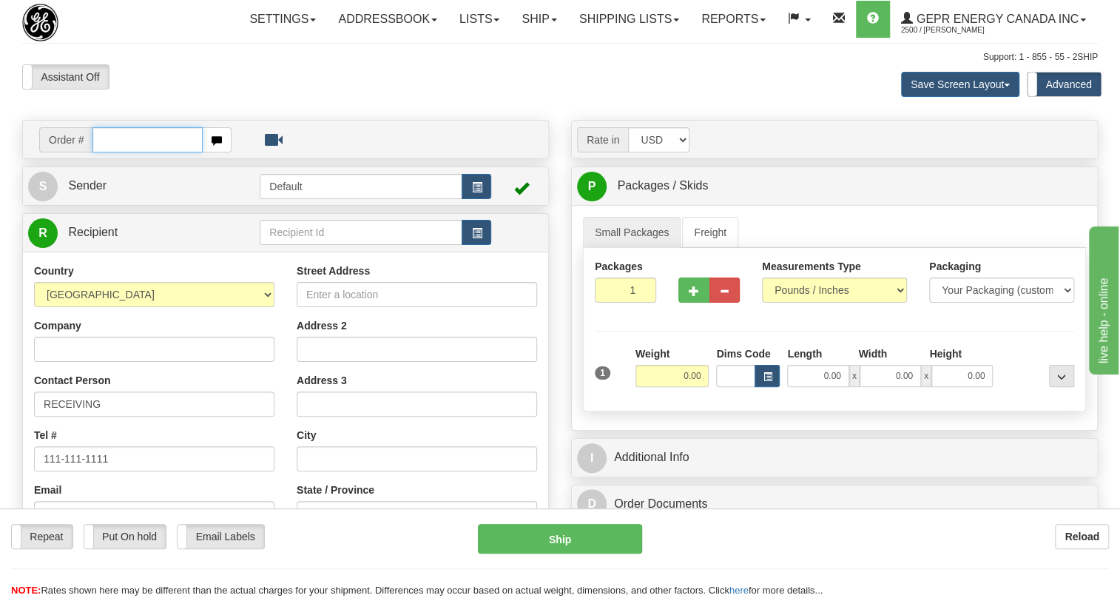
paste input "0086707762"
click at [112, 152] on input "0086707762" at bounding box center [147, 139] width 110 height 25
type input "86707762"
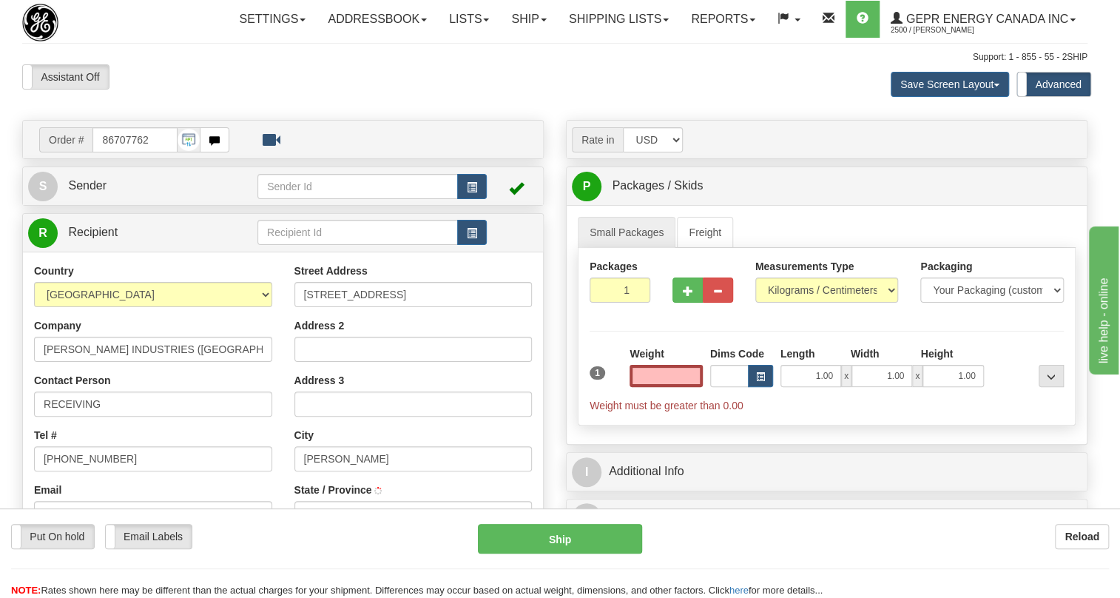
type input "HAMILTON"
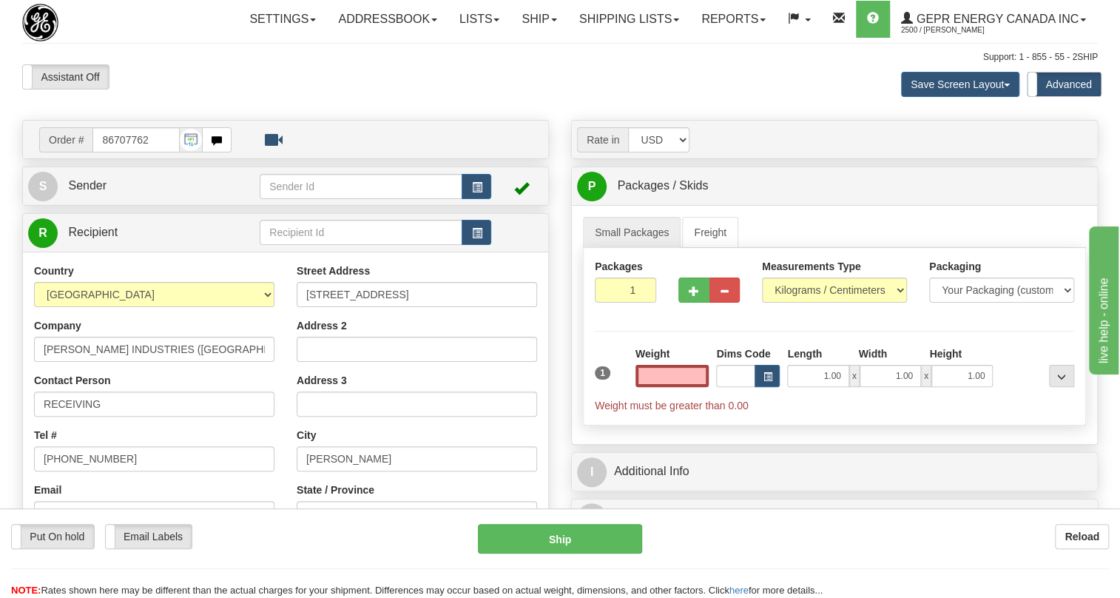
type input "0.00"
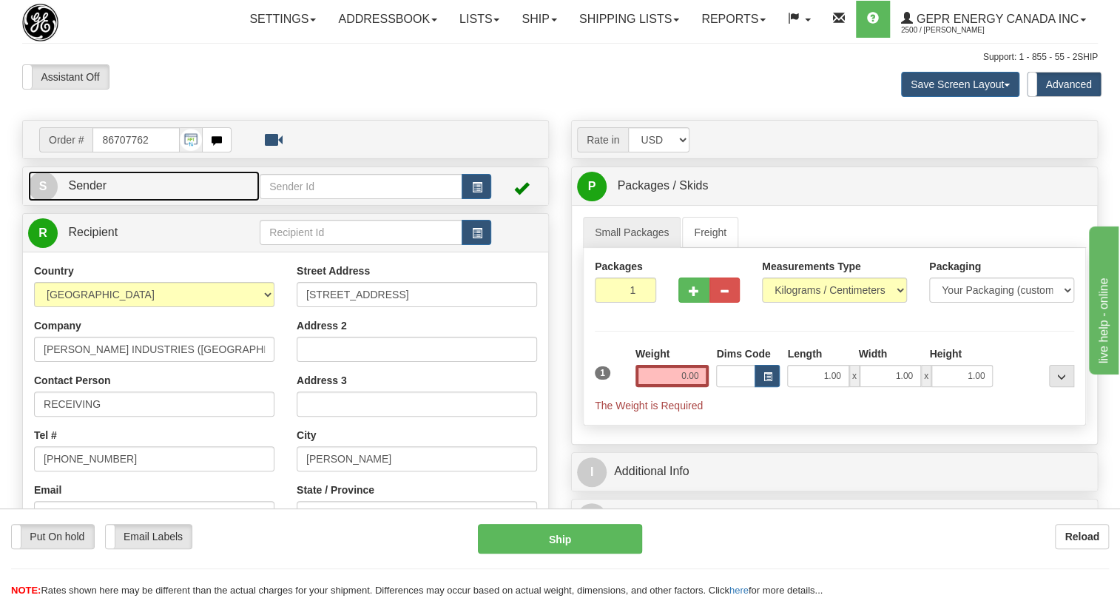
click at [87, 192] on span "Sender" at bounding box center [87, 185] width 38 height 13
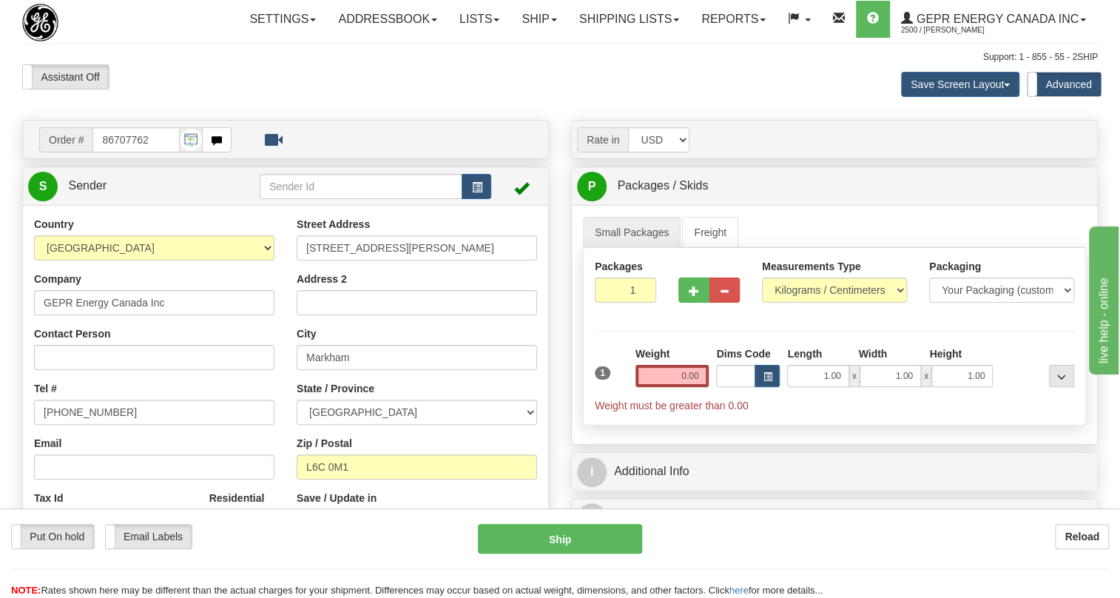
type input "MARKHAM"
click at [89, 425] on input "(779)7960565" at bounding box center [154, 411] width 240 height 25
click at [88, 425] on input "(779)7960565" at bounding box center [154, 411] width 240 height 25
paste input "905-927-5013"
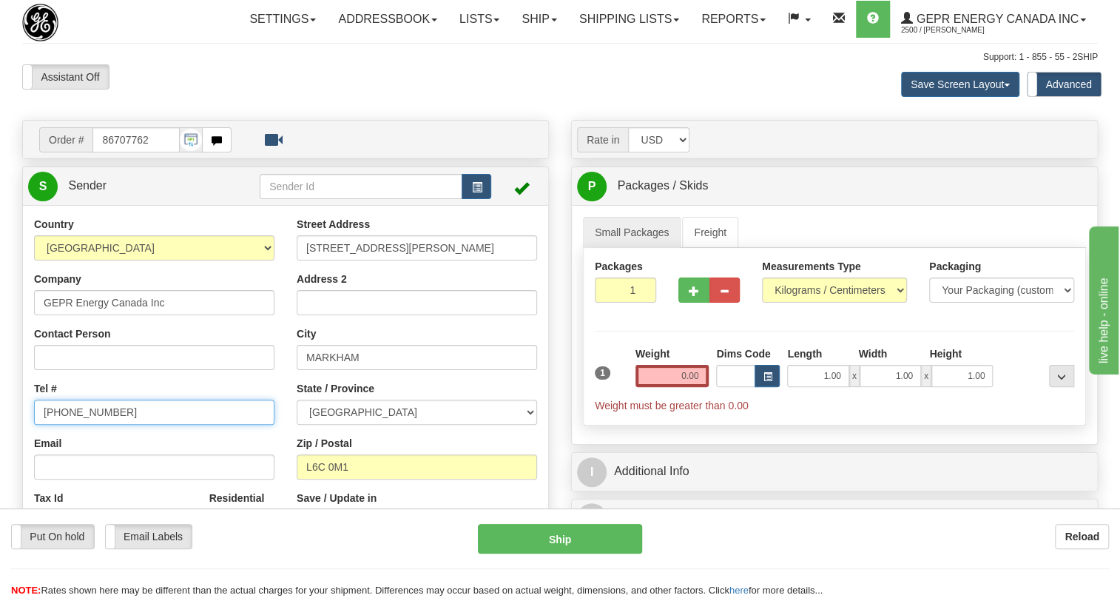
type input "905-927-5013"
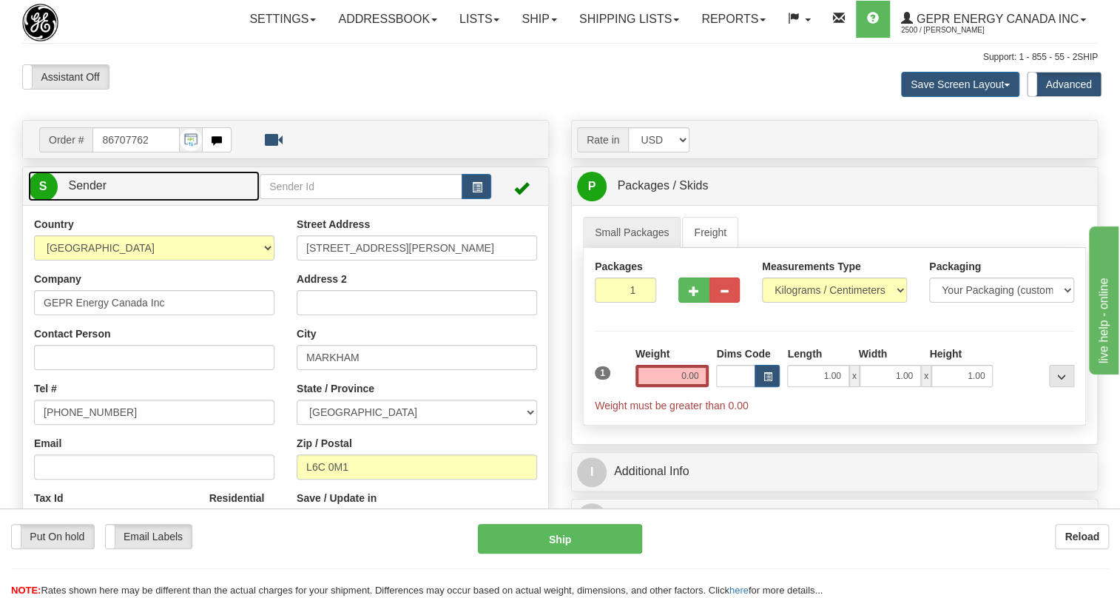
click at [91, 192] on span "Sender" at bounding box center [87, 185] width 38 height 13
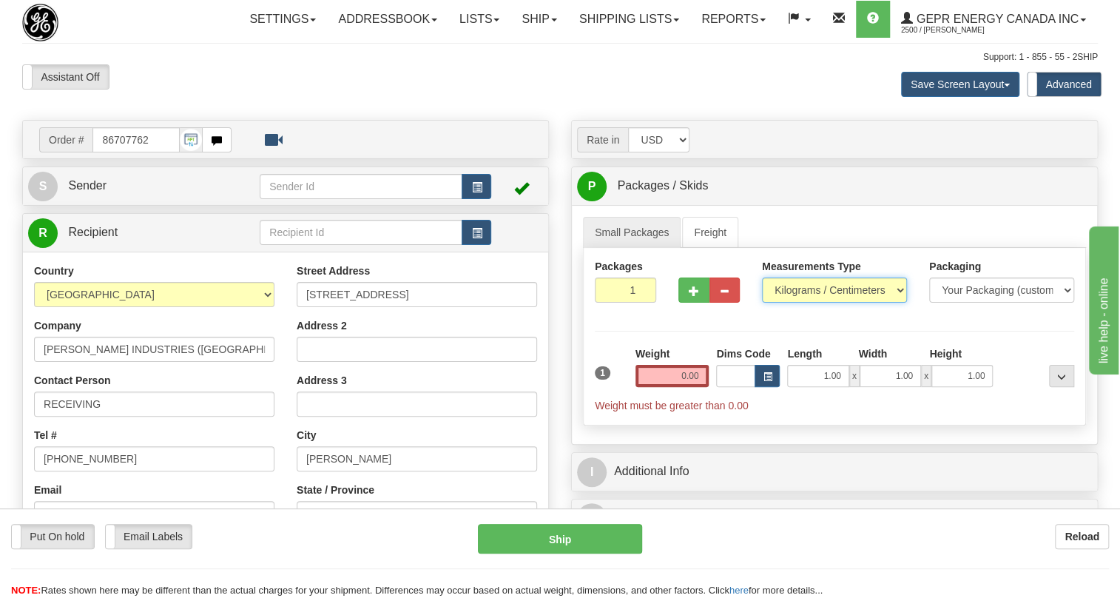
click at [822, 303] on select "Pounds / Inches Kilograms / Centimeters" at bounding box center [834, 289] width 145 height 25
select select "0"
click at [762, 303] on select "Pounds / Inches Kilograms / Centimeters" at bounding box center [834, 289] width 145 height 25
click at [679, 387] on input "0.00" at bounding box center [672, 376] width 74 height 22
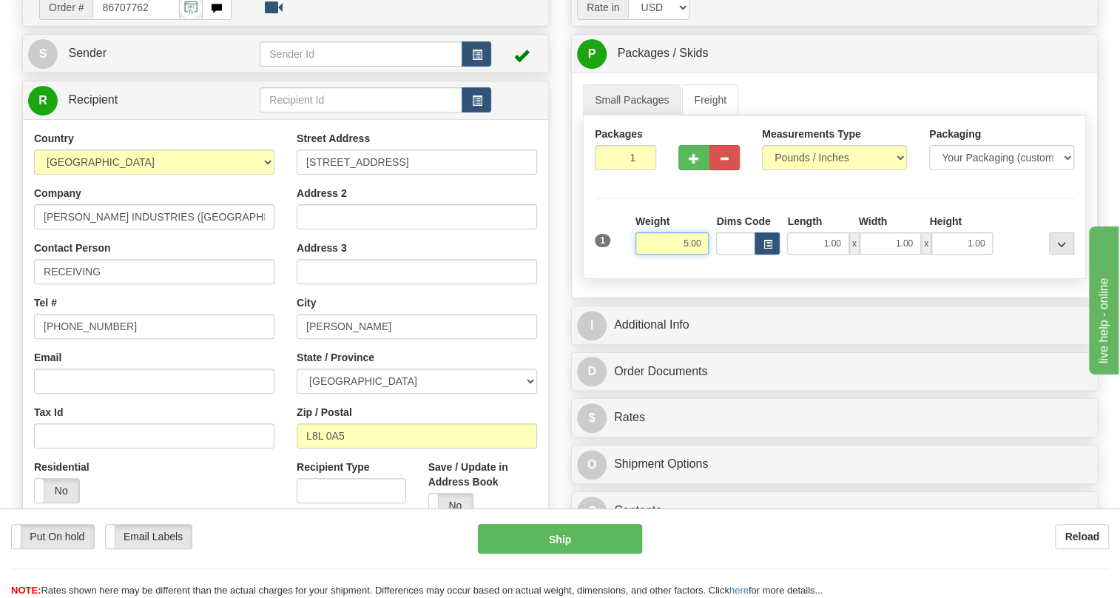
scroll to position [134, 0]
type input "5.00"
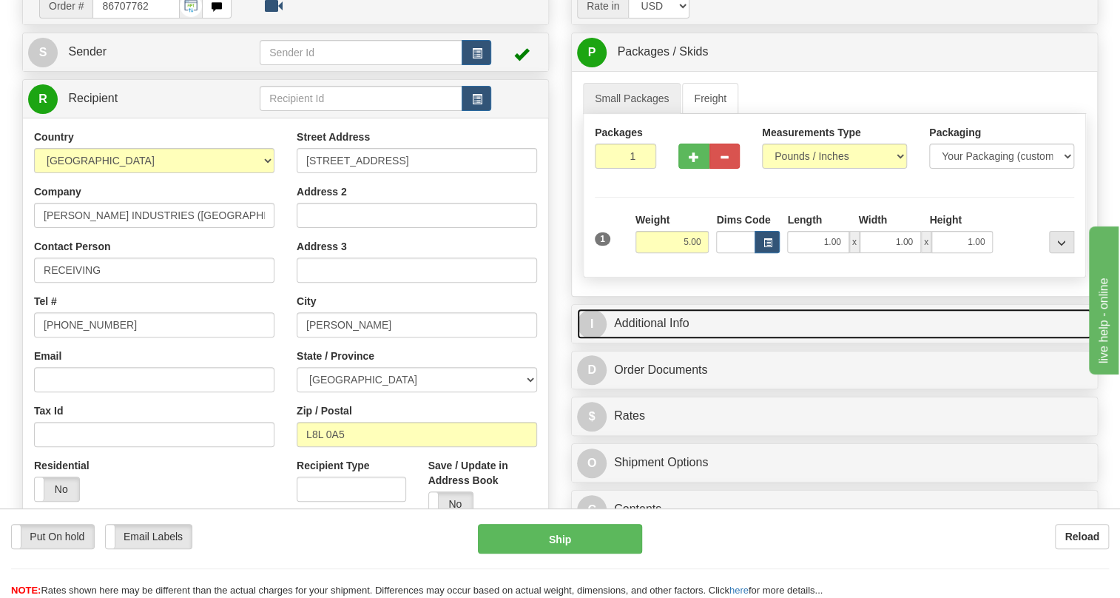
click at [662, 339] on link "I Additional Info" at bounding box center [834, 323] width 515 height 30
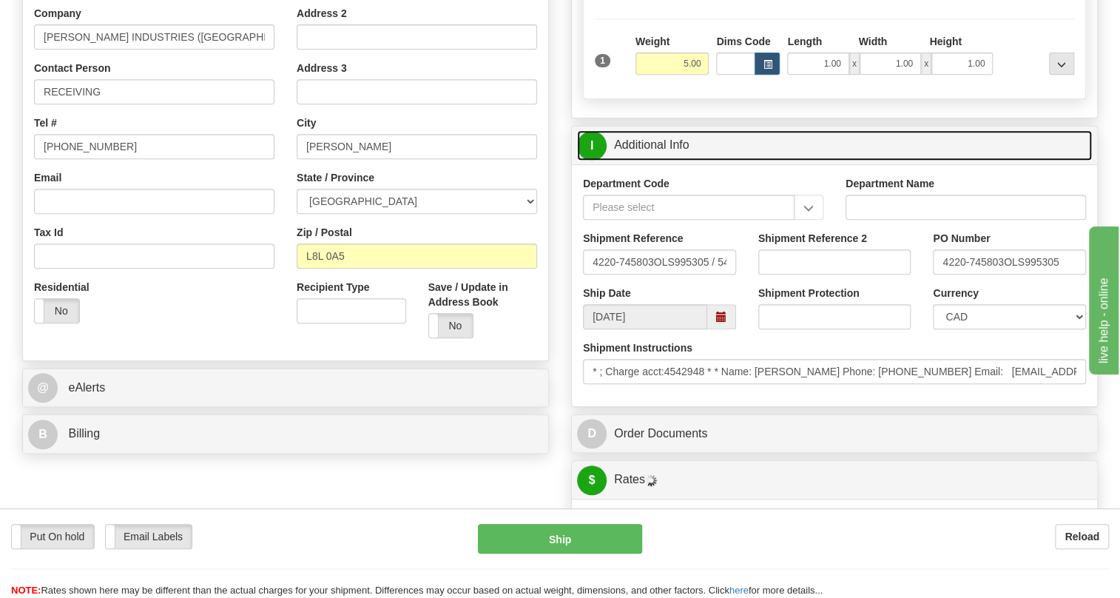
scroll to position [336, 0]
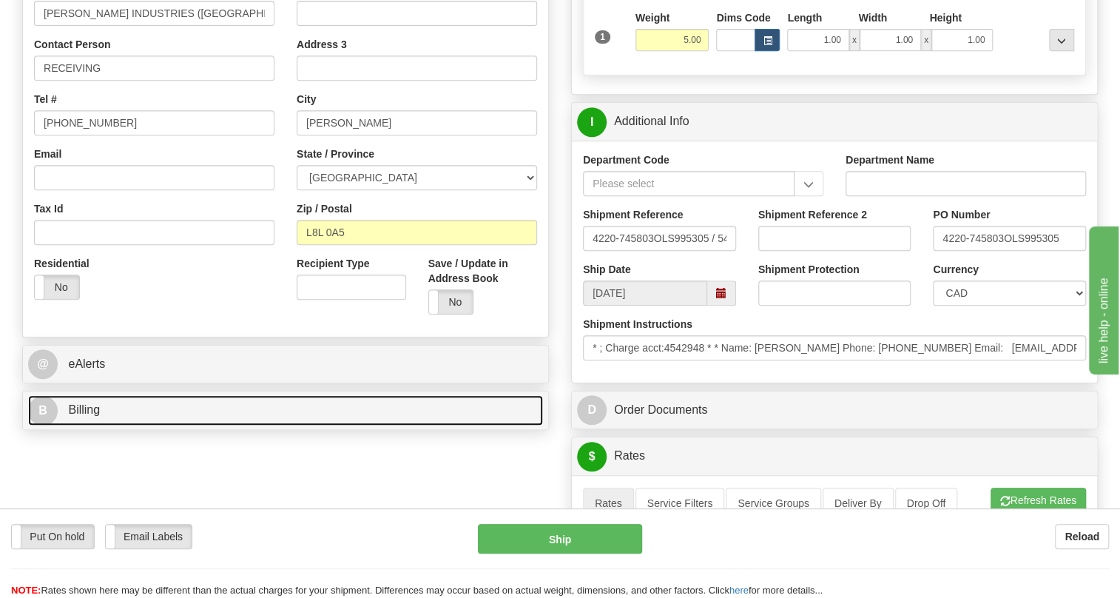
click at [92, 416] on span "Billing" at bounding box center [84, 409] width 32 height 13
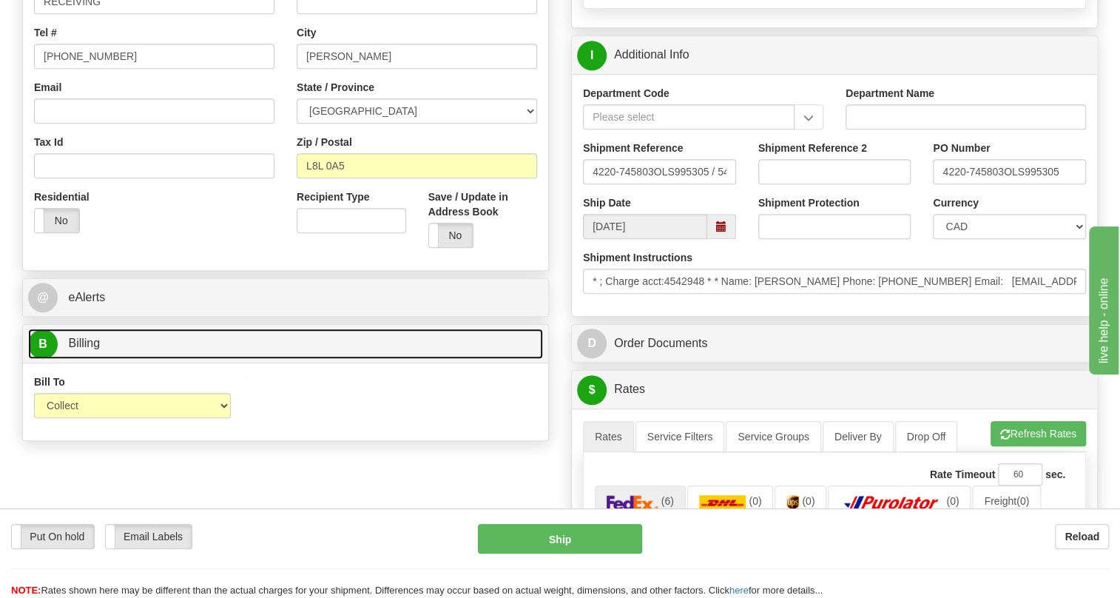
scroll to position [403, 0]
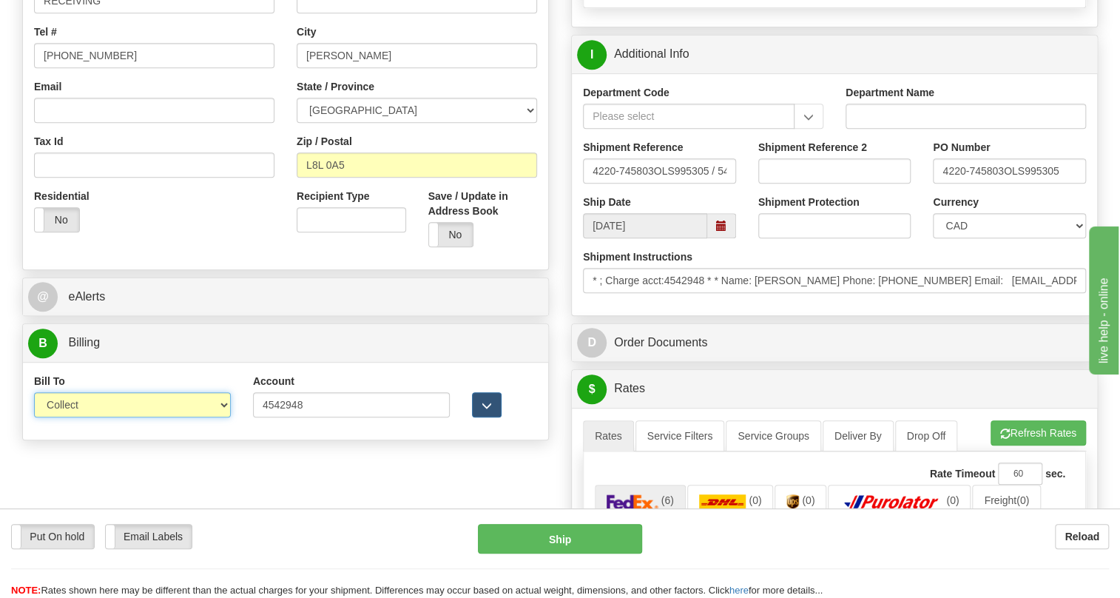
click at [121, 417] on select "Sender Recipient Third Party Collect" at bounding box center [132, 404] width 197 height 25
select select "2"
click at [34, 417] on select "Sender Recipient Third Party Collect" at bounding box center [132, 404] width 197 height 25
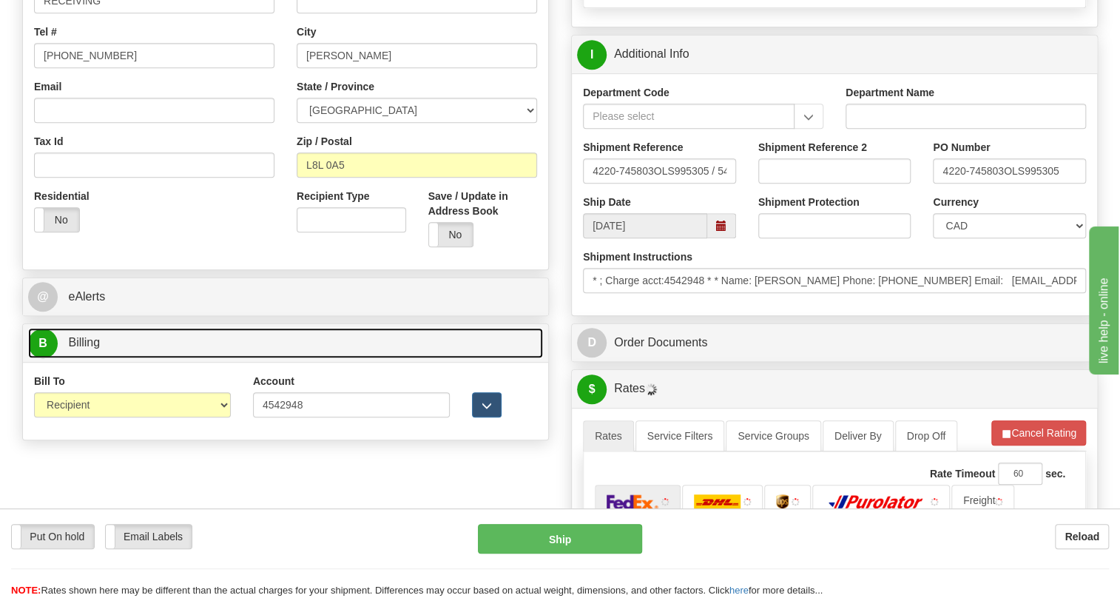
click at [81, 348] on span "Billing" at bounding box center [84, 342] width 32 height 13
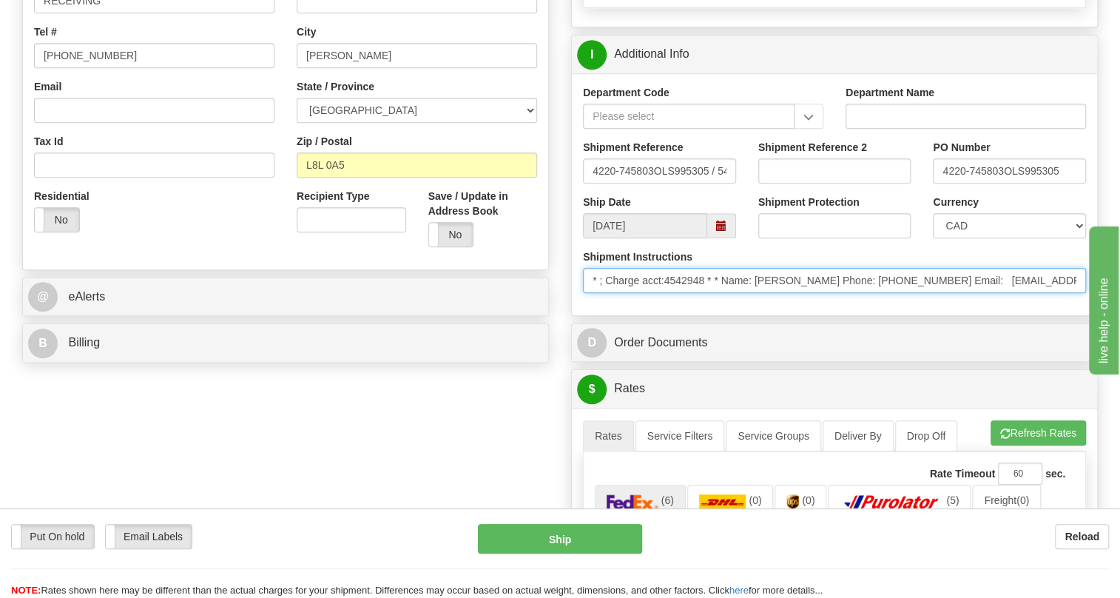
drag, startPoint x: 828, startPoint y: 315, endPoint x: 759, endPoint y: 316, distance: 69.5
click at [759, 293] on input "* ; Charge acct:4542948 * * Name: Steven Roberts Phone: 418-878-8919 Email: ste…" at bounding box center [834, 280] width 503 height 25
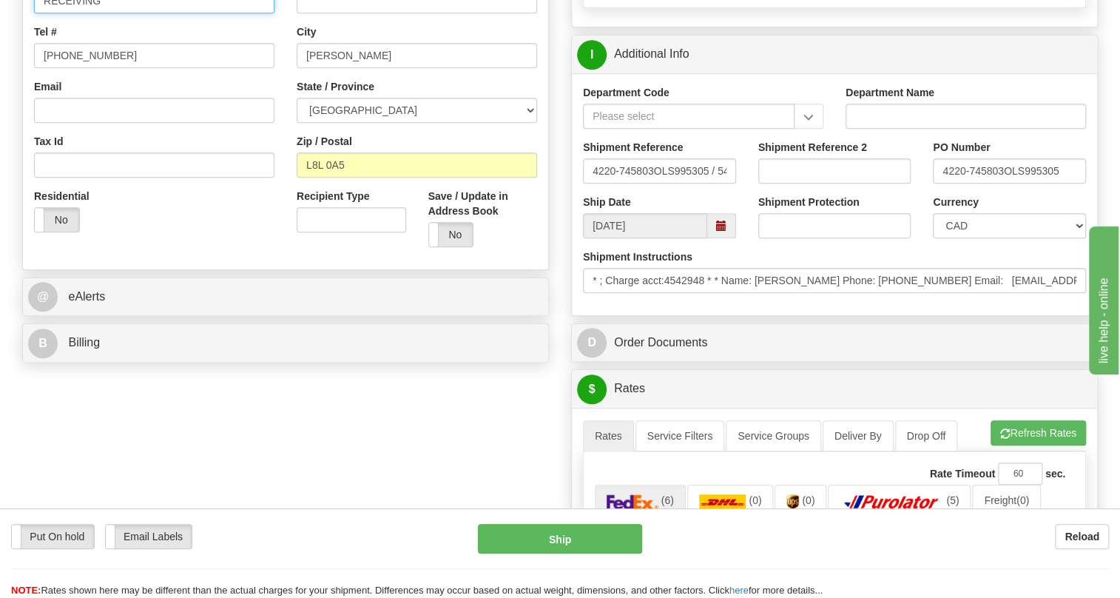
click at [119, 13] on input "RECEIVING" at bounding box center [154, 0] width 240 height 25
paste input "Steven Roberts"
type input "RECEIVING / Steven Roberts"
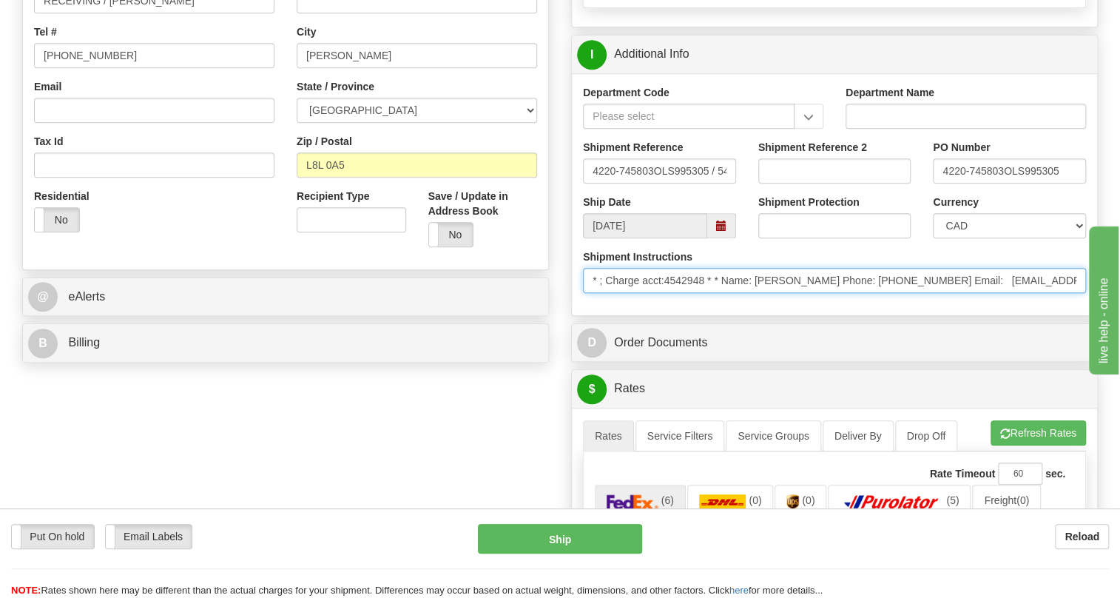
drag, startPoint x: 930, startPoint y: 315, endPoint x: 867, endPoint y: 315, distance: 62.9
click at [867, 293] on input "* ; Charge acct:4542948 * * Name: Steven Roberts Phone: 418-878-8919 Email: ste…" at bounding box center [834, 280] width 503 height 25
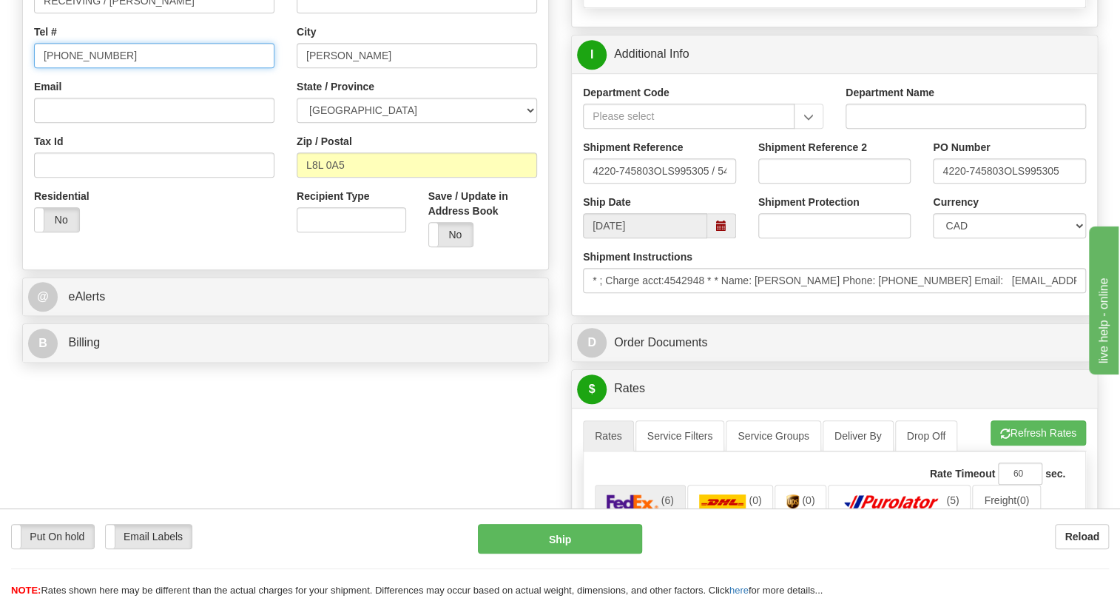
click at [93, 68] on input "(779)7960565" at bounding box center [154, 55] width 240 height 25
paste input "418-878-8919"
type input "418-878-8919"
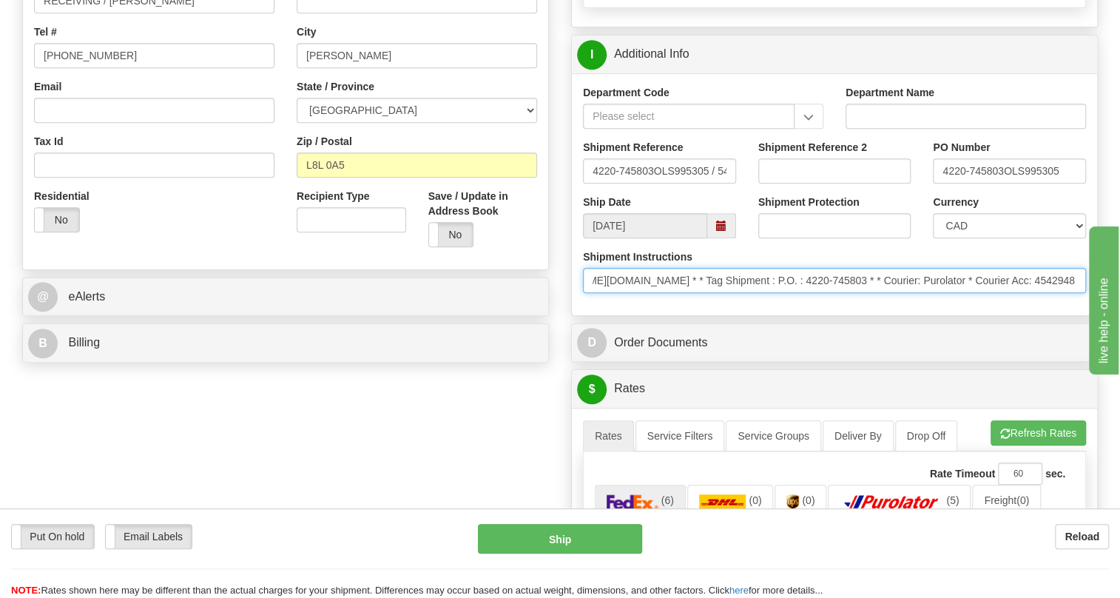
scroll to position [0, 459]
drag, startPoint x: 991, startPoint y: 315, endPoint x: 742, endPoint y: 315, distance: 249.3
click at [742, 293] on input "* ; Charge acct:4542948 * * Name: Steven Roberts Phone: 418-878-8919 Email: ste…" at bounding box center [834, 280] width 503 height 25
click at [809, 293] on input "* ; Charge acct:4542948 * * Name: Steven Roberts Phone: 418-878-8919 Email: ste…" at bounding box center [834, 280] width 503 height 25
drag, startPoint x: 810, startPoint y: 311, endPoint x: 750, endPoint y: 319, distance: 60.4
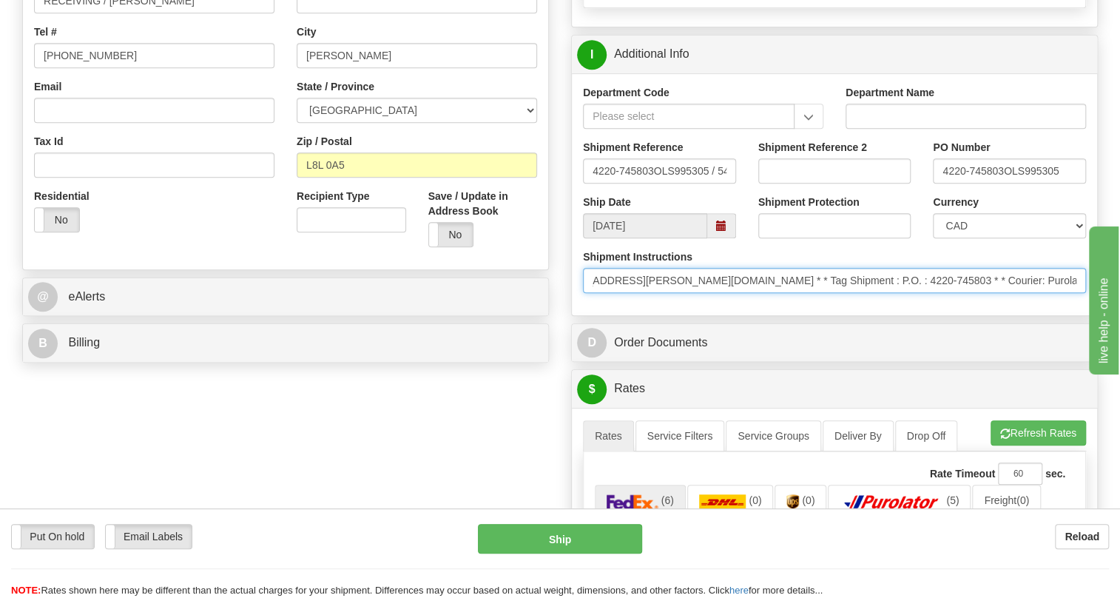
click at [750, 293] on input "* ; Charge acct:4542948 * * Name: Steven Roberts Phone: 418-878-8919 Email: ste…" at bounding box center [834, 280] width 503 height 25
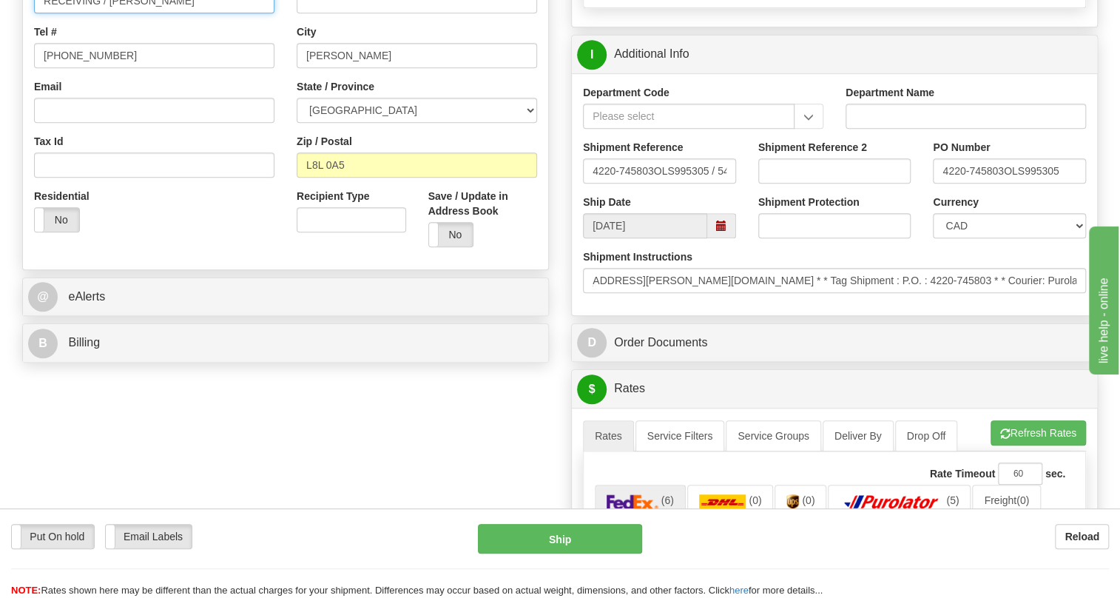
scroll to position [0, 0]
drag, startPoint x: 111, startPoint y: 33, endPoint x: 1, endPoint y: 36, distance: 109.5
click at [1, 36] on div "Toggle navigation Settings Shipping Preferences Fields Preferences New" at bounding box center [560, 374] width 1120 height 1555
type input "Steven Roberts"
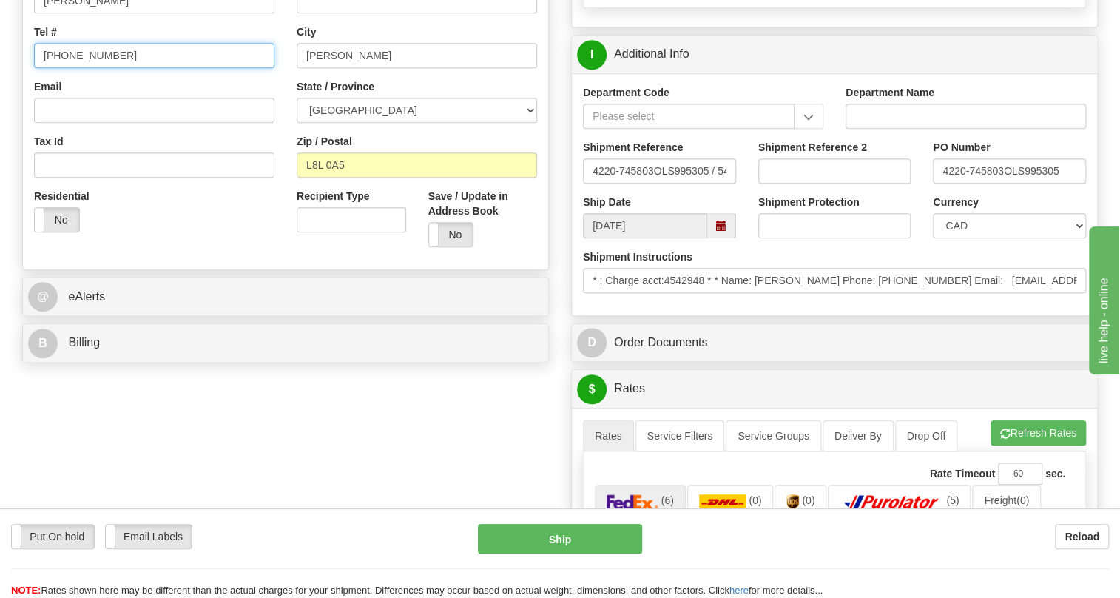
click at [113, 68] on input "418-878-8919" at bounding box center [154, 55] width 240 height 25
paste input "4220-745803"
type input "418-878-8919 / PO# 4220-745803"
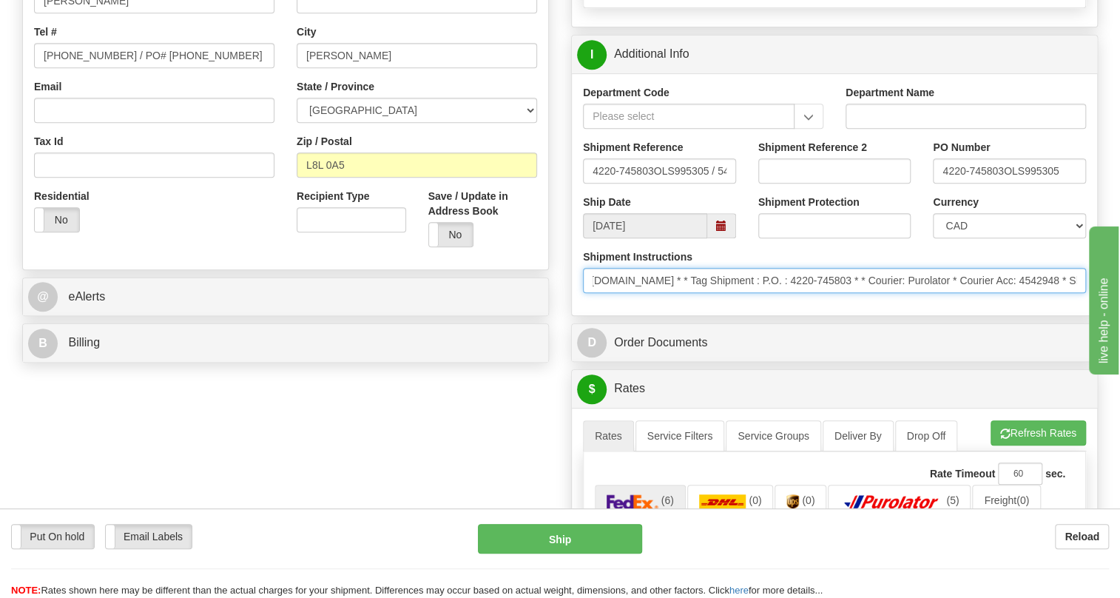
scroll to position [0, 714]
drag, startPoint x: 585, startPoint y: 311, endPoint x: 1129, endPoint y: 319, distance: 543.7
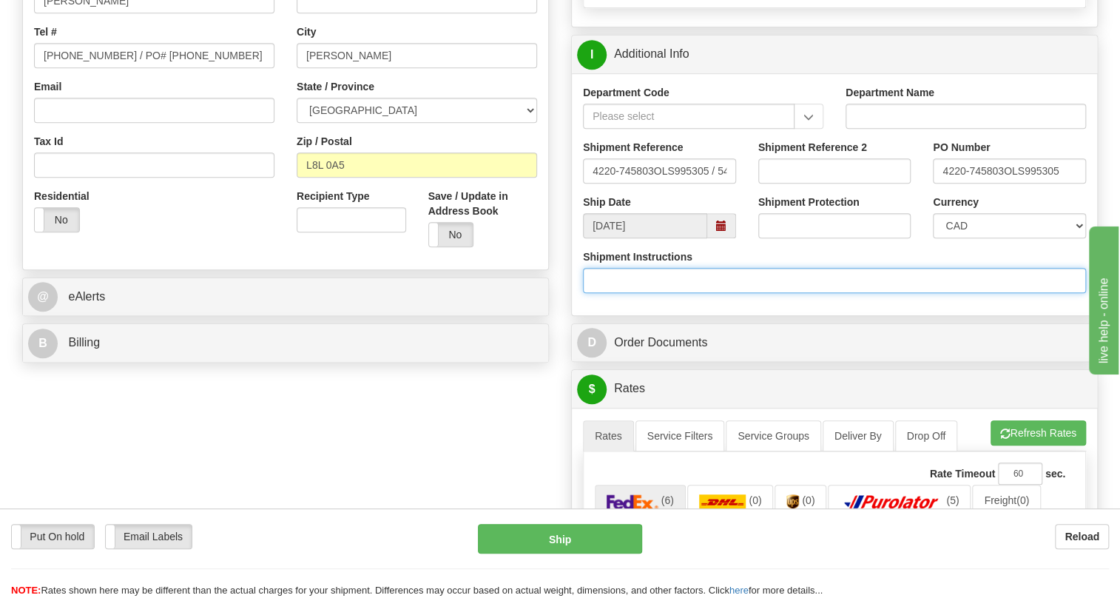
scroll to position [0, 0]
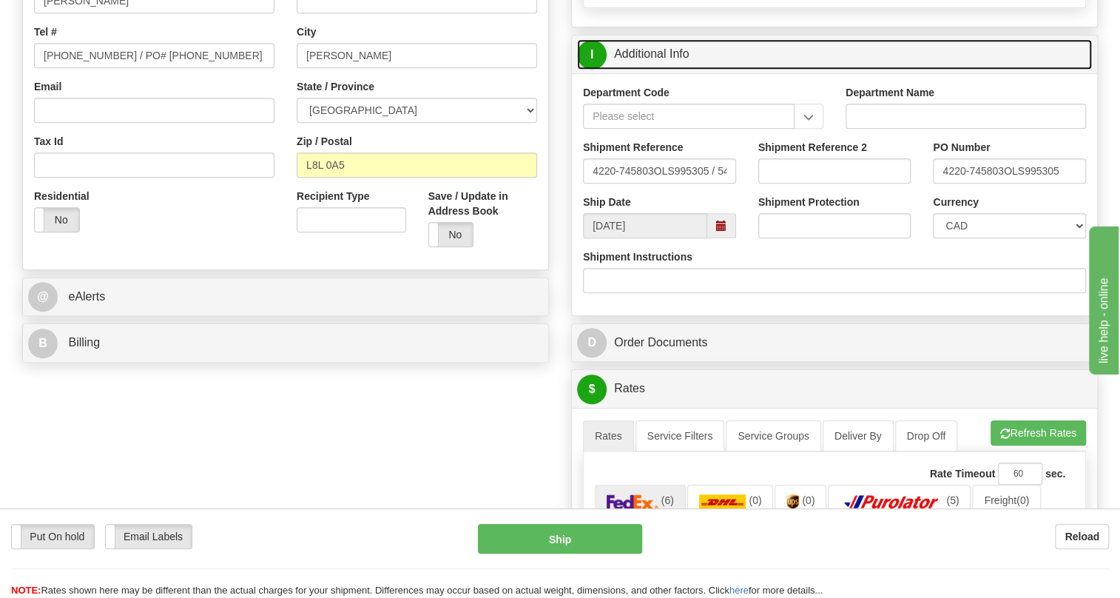
click at [643, 70] on link "I Additional Info" at bounding box center [834, 54] width 515 height 30
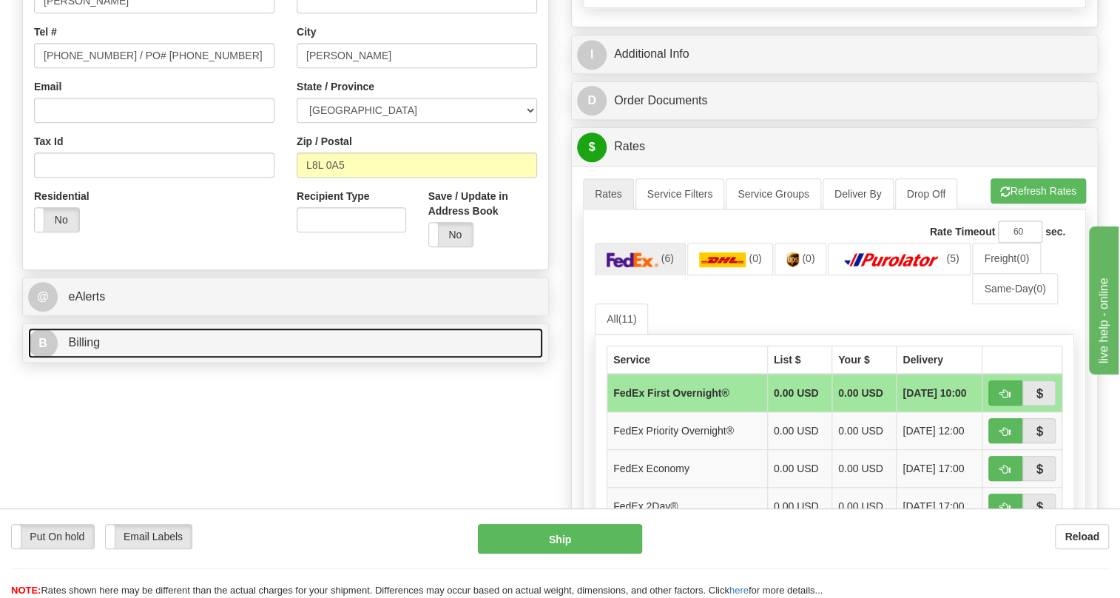
click at [87, 348] on span "Billing" at bounding box center [84, 342] width 32 height 13
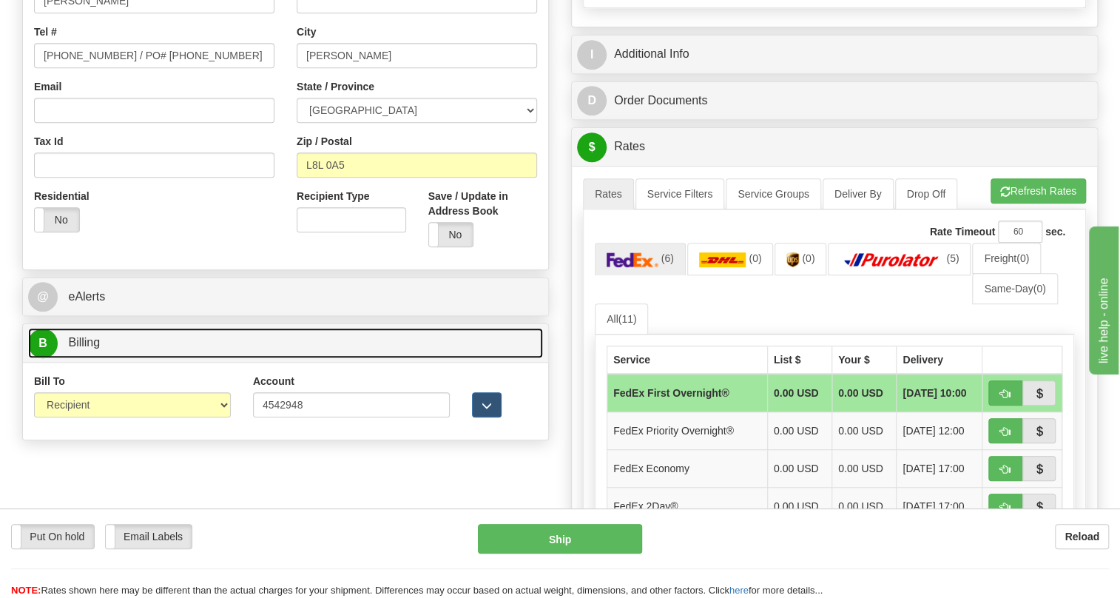
click at [87, 348] on span "Billing" at bounding box center [84, 342] width 32 height 13
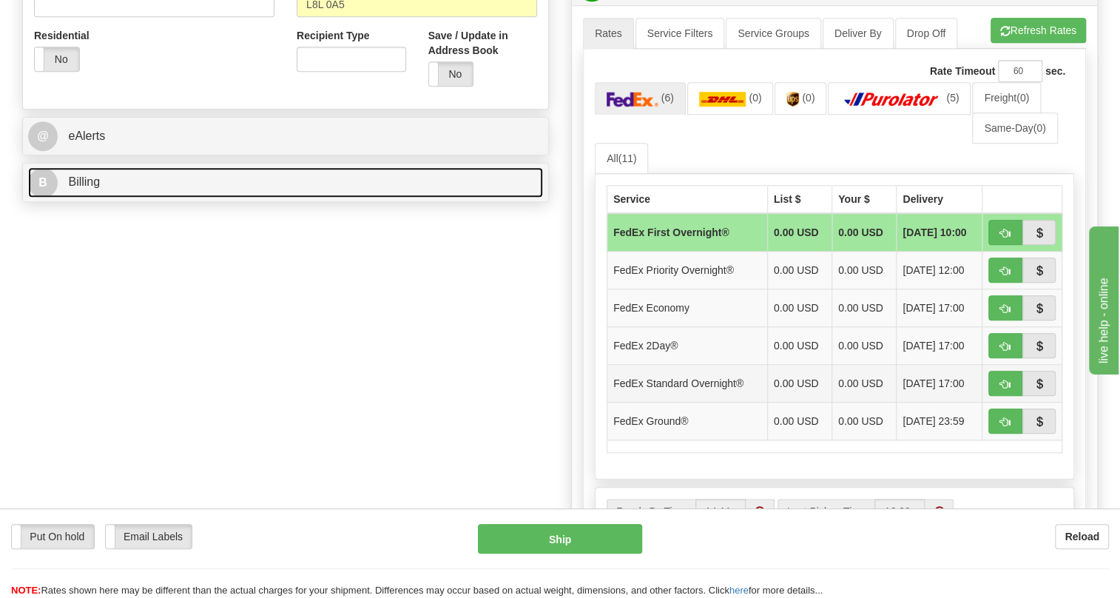
scroll to position [605, 0]
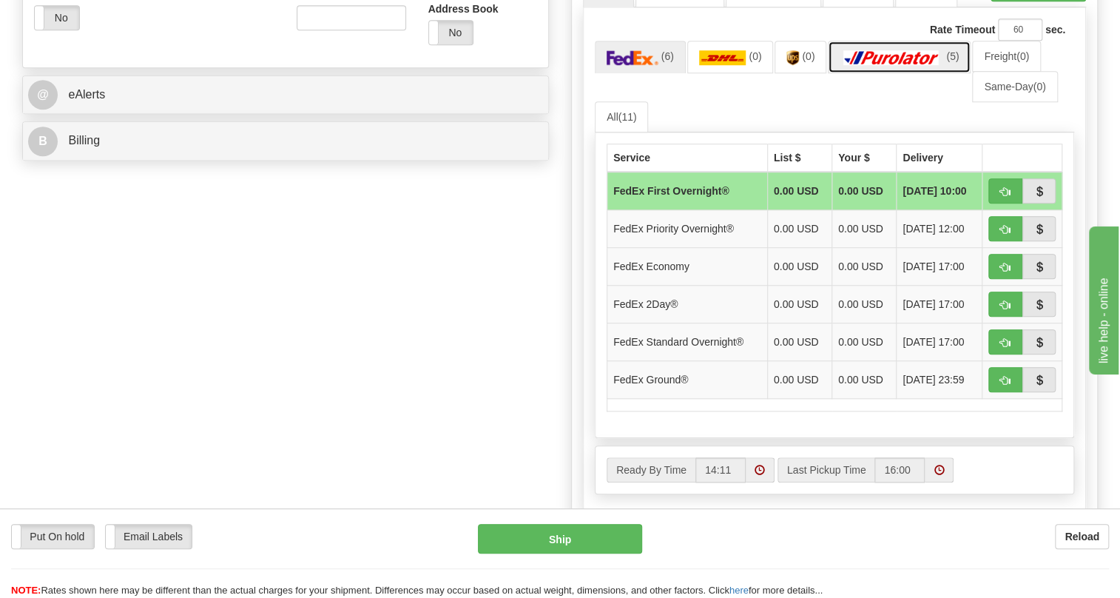
click at [893, 65] on img at bounding box center [891, 57] width 104 height 15
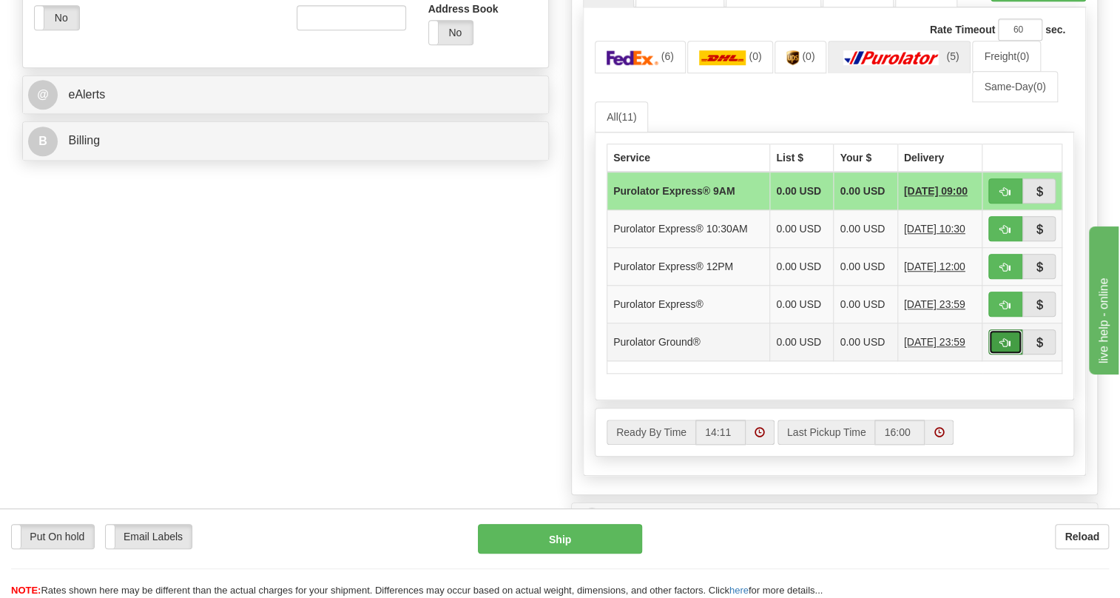
click at [1000, 348] on span "button" at bounding box center [1005, 343] width 10 height 10
type input "260"
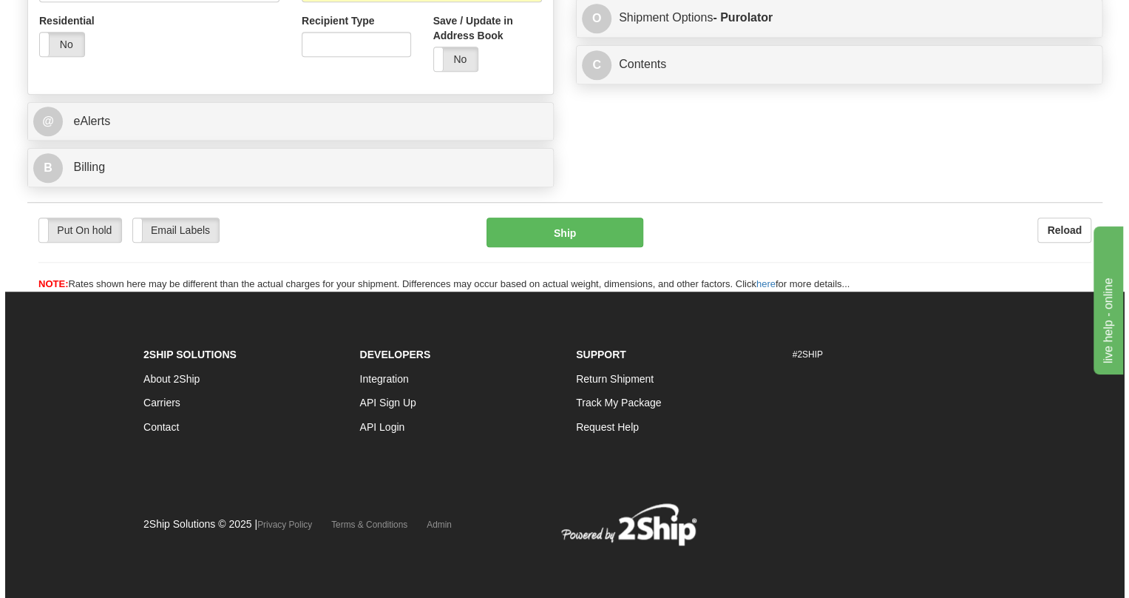
scroll to position [592, 0]
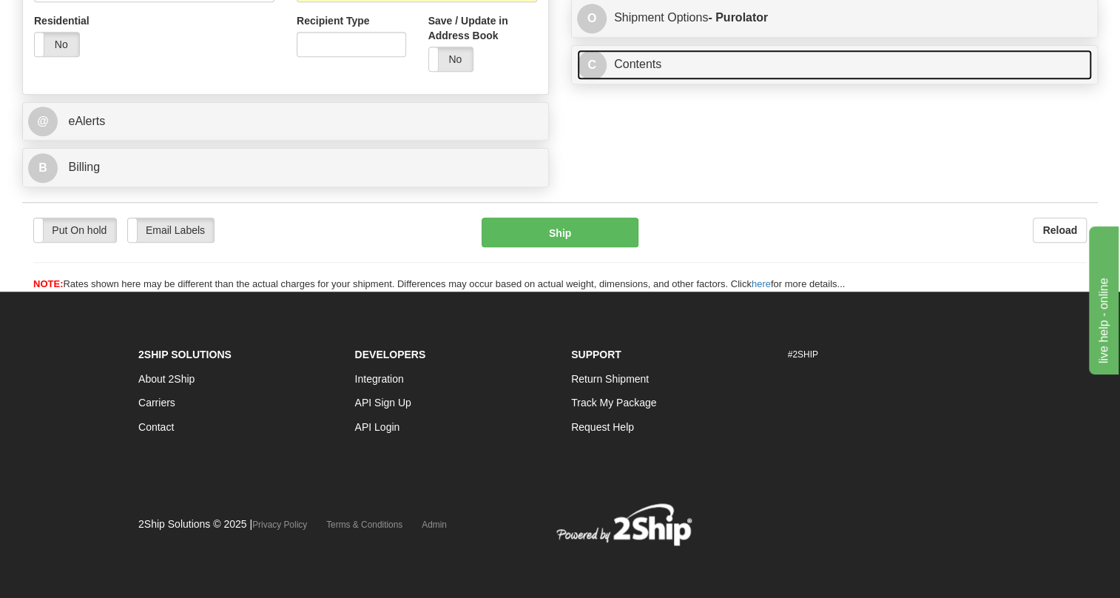
click at [643, 80] on link "C Contents" at bounding box center [834, 65] width 515 height 30
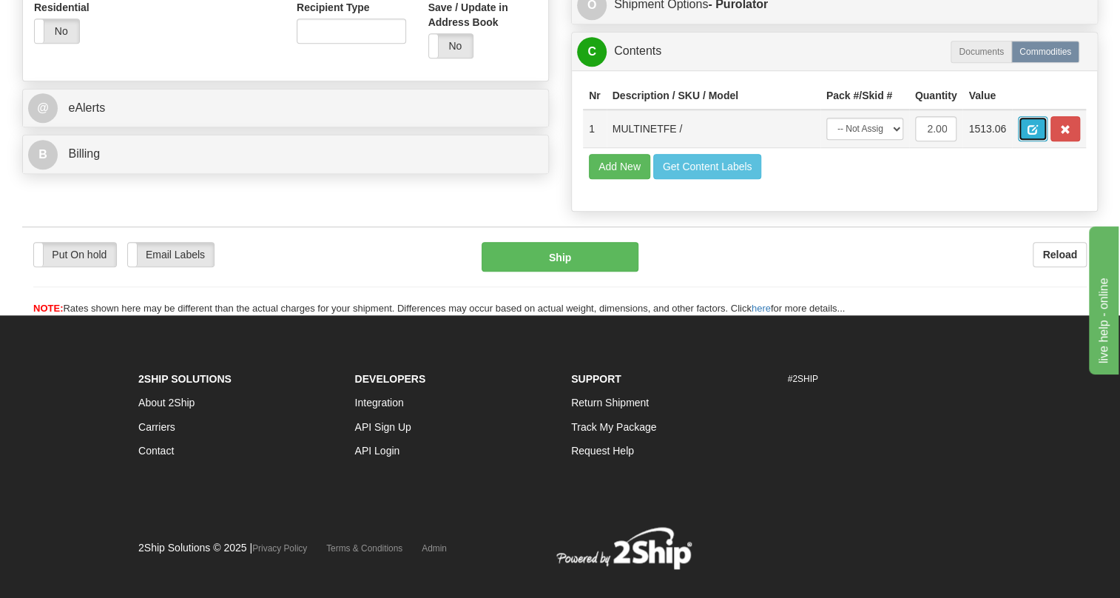
click at [1034, 135] on span "button" at bounding box center [1032, 130] width 10 height 10
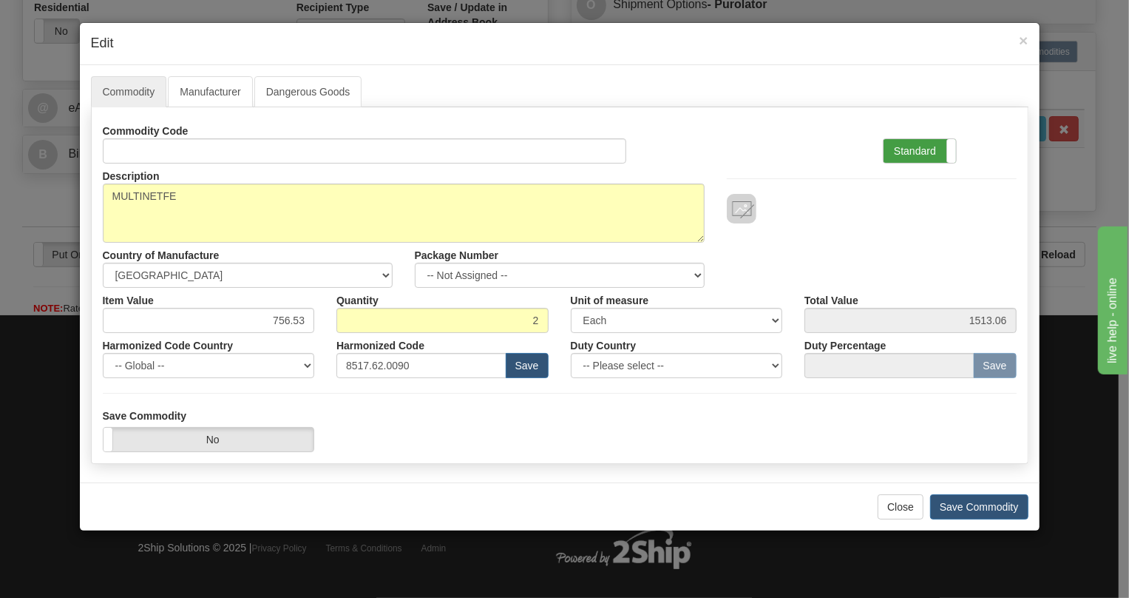
click at [917, 149] on label "Standard" at bounding box center [920, 151] width 72 height 24
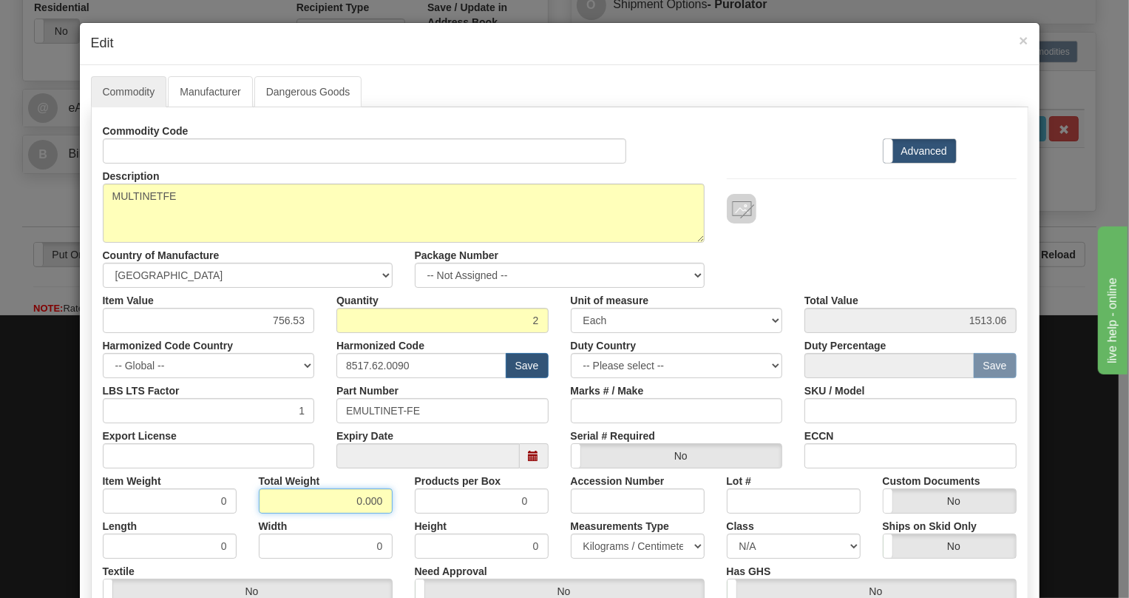
click at [347, 503] on input "0.000" at bounding box center [326, 500] width 134 height 25
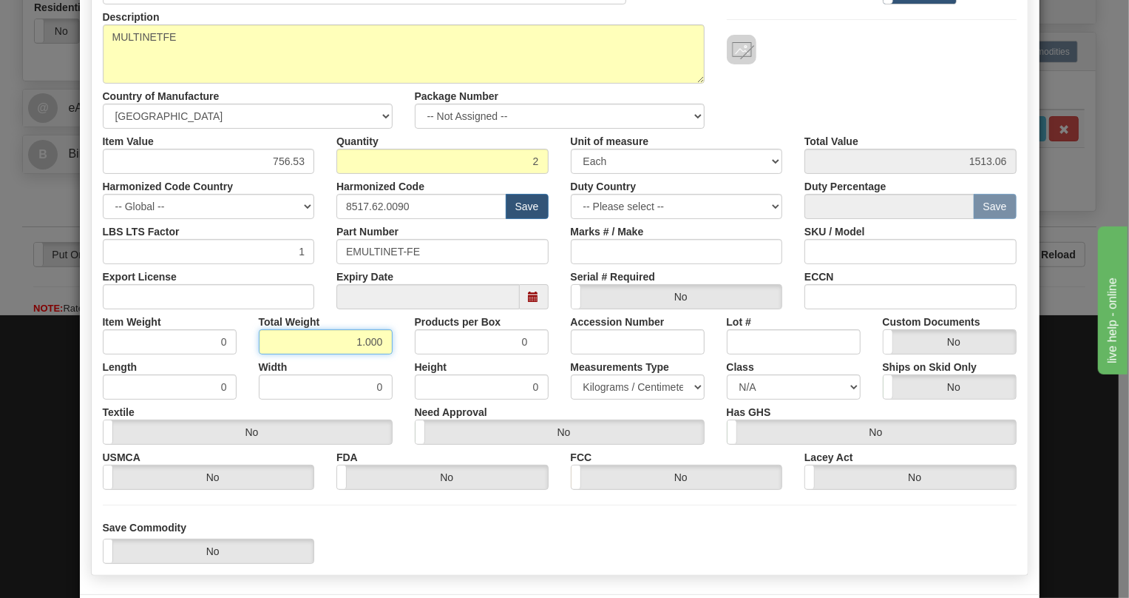
scroll to position [225, 0]
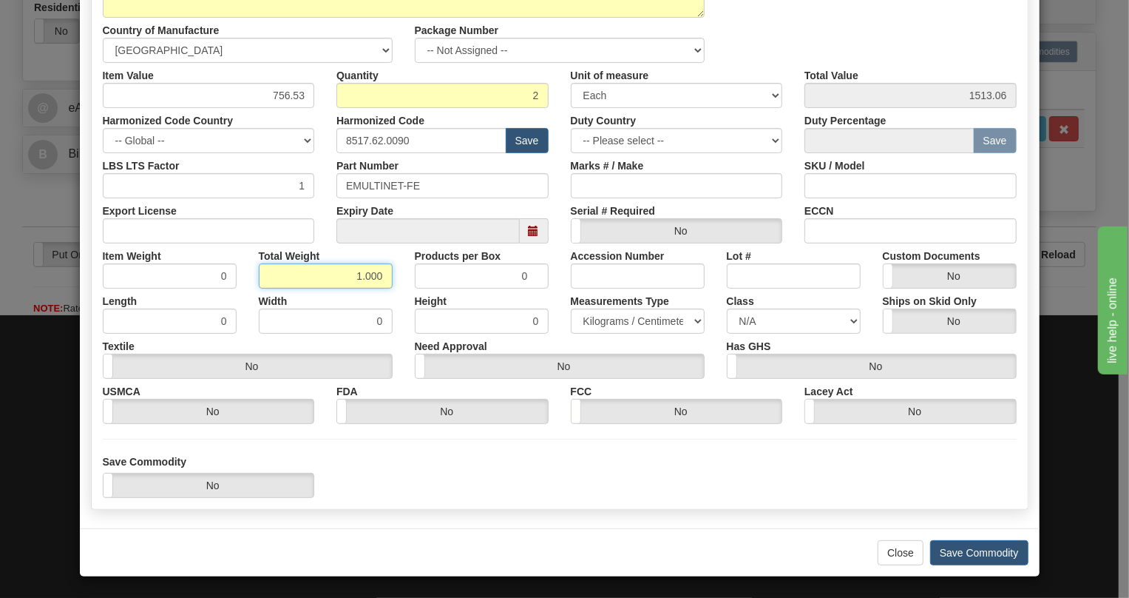
type input "1.000"
type input "0.5000"
click at [614, 320] on select "Pounds / Inches Kilograms / Centimeters" at bounding box center [638, 320] width 134 height 25
select select "0"
click at [571, 308] on select "Pounds / Inches Kilograms / Centimeters" at bounding box center [638, 320] width 134 height 25
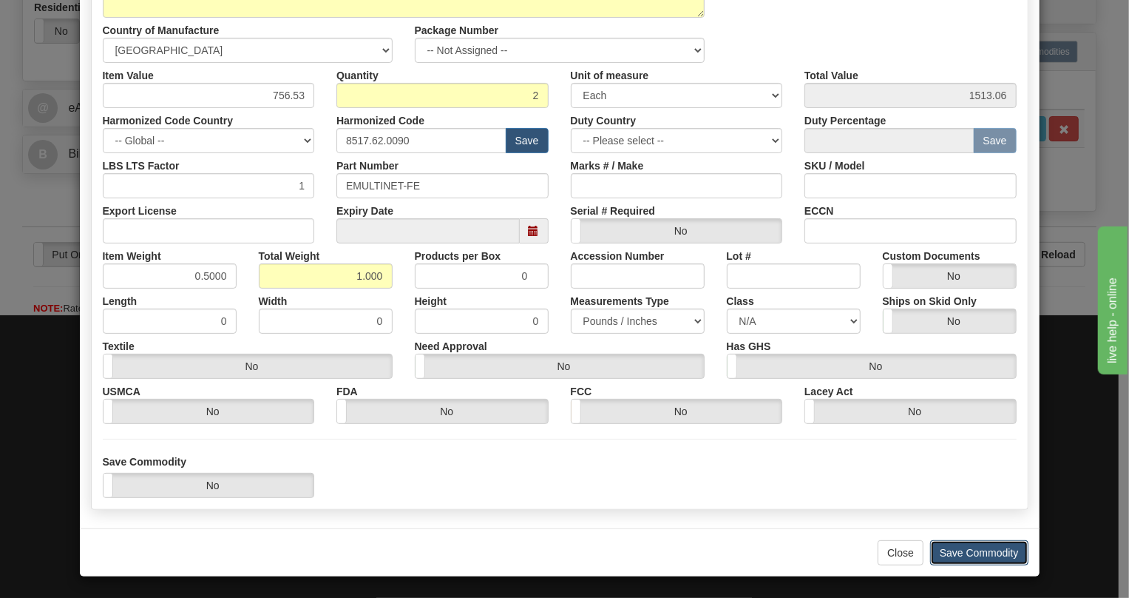
click at [970, 550] on button "Save Commodity" at bounding box center [979, 552] width 98 height 25
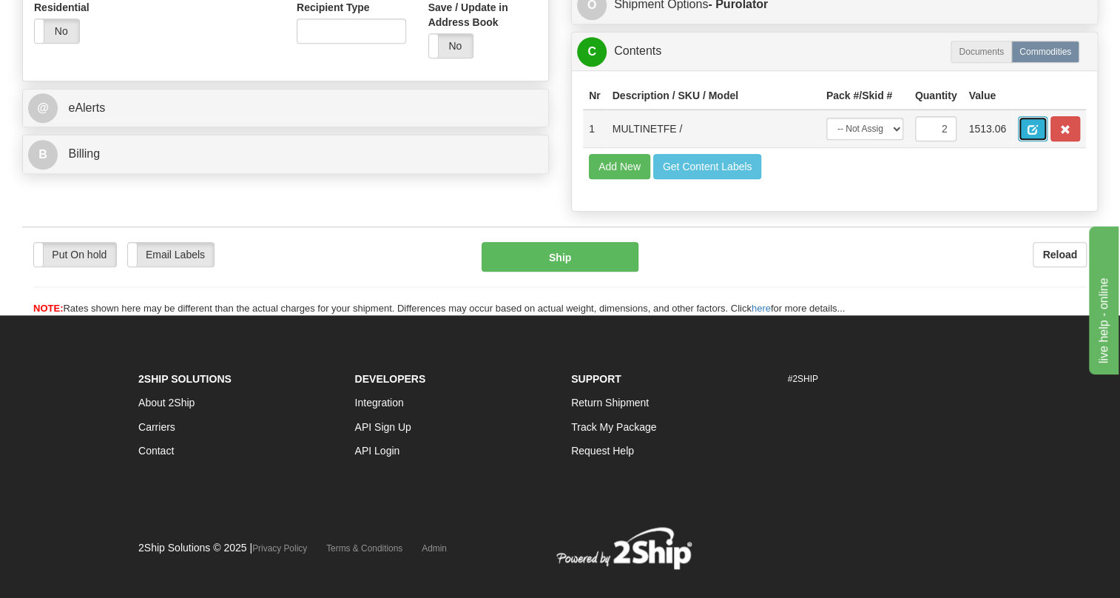
click at [1030, 135] on span "button" at bounding box center [1032, 130] width 10 height 10
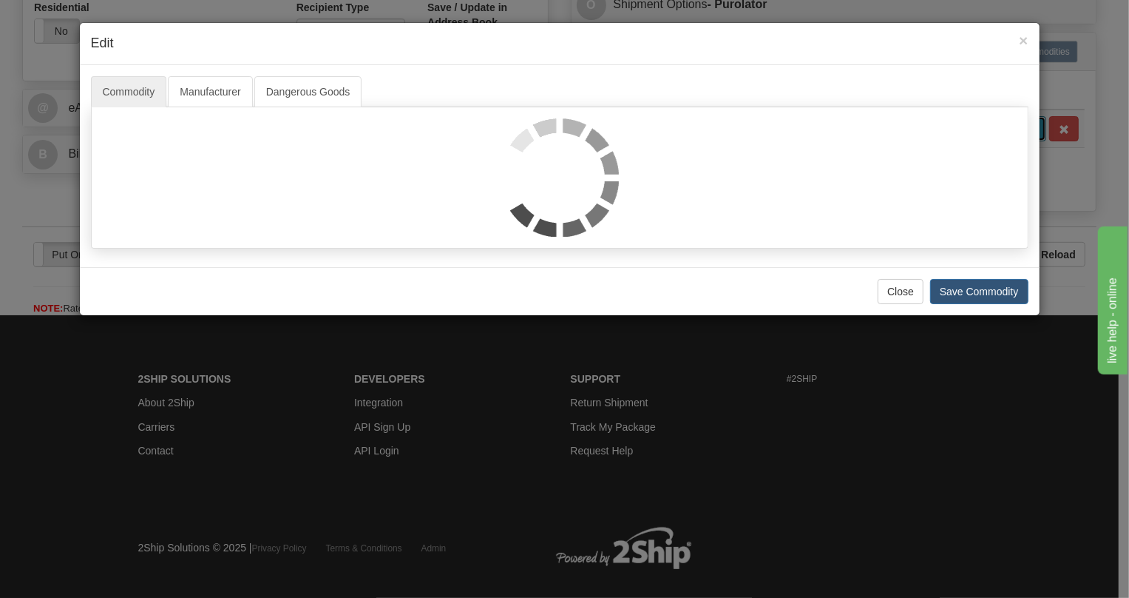
scroll to position [0, 0]
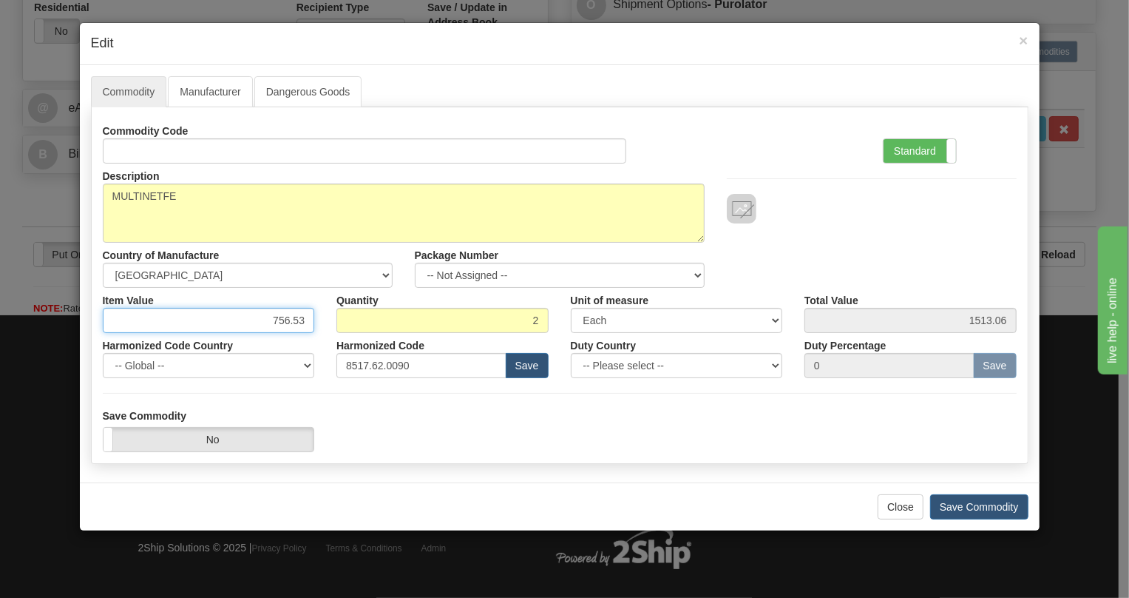
click at [311, 319] on input "756.53" at bounding box center [209, 320] width 212 height 25
paste input "1.046,37"
click at [274, 324] on input "1.046,37" at bounding box center [209, 320] width 212 height 25
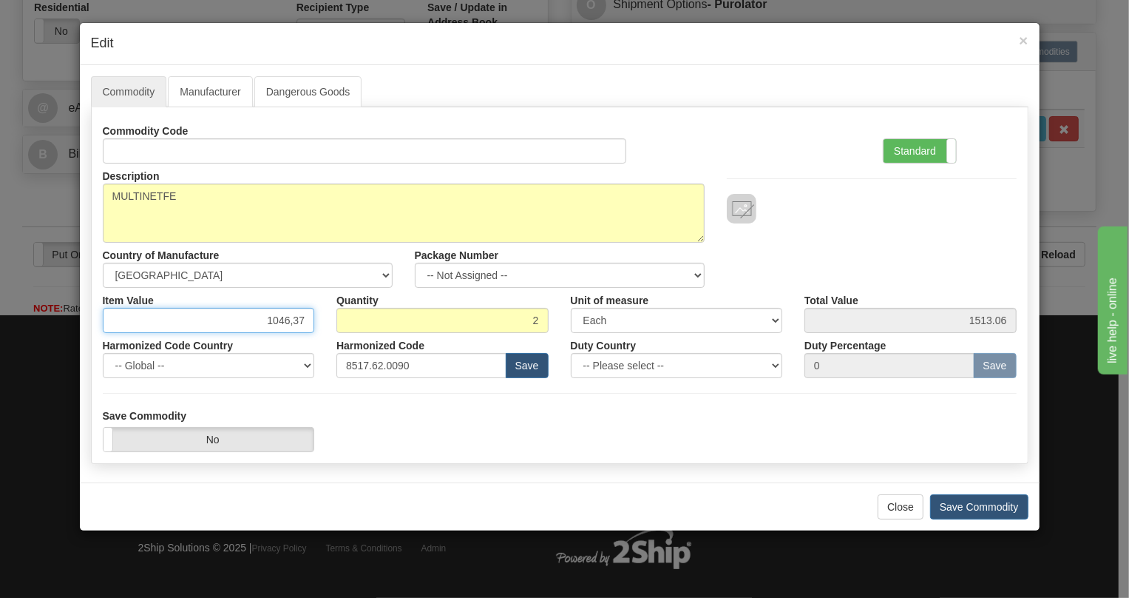
click at [288, 325] on input "1046,37" at bounding box center [209, 320] width 212 height 25
type input "1046.37"
type input "2092.74"
click at [919, 152] on label "Standard" at bounding box center [920, 151] width 72 height 24
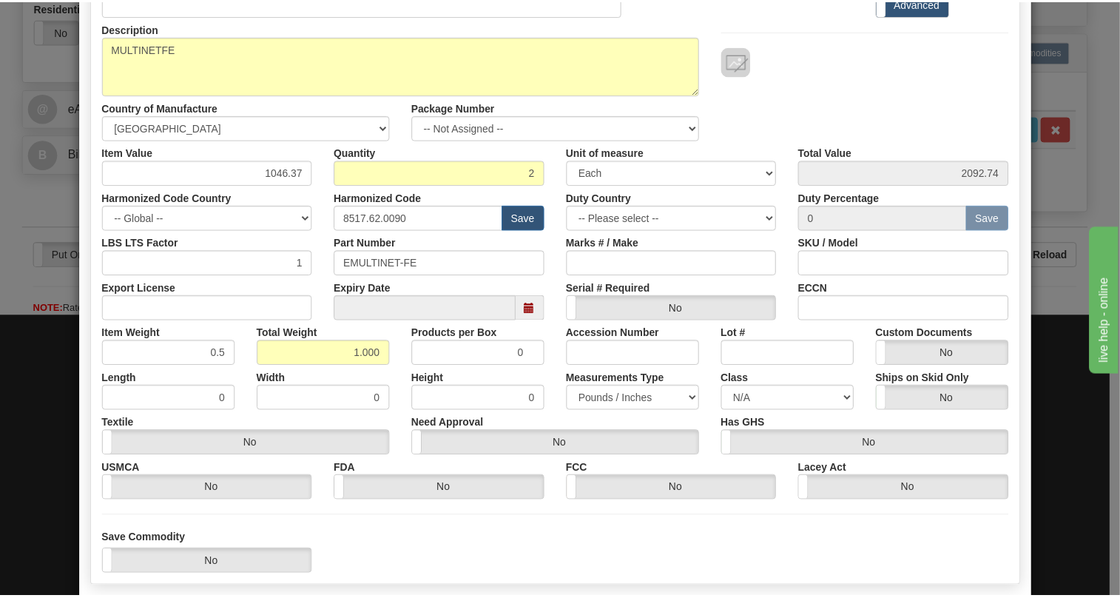
scroll to position [201, 0]
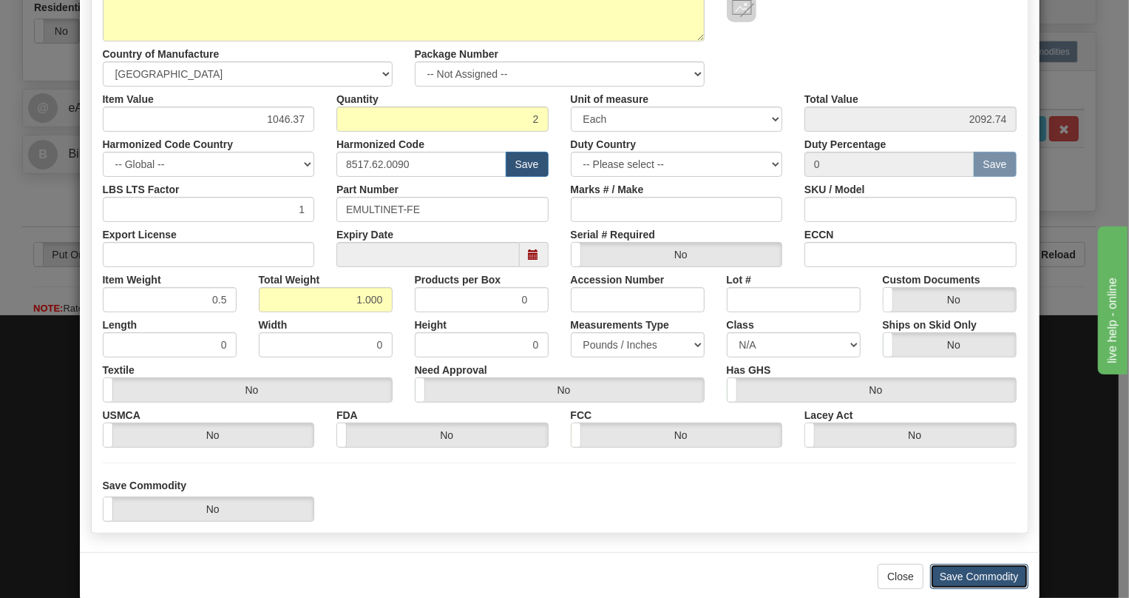
click at [979, 570] on button "Save Commodity" at bounding box center [979, 576] width 98 height 25
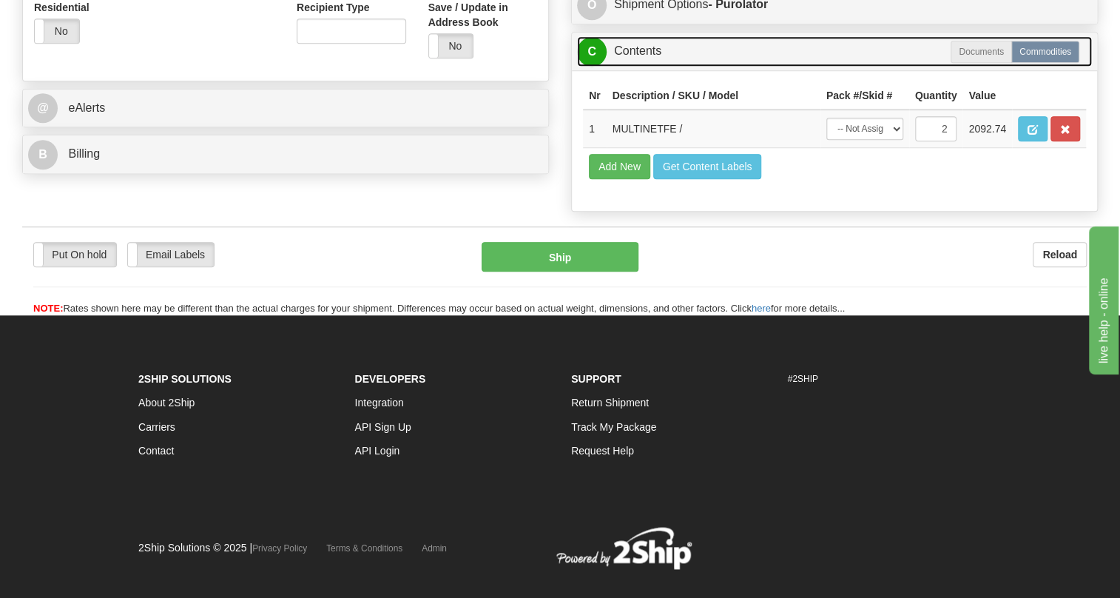
click at [648, 67] on link "C Contents" at bounding box center [834, 51] width 515 height 30
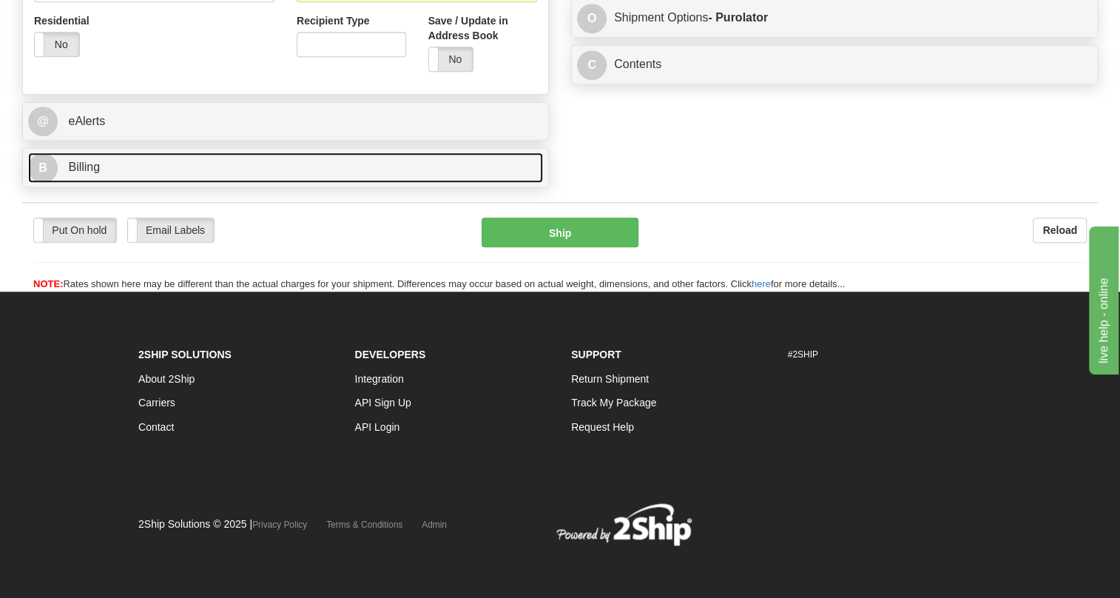
click at [89, 173] on span "Billing" at bounding box center [84, 166] width 32 height 13
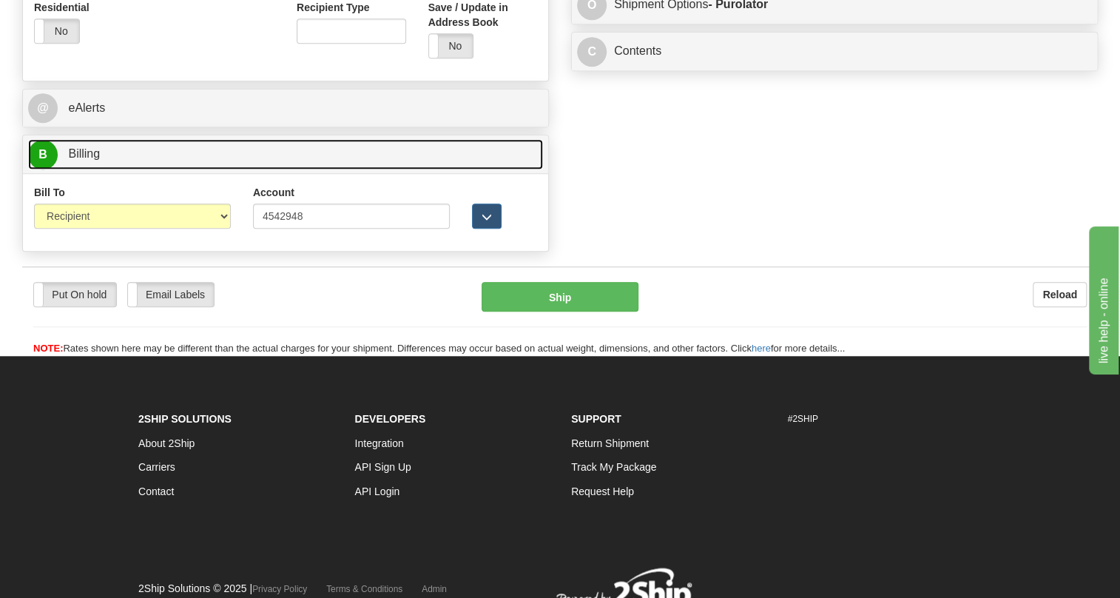
click at [89, 160] on span "Billing" at bounding box center [84, 153] width 32 height 13
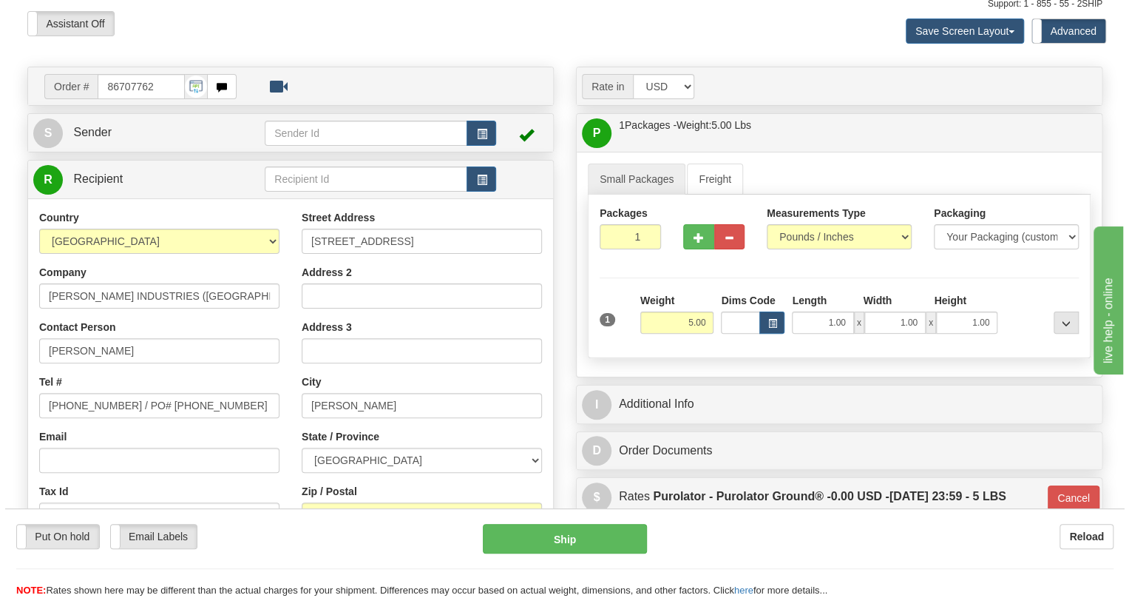
scroll to position [121, 0]
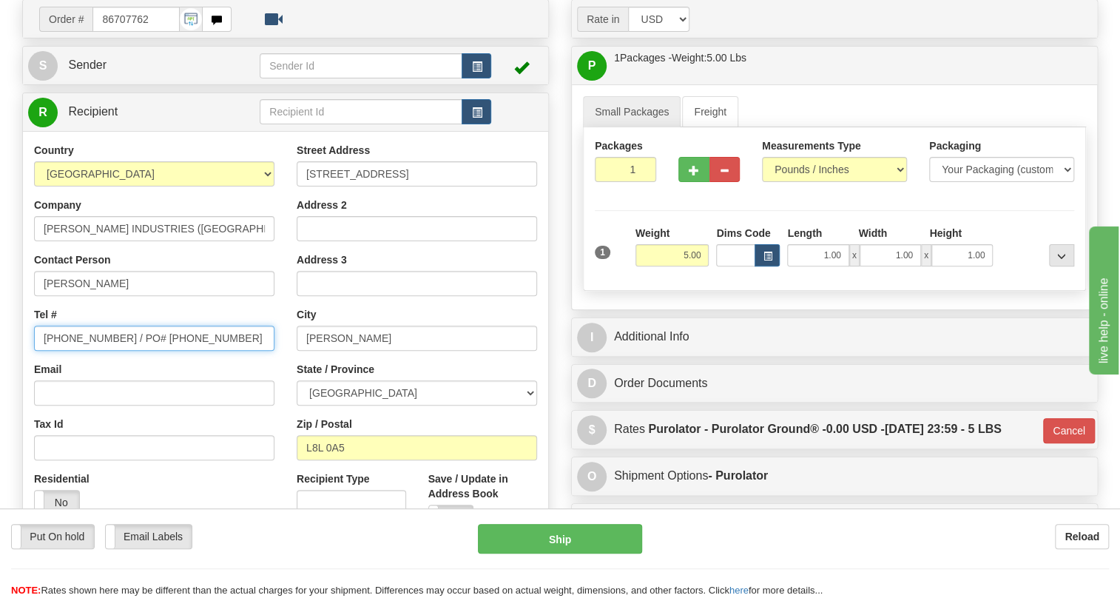
drag, startPoint x: 203, startPoint y: 367, endPoint x: 116, endPoint y: 374, distance: 86.9
click at [116, 351] on input "418-878-8919 / PO# 4220-745803" at bounding box center [154, 337] width 240 height 25
type input "418-878-8919 /"
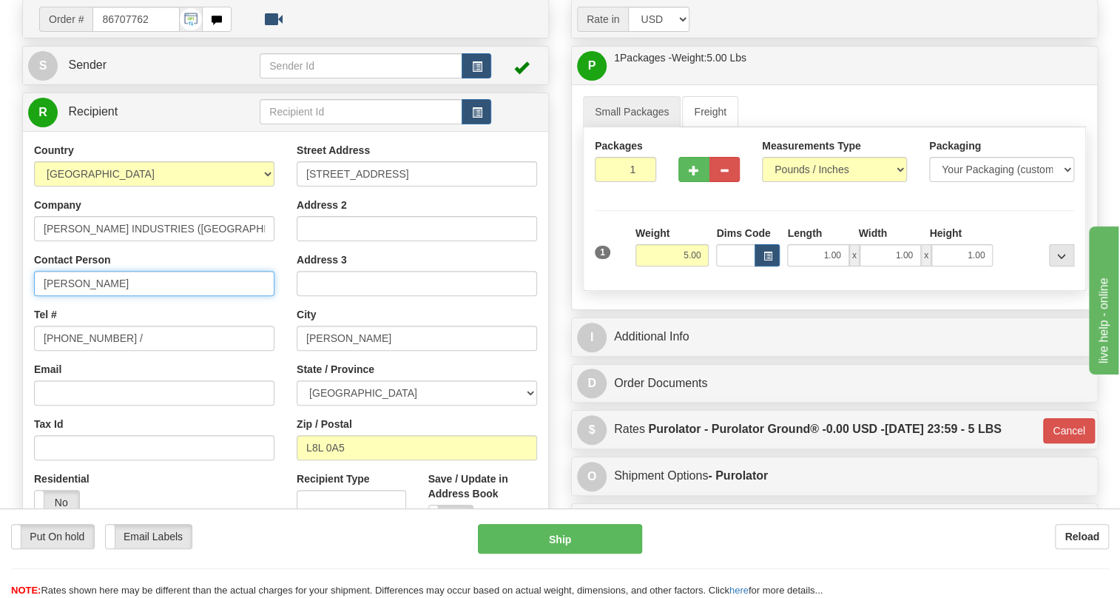
click at [125, 296] on input "Steven Roberts" at bounding box center [154, 283] width 240 height 25
paste input "PO# 4220-745803"
type input "Steven Roberts / PO# 4220-745803"
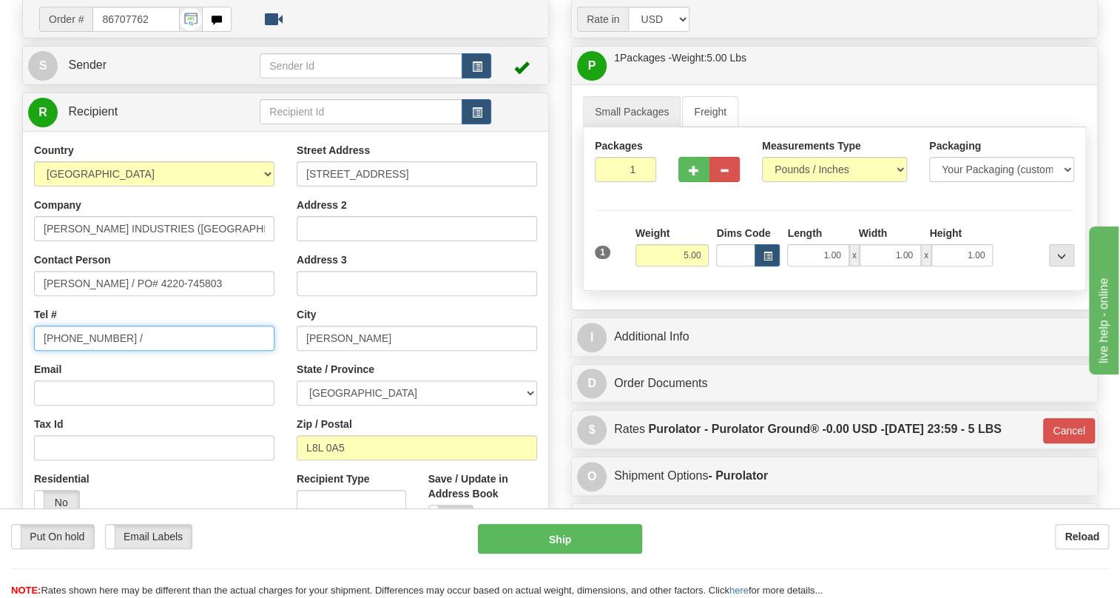
click at [129, 351] on input "418-878-8919 /" at bounding box center [154, 337] width 240 height 25
type input "418-878-8919"
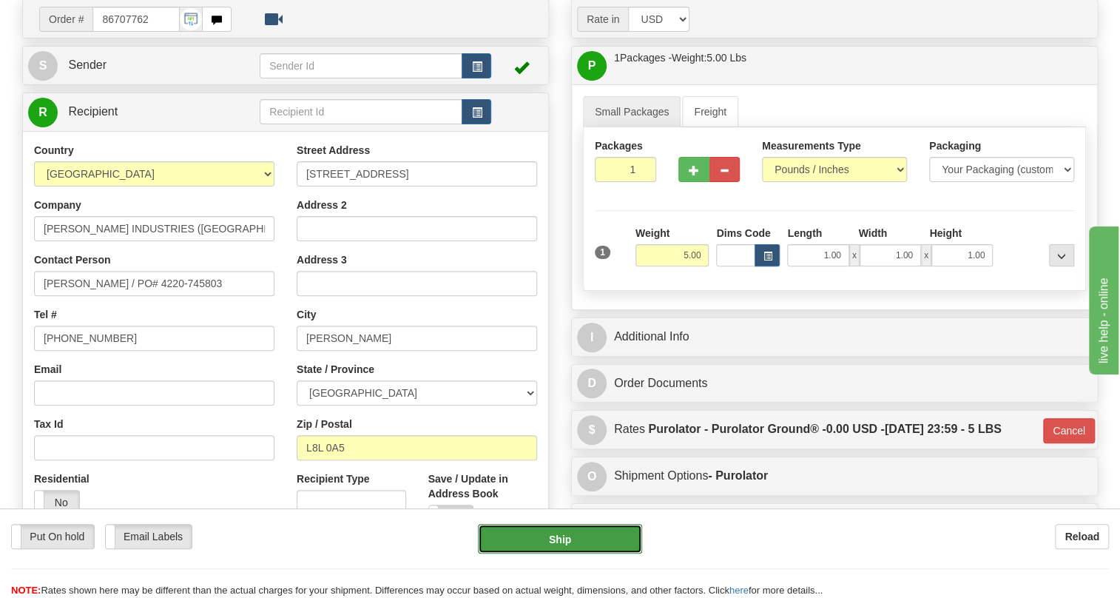
click at [566, 540] on button "Ship" at bounding box center [560, 539] width 164 height 30
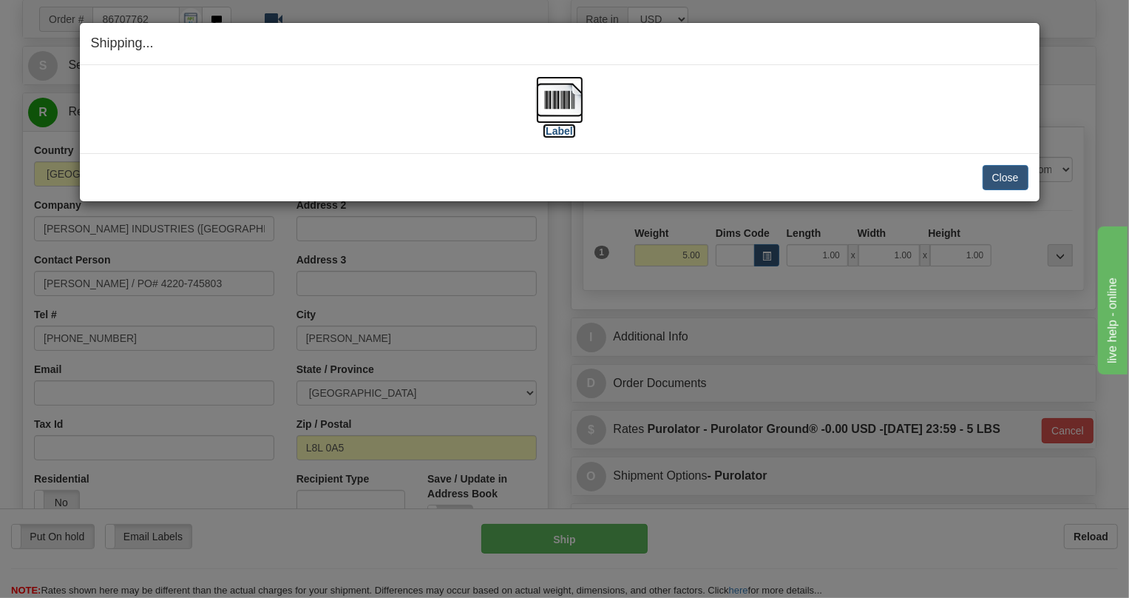
click at [556, 102] on img at bounding box center [559, 99] width 47 height 47
click at [1007, 177] on button "Close" at bounding box center [1006, 177] width 46 height 25
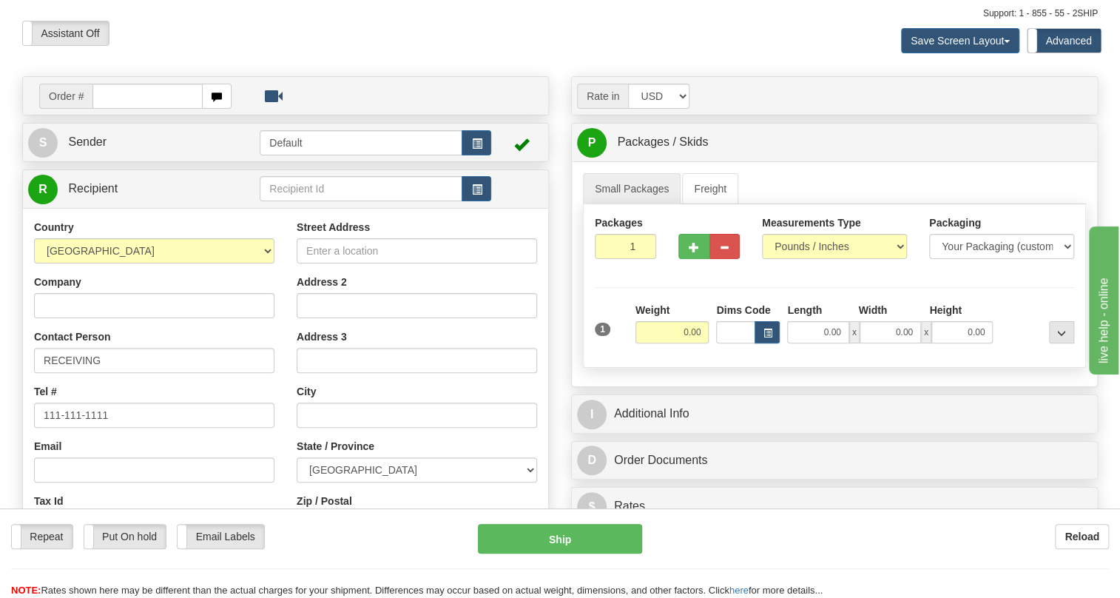
scroll to position [67, 0]
